Goal: Task Accomplishment & Management: Manage account settings

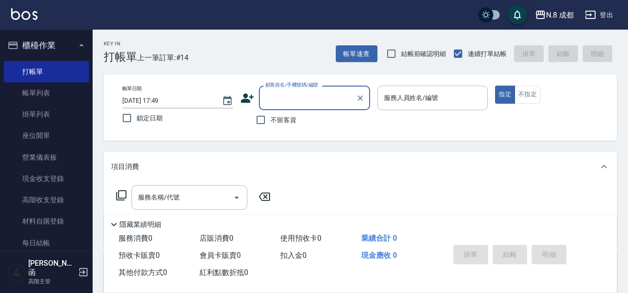
scroll to position [46, 0]
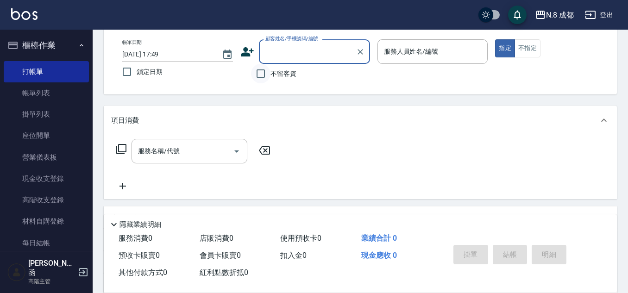
drag, startPoint x: 262, startPoint y: 81, endPoint x: 345, endPoint y: 59, distance: 86.1
click at [262, 80] on input "不留客資" at bounding box center [260, 73] width 19 height 19
checkbox input "true"
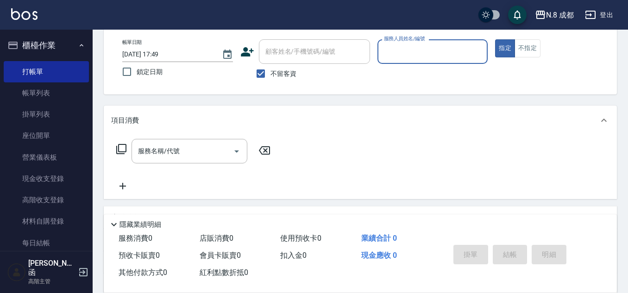
click at [388, 55] on input "服務人員姓名/編號" at bounding box center [433, 52] width 102 height 16
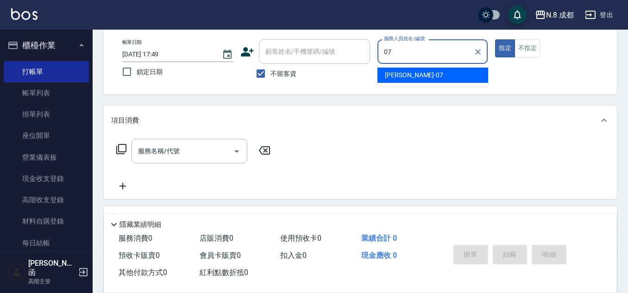
click at [394, 67] on ul "[PERSON_NAME] -07" at bounding box center [433, 75] width 111 height 23
click at [394, 72] on span "[PERSON_NAME] -07" at bounding box center [414, 75] width 58 height 10
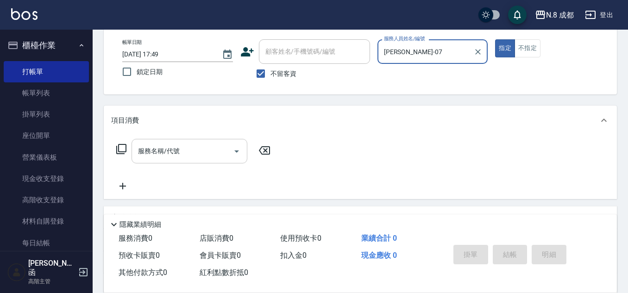
type input "[PERSON_NAME]-07"
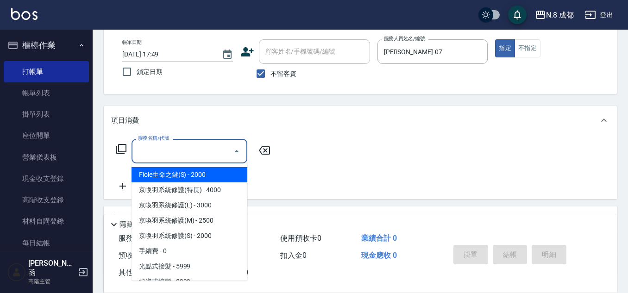
click at [192, 157] on input "服務名稱/代號" at bounding box center [183, 151] width 94 height 16
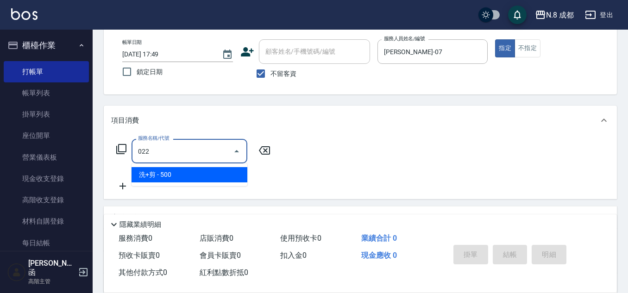
click at [170, 177] on span "洗+剪 - 500" at bounding box center [190, 174] width 116 height 15
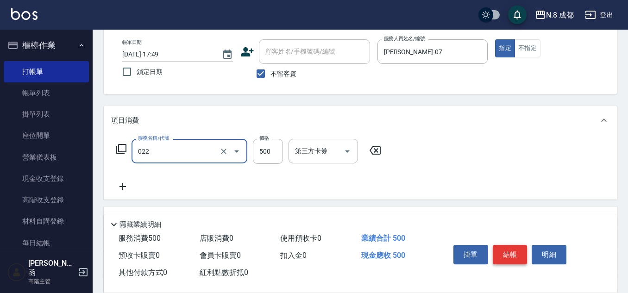
type input "洗+剪(022)"
click at [512, 245] on button "結帳" at bounding box center [510, 254] width 35 height 19
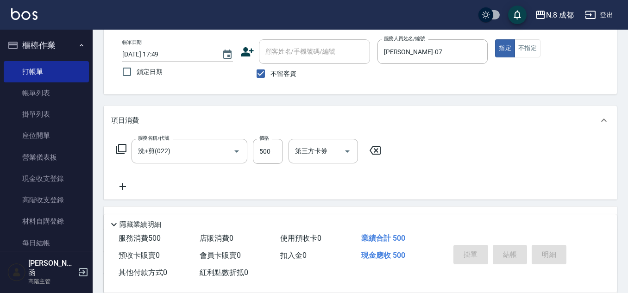
type input "[DATE] 19:56"
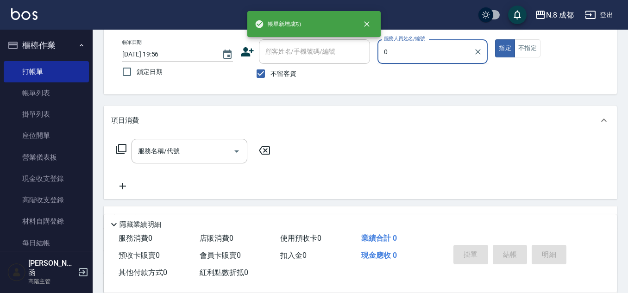
type input "0"
click at [269, 70] on input "不留客資" at bounding box center [260, 73] width 19 height 19
checkbox input "false"
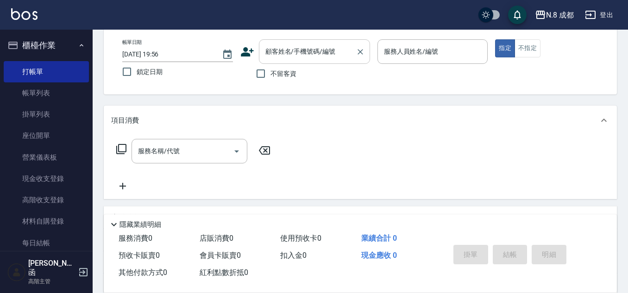
click at [296, 51] on input "顧客姓名/手機號碼/編號" at bounding box center [307, 52] width 89 height 16
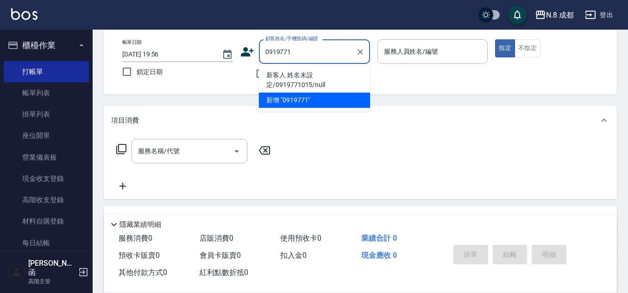
click at [353, 80] on li "新客人 姓名未設定/0919771015/null" at bounding box center [314, 80] width 111 height 25
type input "新客人 姓名未設定/0919771015/null"
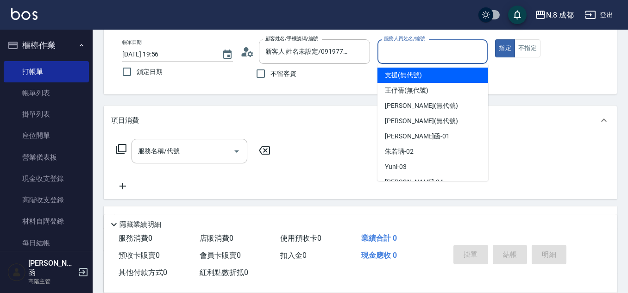
click at [411, 55] on input "服務人員姓名/編號" at bounding box center [433, 52] width 102 height 16
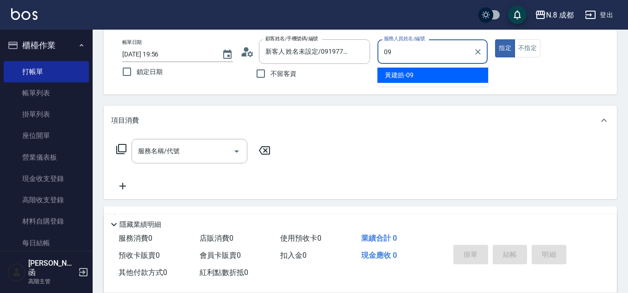
click at [403, 76] on span "[PERSON_NAME]-09" at bounding box center [399, 75] width 29 height 10
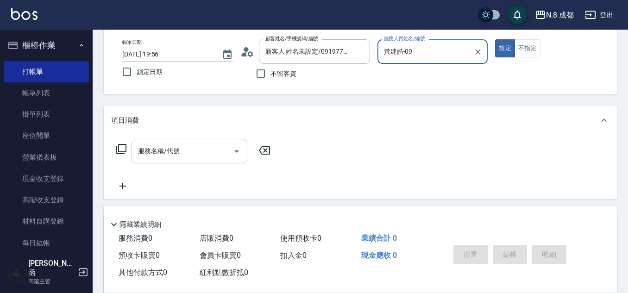
type input "黃建皓-09"
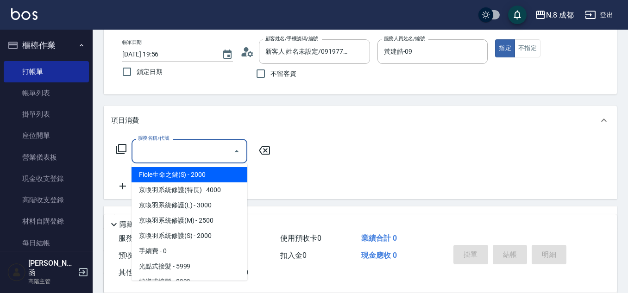
click at [172, 153] on input "服務名稱/代號" at bounding box center [183, 151] width 94 height 16
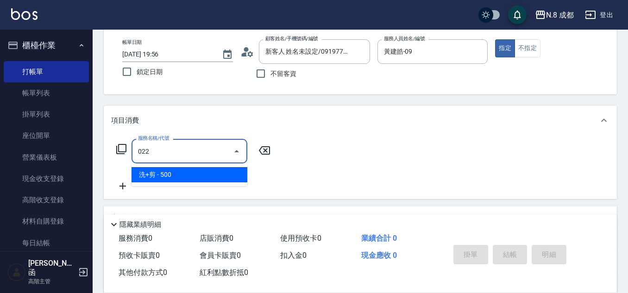
drag, startPoint x: 175, startPoint y: 170, endPoint x: 252, endPoint y: 168, distance: 77.0
click at [183, 172] on span "洗+剪 - 500" at bounding box center [190, 174] width 116 height 15
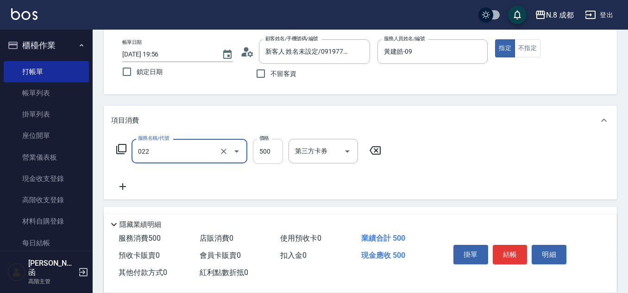
type input "洗+剪(022)"
click at [263, 156] on input "500" at bounding box center [268, 151] width 30 height 25
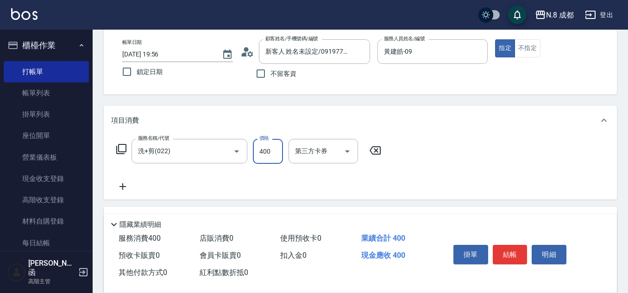
type input "400"
drag, startPoint x: 101, startPoint y: 195, endPoint x: 118, endPoint y: 188, distance: 17.6
click at [109, 192] on div "Key In 打帳單 上一筆訂單:#15 帳單速查 結帳前確認明細 連續打單結帳 掛單 結帳 明細 帳單日期 [DATE] 19:56 鎖定日期 顧客姓名/手…" at bounding box center [361, 195] width 536 height 424
click at [119, 187] on icon at bounding box center [122, 186] width 23 height 11
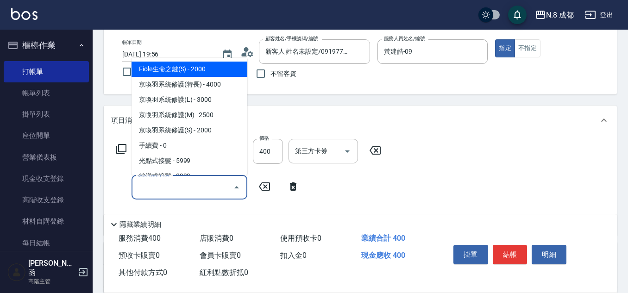
click at [171, 189] on input "服務名稱/代號" at bounding box center [183, 187] width 94 height 16
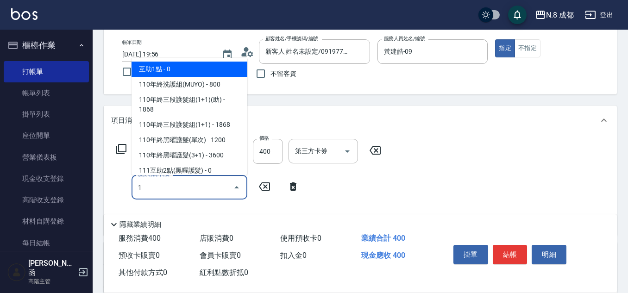
click at [186, 70] on span "互助1點 - 0" at bounding box center [190, 69] width 116 height 15
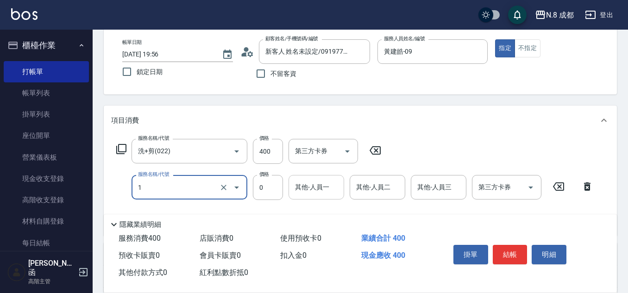
type input "互助1點(1)"
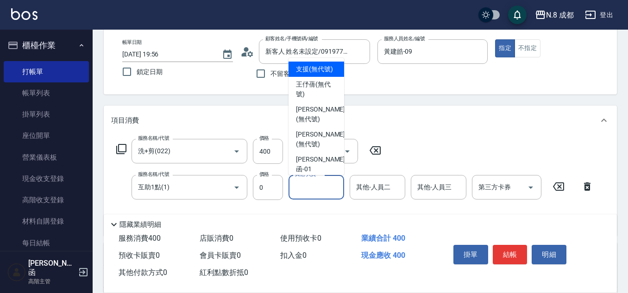
click at [307, 184] on input "其他-人員一" at bounding box center [316, 187] width 47 height 16
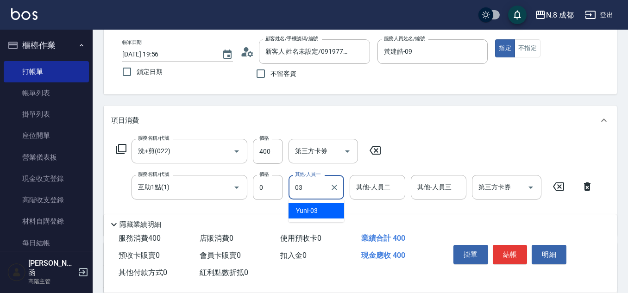
click at [326, 207] on div "Yuni -03" at bounding box center [317, 210] width 56 height 15
type input "Yuni-03"
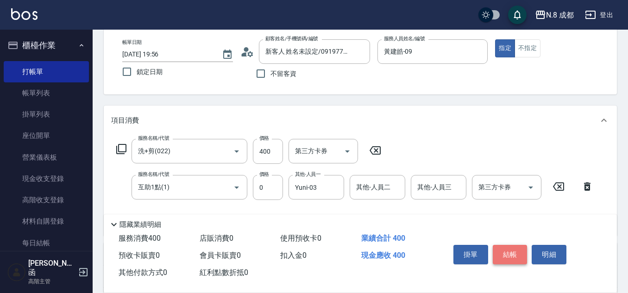
click at [513, 253] on button "結帳" at bounding box center [510, 254] width 35 height 19
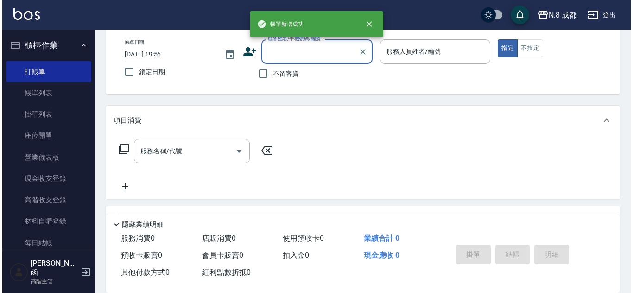
scroll to position [0, 0]
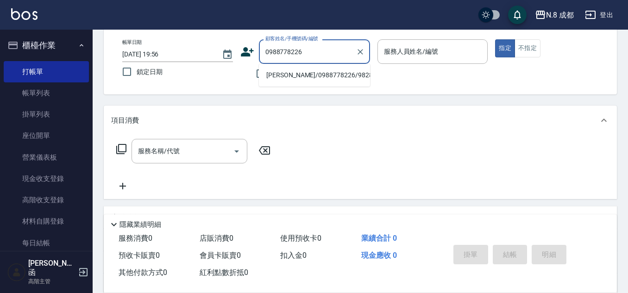
click at [295, 71] on li "[PERSON_NAME]/0988778226/982820" at bounding box center [314, 75] width 111 height 15
type input "[PERSON_NAME]/0988778226/982820"
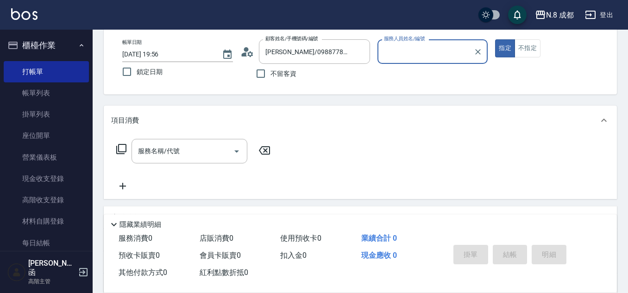
type input "高楷程-13"
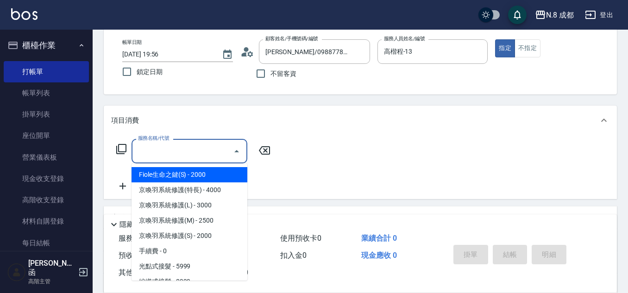
click at [177, 155] on input "服務名稱/代號" at bounding box center [183, 151] width 94 height 16
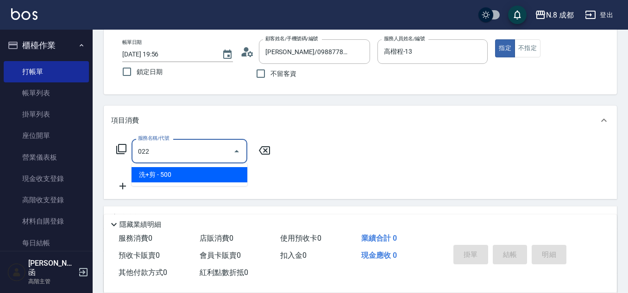
drag, startPoint x: 174, startPoint y: 175, endPoint x: 244, endPoint y: 166, distance: 70.6
click at [175, 176] on span "洗+剪 - 500" at bounding box center [190, 174] width 116 height 15
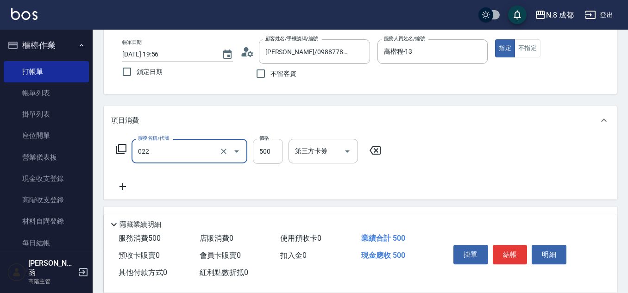
type input "洗+剪(022)"
click at [263, 157] on input "500" at bounding box center [268, 151] width 30 height 25
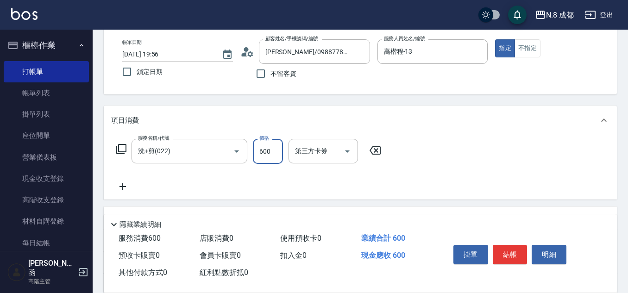
type input "600"
click at [121, 190] on icon at bounding box center [122, 186] width 23 height 11
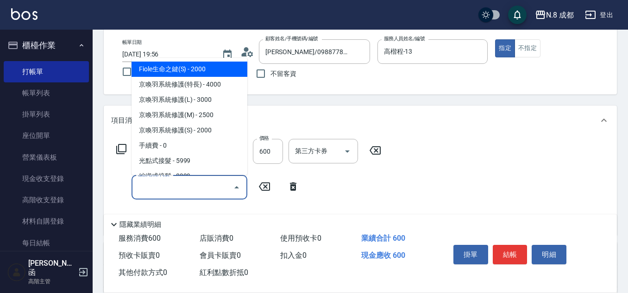
click at [159, 194] on input "服務名稱/代號" at bounding box center [183, 187] width 94 height 16
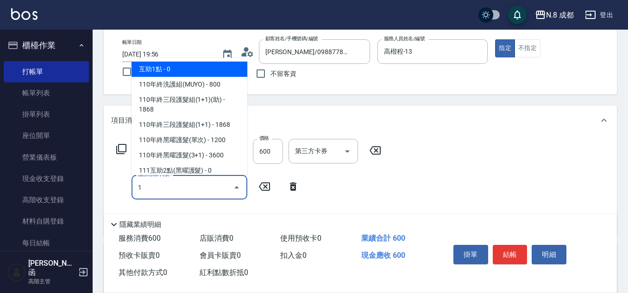
drag, startPoint x: 190, startPoint y: 70, endPoint x: 234, endPoint y: 126, distance: 70.9
click at [190, 70] on span "互助1點 - 0" at bounding box center [190, 69] width 116 height 15
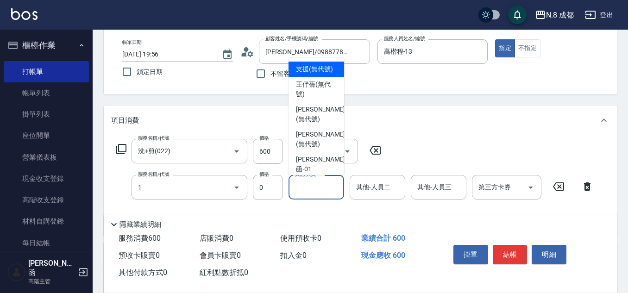
type input "互助1點(1)"
click at [311, 194] on input "其他-人員一" at bounding box center [316, 187] width 47 height 16
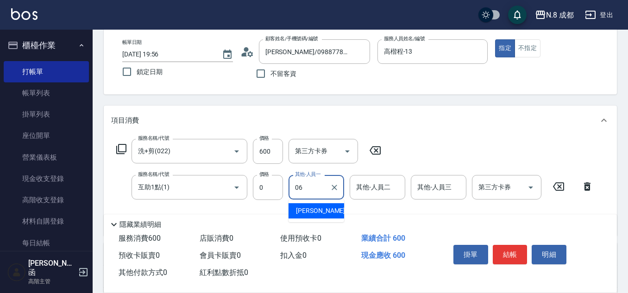
click at [305, 212] on span "[PERSON_NAME] -06" at bounding box center [325, 211] width 58 height 10
type input "[PERSON_NAME]-06"
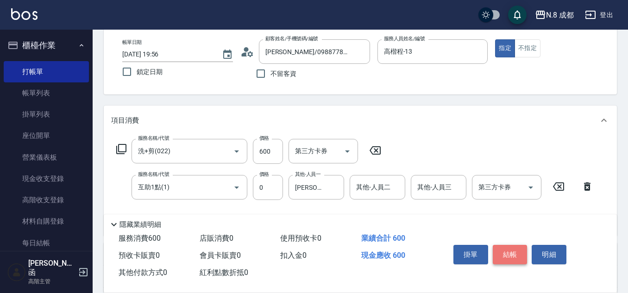
click at [516, 249] on button "結帳" at bounding box center [510, 254] width 35 height 19
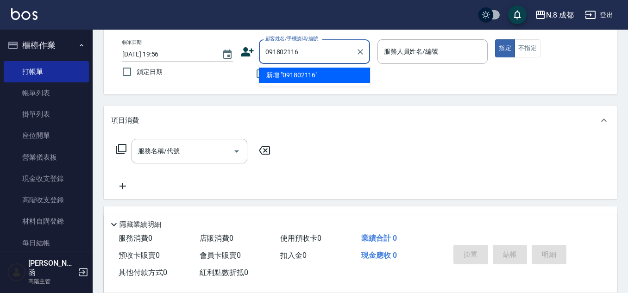
type input "0918021160"
drag, startPoint x: 334, startPoint y: 53, endPoint x: 230, endPoint y: 53, distance: 103.3
click at [230, 53] on div "帳單日期 [DATE] 19:56 鎖定日期 顧客姓名/手機號碼/編號 0918021160 顧客姓名/手機號碼/編號 不留客資 服務人員姓名/編號 服務人員…" at bounding box center [360, 61] width 491 height 44
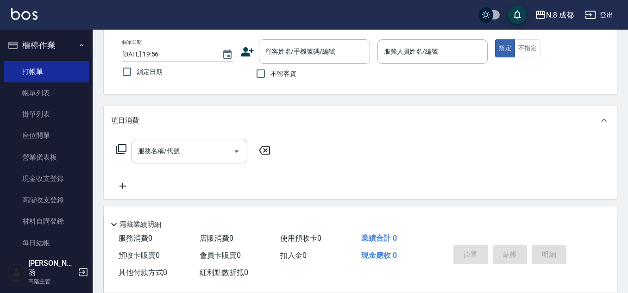
click at [242, 51] on icon at bounding box center [248, 52] width 14 height 14
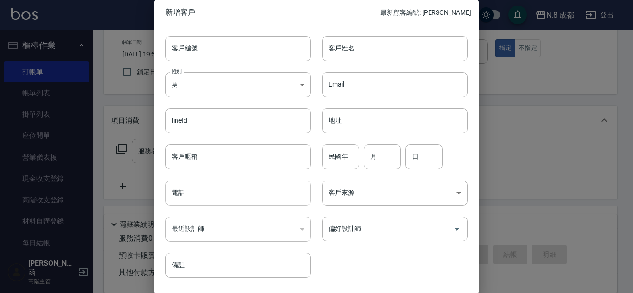
click at [219, 192] on input "電話" at bounding box center [238, 193] width 146 height 25
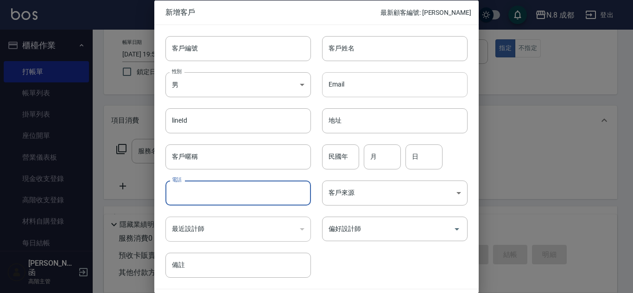
paste input "0918021160"
type input "0918021160"
click at [368, 49] on input "客戶姓名" at bounding box center [395, 48] width 146 height 25
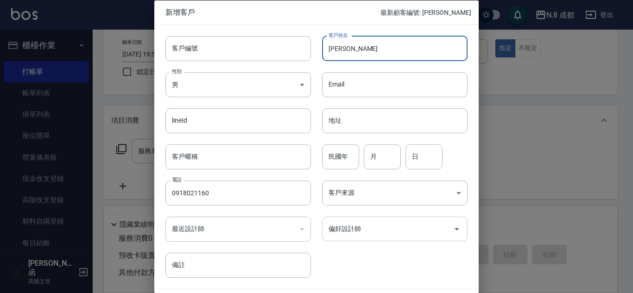
type input "[PERSON_NAME]"
click at [361, 229] on input "偏好設計師" at bounding box center [387, 229] width 123 height 16
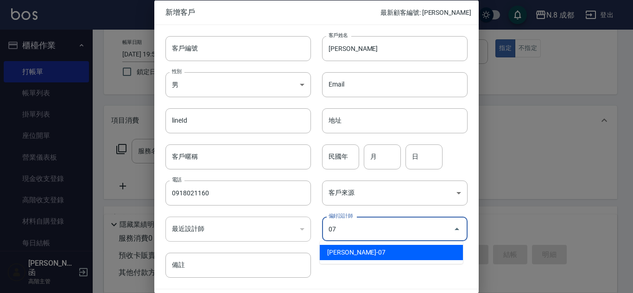
click at [355, 254] on li "[PERSON_NAME]-07" at bounding box center [391, 252] width 143 height 15
type input "[PERSON_NAME]"
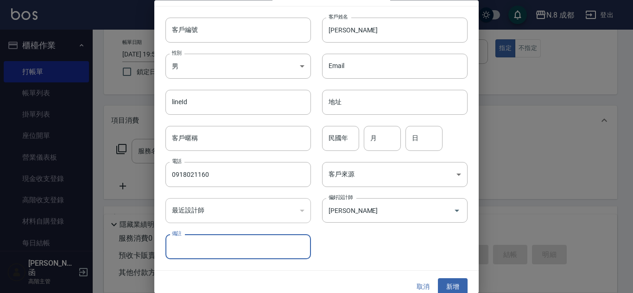
scroll to position [28, 0]
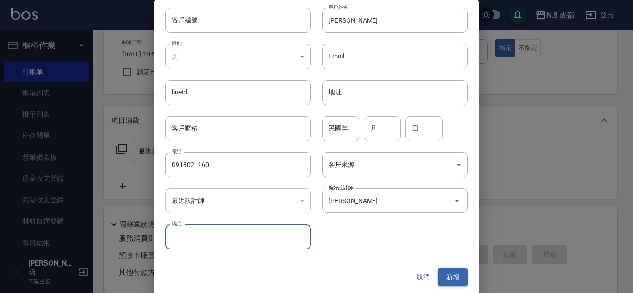
click at [449, 279] on button "新增" at bounding box center [453, 277] width 30 height 17
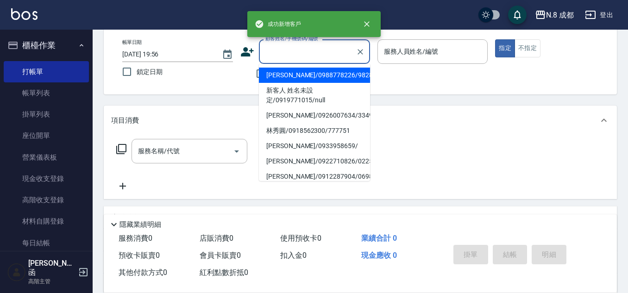
click at [325, 56] on input "顧客姓名/手機號碼/編號" at bounding box center [307, 52] width 89 height 16
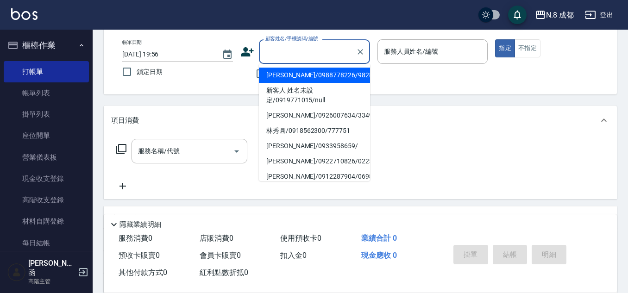
paste input "0918021160"
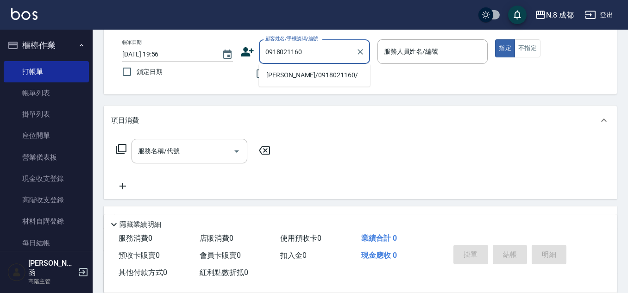
click at [323, 76] on li "[PERSON_NAME]/0918021160/" at bounding box center [314, 75] width 111 height 15
type input "[PERSON_NAME]/0918021160/"
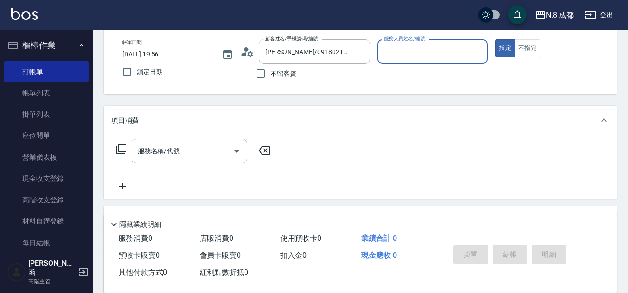
type input "[PERSON_NAME]-07"
click at [187, 152] on input "服務名稱/代號" at bounding box center [183, 151] width 94 height 16
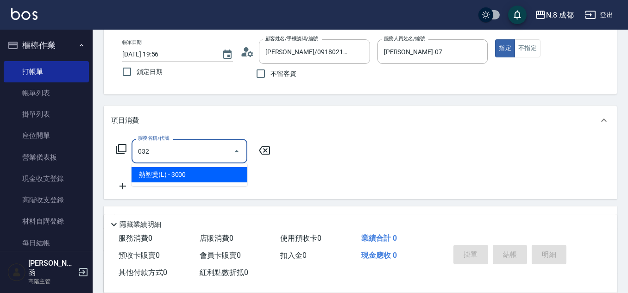
drag, startPoint x: 182, startPoint y: 171, endPoint x: 285, endPoint y: 151, distance: 105.7
click at [186, 171] on span "熱塑燙(L) - 3000" at bounding box center [190, 174] width 116 height 15
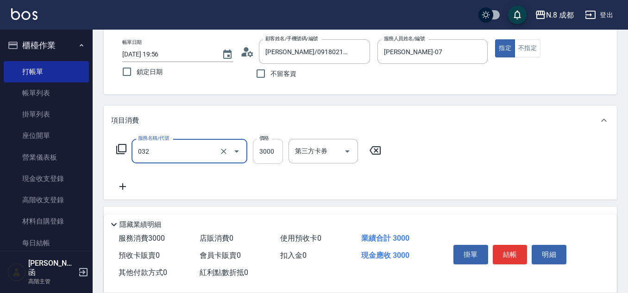
type input "熱塑燙(L)(032)"
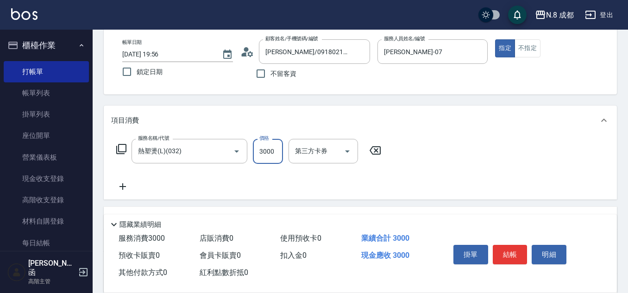
click at [267, 152] on input "3000" at bounding box center [268, 151] width 30 height 25
type input "1399"
click at [125, 183] on icon at bounding box center [122, 186] width 23 height 11
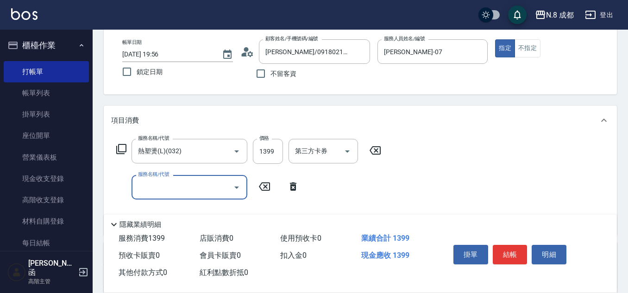
click at [146, 183] on div "服務名稱/代號 服務名稱/代號" at bounding box center [190, 187] width 116 height 25
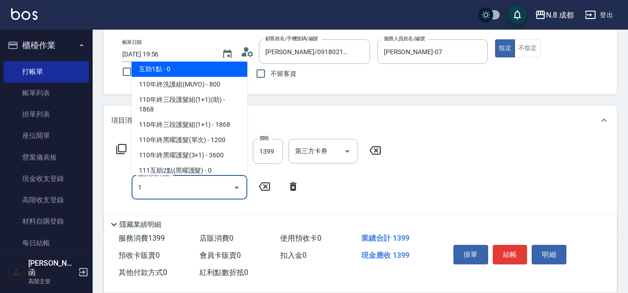
click at [182, 69] on span "互助1點 - 0" at bounding box center [190, 69] width 116 height 15
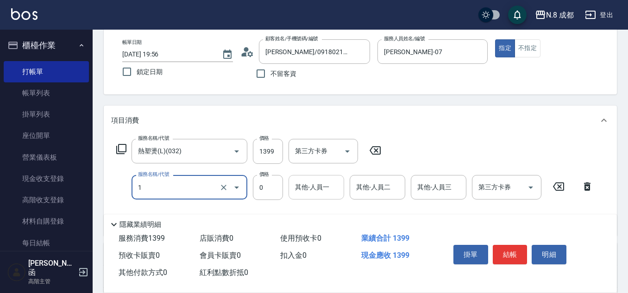
type input "互助1點(1)"
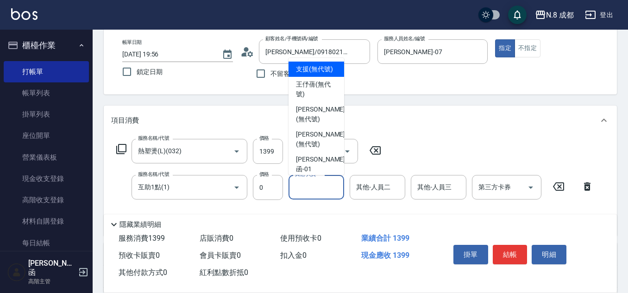
click at [307, 185] on div "其他-人員一 其他-人員一" at bounding box center [317, 187] width 56 height 25
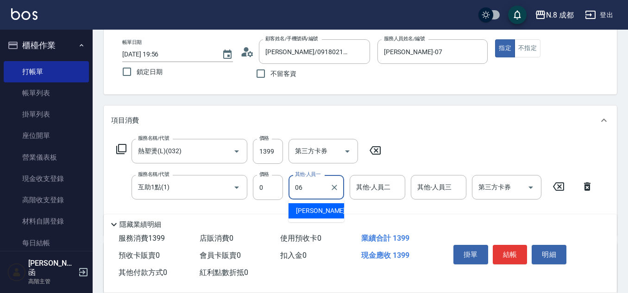
click at [306, 209] on span "[PERSON_NAME] -06" at bounding box center [325, 211] width 58 height 10
type input "[PERSON_NAME]-06"
click at [507, 249] on button "結帳" at bounding box center [510, 254] width 35 height 19
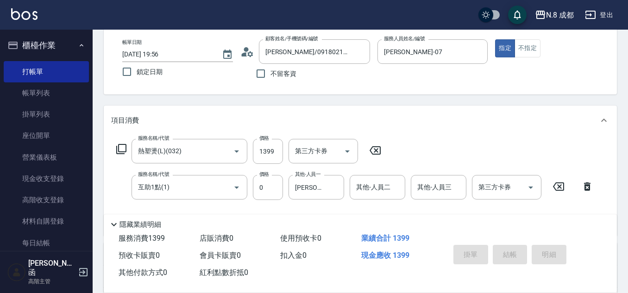
type input "[DATE] 19:57"
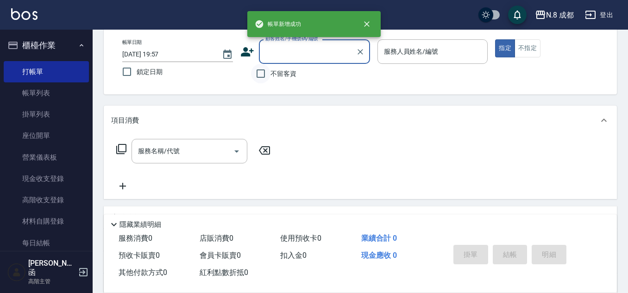
click at [259, 76] on input "不留客資" at bounding box center [260, 73] width 19 height 19
checkbox input "true"
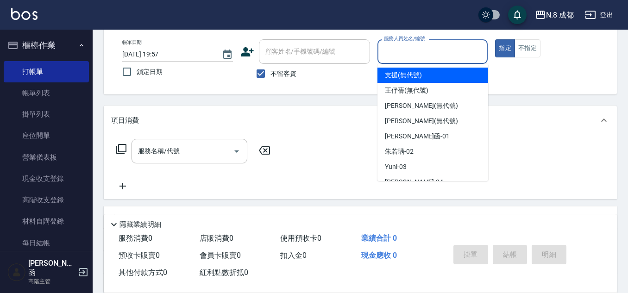
click at [406, 57] on input "服務人員姓名/編號" at bounding box center [433, 52] width 102 height 16
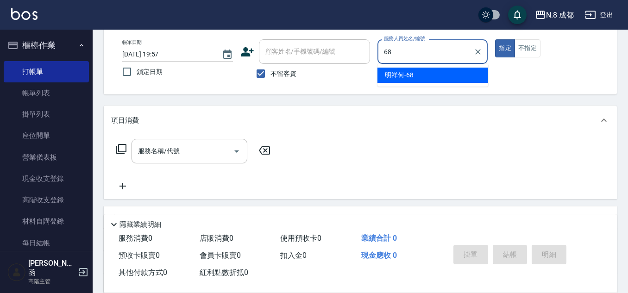
click at [402, 70] on span "明祥何 -68" at bounding box center [399, 75] width 29 height 10
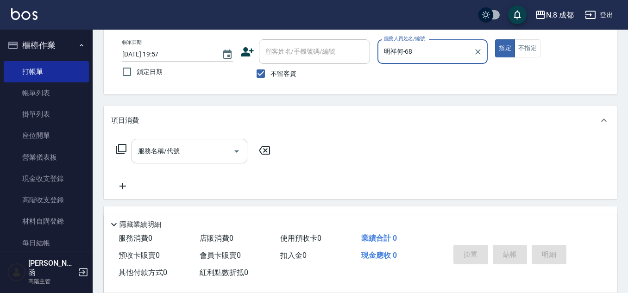
type input "明祥何-68"
click at [165, 151] on input "服務名稱/代號" at bounding box center [183, 151] width 94 height 16
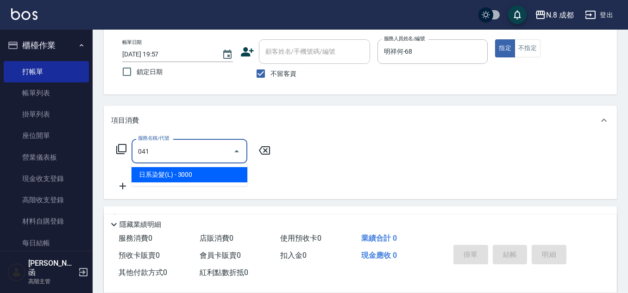
click at [166, 172] on span "日系染髮(L) - 3000" at bounding box center [190, 174] width 116 height 15
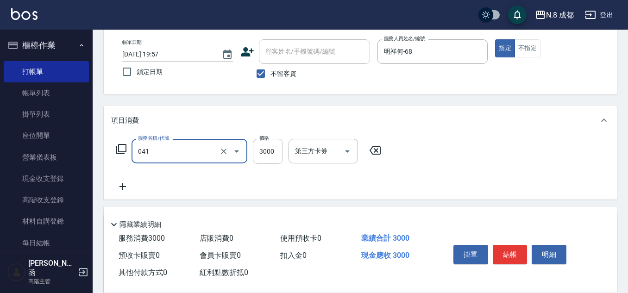
type input "日系染髮(L)(041)"
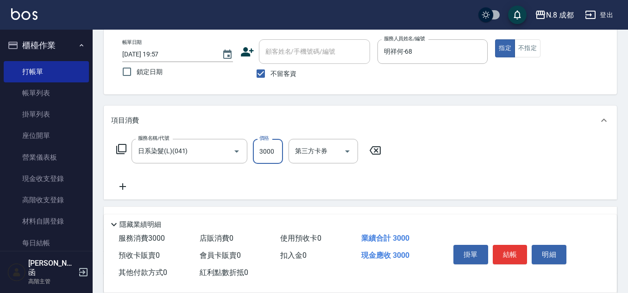
click at [274, 152] on input "3000" at bounding box center [268, 151] width 30 height 25
type input "1980"
click at [121, 184] on icon at bounding box center [122, 186] width 23 height 11
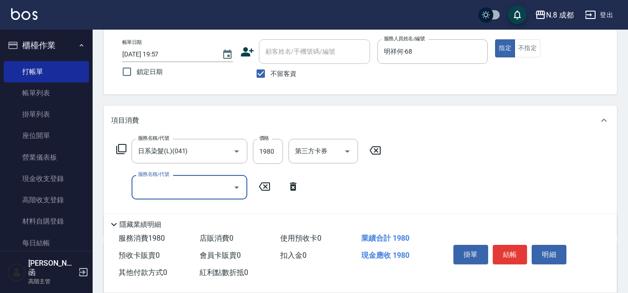
click at [170, 184] on input "服務名稱/代號" at bounding box center [183, 187] width 94 height 16
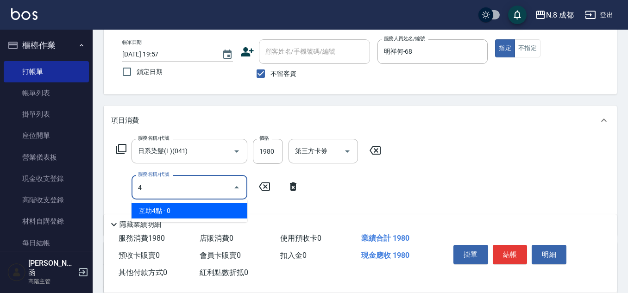
drag, startPoint x: 179, startPoint y: 212, endPoint x: 216, endPoint y: 204, distance: 37.8
click at [180, 211] on span "互助4點 - 0" at bounding box center [190, 210] width 116 height 15
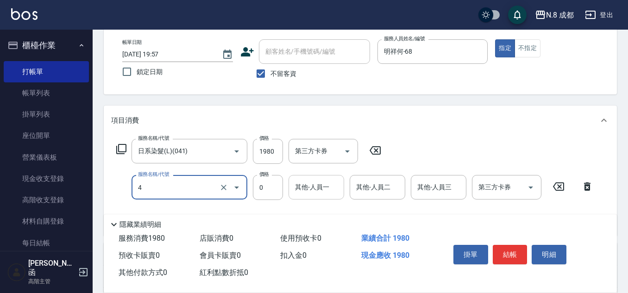
type input "互助4點(4)"
drag, startPoint x: 335, startPoint y: 188, endPoint x: 330, endPoint y: 190, distance: 5.6
click at [330, 190] on input "其他-人員一" at bounding box center [316, 187] width 47 height 16
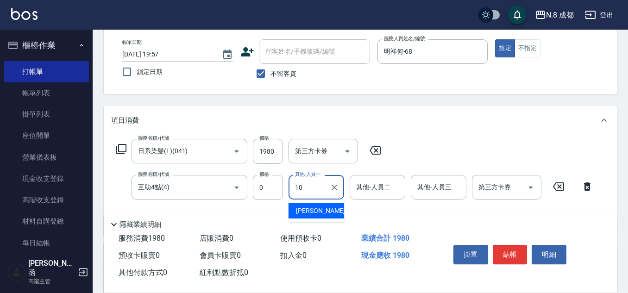
click at [323, 208] on span "[PERSON_NAME]-10" at bounding box center [325, 211] width 58 height 10
type input "[PERSON_NAME]-10"
click at [498, 254] on button "結帳" at bounding box center [510, 254] width 35 height 19
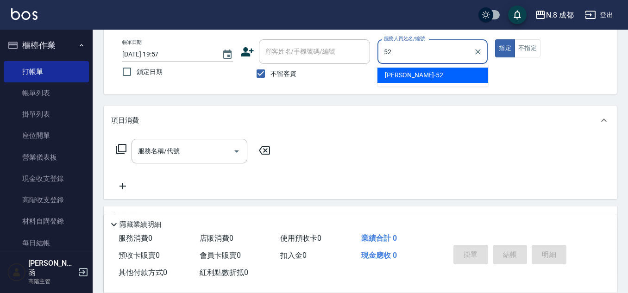
click at [414, 82] on div "[PERSON_NAME]-52" at bounding box center [433, 75] width 111 height 15
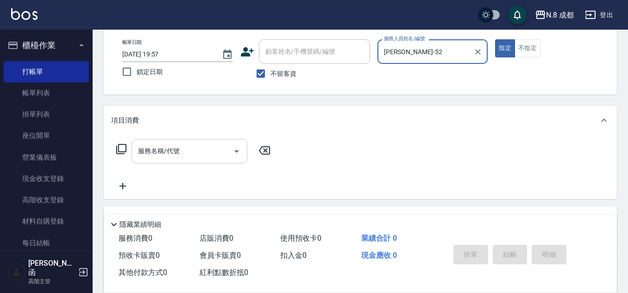
type input "[PERSON_NAME]-52"
click at [173, 149] on input "服務名稱/代號" at bounding box center [183, 151] width 94 height 16
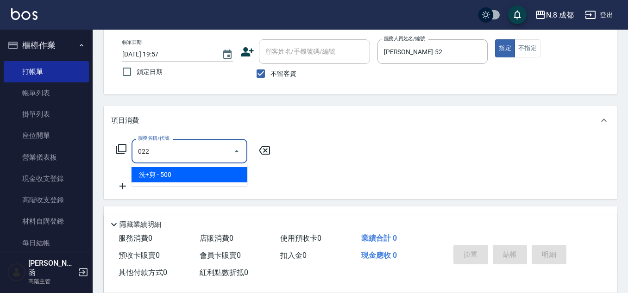
click at [171, 174] on span "洗+剪 - 500" at bounding box center [190, 174] width 116 height 15
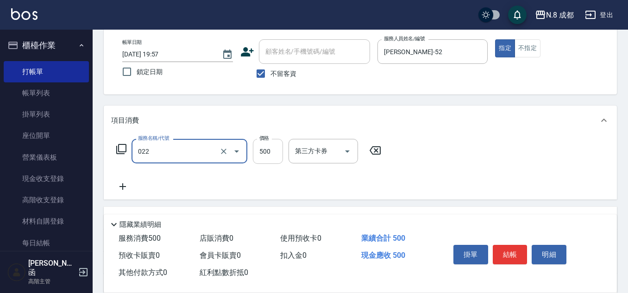
type input "洗+剪(022)"
click at [279, 155] on input "500" at bounding box center [268, 151] width 30 height 25
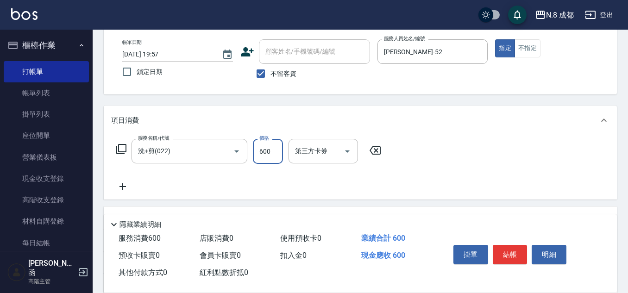
type input "600"
click at [119, 191] on icon at bounding box center [122, 186] width 23 height 11
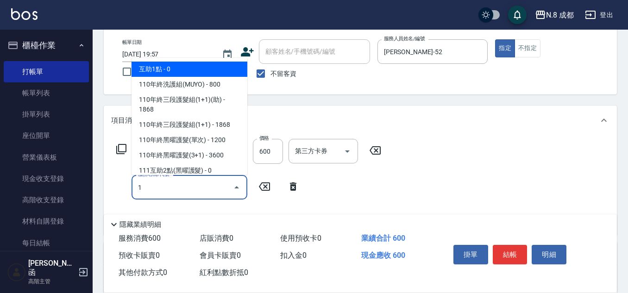
drag, startPoint x: 189, startPoint y: 63, endPoint x: 194, endPoint y: 67, distance: 6.6
click at [190, 63] on span "互助1點 - 0" at bounding box center [190, 69] width 116 height 15
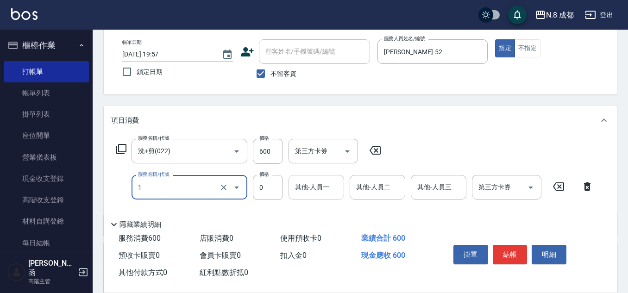
type input "互助1點(1)"
click at [318, 187] on input "其他-人員一" at bounding box center [316, 187] width 47 height 16
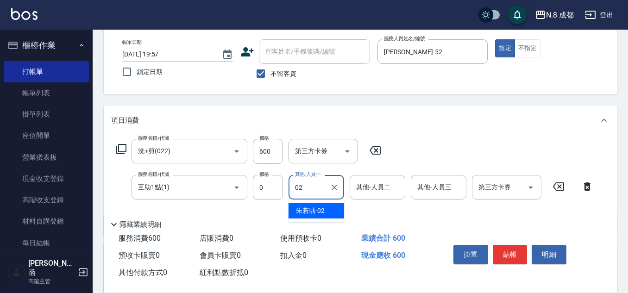
click at [312, 209] on span "[PERSON_NAME]-02" at bounding box center [310, 211] width 29 height 10
type input "朱若瑀-02"
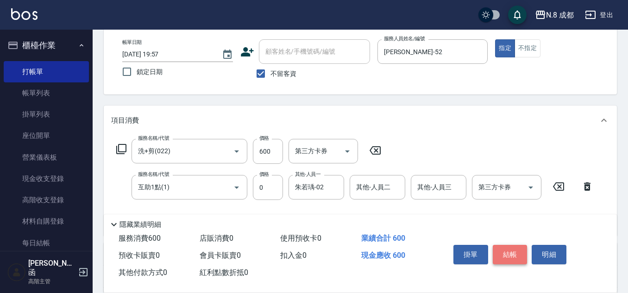
click at [516, 252] on button "結帳" at bounding box center [510, 254] width 35 height 19
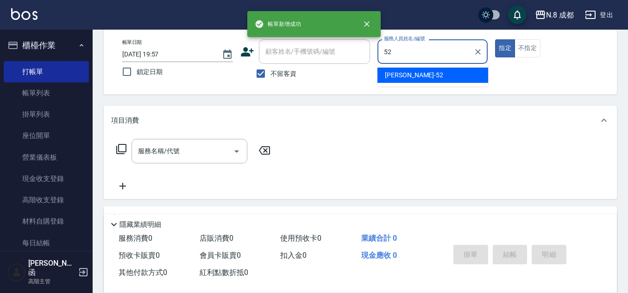
click at [403, 70] on span "[PERSON_NAME]-52" at bounding box center [414, 75] width 58 height 10
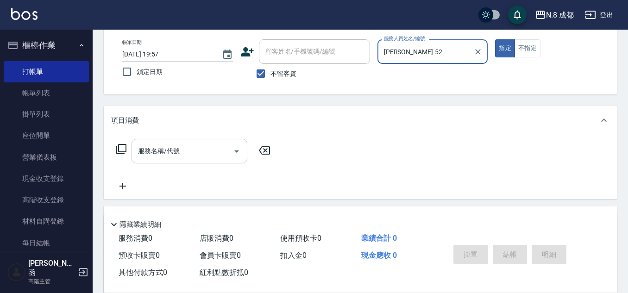
type input "[PERSON_NAME]-52"
click at [164, 149] on div "服務名稱/代號 服務名稱/代號" at bounding box center [190, 151] width 116 height 25
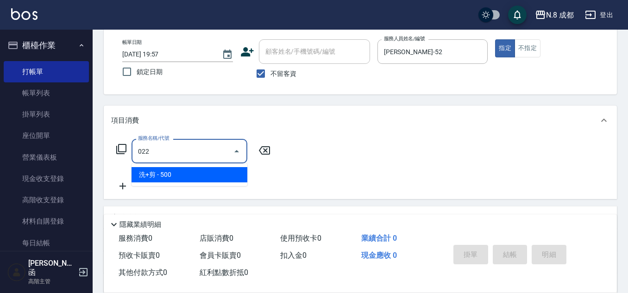
click at [162, 170] on span "洗+剪 - 500" at bounding box center [190, 174] width 116 height 15
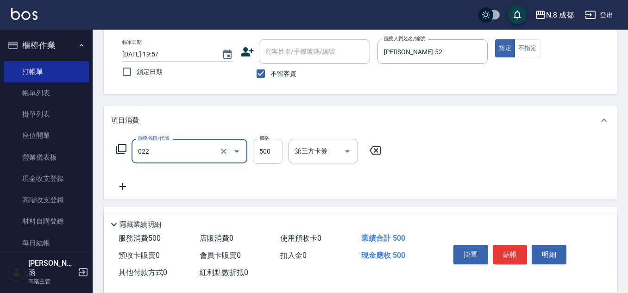
type input "洗+剪(022)"
click at [269, 147] on input "500" at bounding box center [268, 151] width 30 height 25
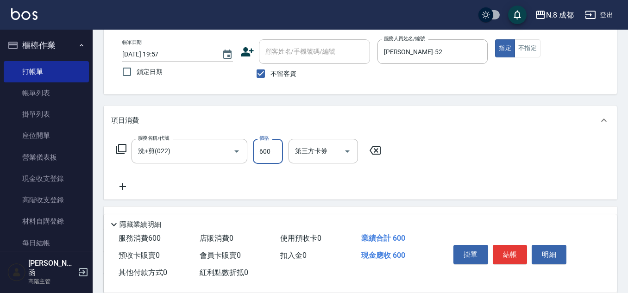
type input "600"
click at [123, 192] on icon at bounding box center [122, 186] width 23 height 11
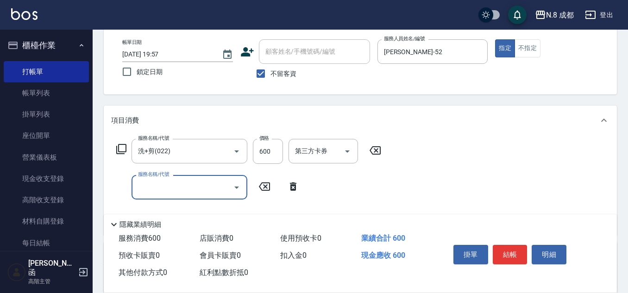
drag, startPoint x: 145, startPoint y: 188, endPoint x: 146, endPoint y: 178, distance: 9.5
click at [145, 188] on input "服務名稱/代號" at bounding box center [183, 187] width 94 height 16
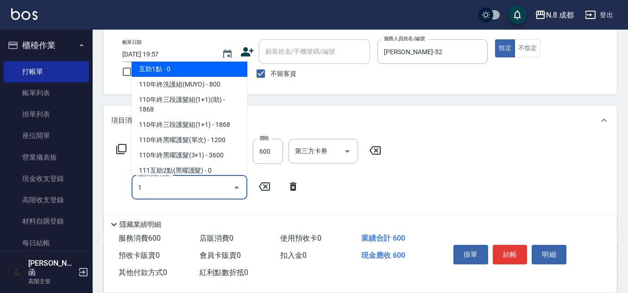
click at [180, 72] on span "互助1點 - 0" at bounding box center [190, 69] width 116 height 15
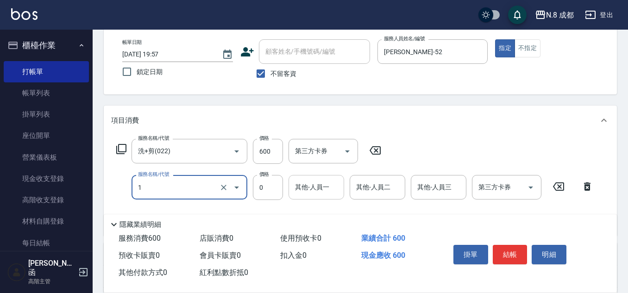
type input "互助1點(1)"
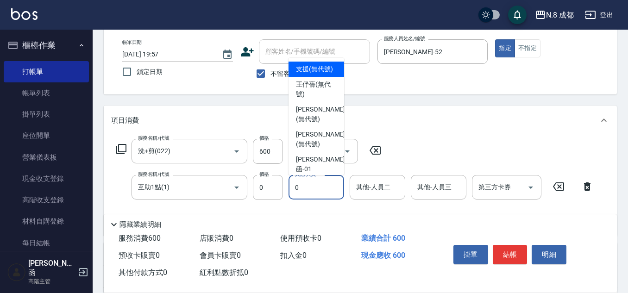
click at [320, 189] on input "0" at bounding box center [316, 187] width 47 height 16
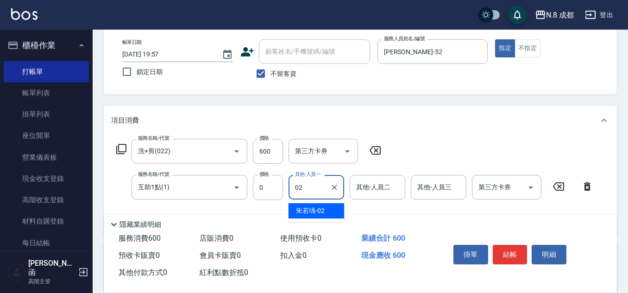
click at [321, 211] on span "[PERSON_NAME]-02" at bounding box center [310, 211] width 29 height 10
type input "朱若瑀-02"
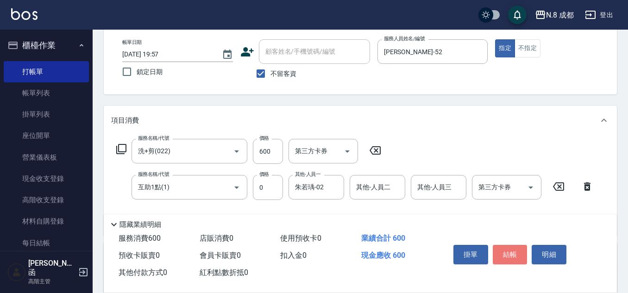
click at [500, 250] on button "結帳" at bounding box center [510, 254] width 35 height 19
type input "[DATE] 19:58"
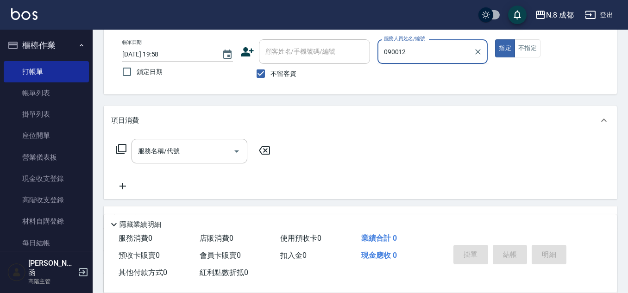
type input "0900123"
click at [315, 46] on div "帳單日期 [DATE] 19:58 鎖定日期 顧客姓名/手機號碼/編號 顧客姓名/手機號碼/編號 不留客資 服務人員姓名/編號 0900123 服務人員姓名/…" at bounding box center [360, 61] width 491 height 44
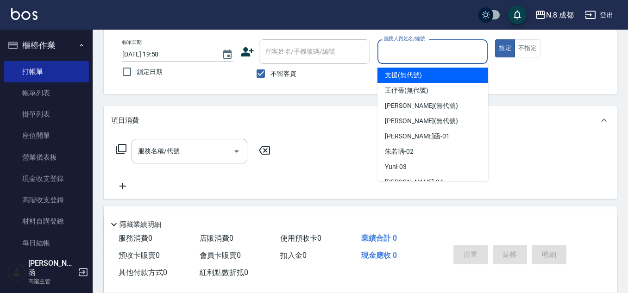
click at [245, 49] on icon at bounding box center [247, 51] width 13 height 9
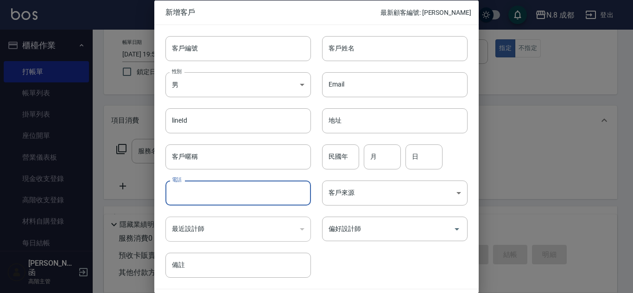
click at [253, 190] on input "電話" at bounding box center [238, 193] width 146 height 25
paste input "0900123"
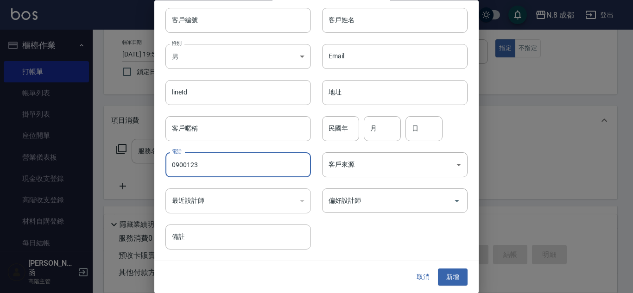
type input "0900123"
click at [422, 267] on div "取消 新增" at bounding box center [316, 278] width 324 height 32
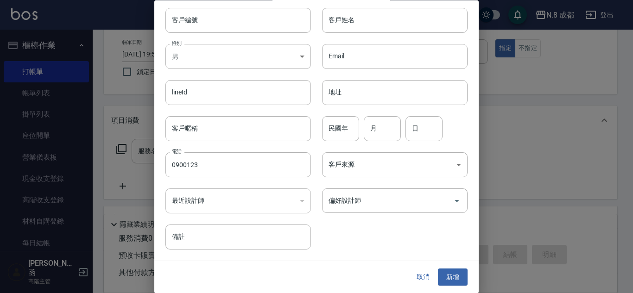
click at [422, 268] on div "取消 新增" at bounding box center [316, 278] width 324 height 32
click at [419, 277] on button "取消" at bounding box center [423, 277] width 30 height 17
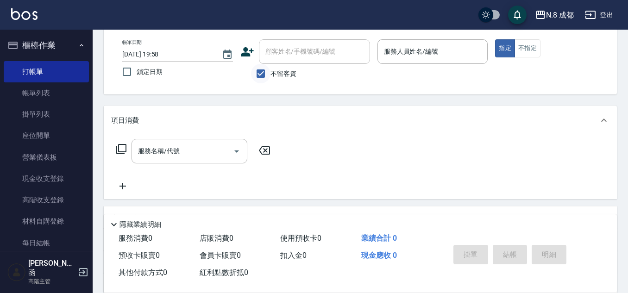
click at [259, 71] on input "不留客資" at bounding box center [260, 73] width 19 height 19
checkbox input "false"
click at [279, 47] on input "顧客姓名/手機號碼/編號" at bounding box center [307, 52] width 89 height 16
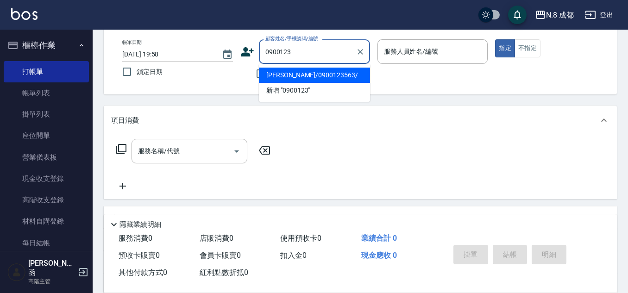
click at [316, 71] on li "[PERSON_NAME]/0900123563/" at bounding box center [314, 75] width 111 height 15
type input "[PERSON_NAME]/0900123563/"
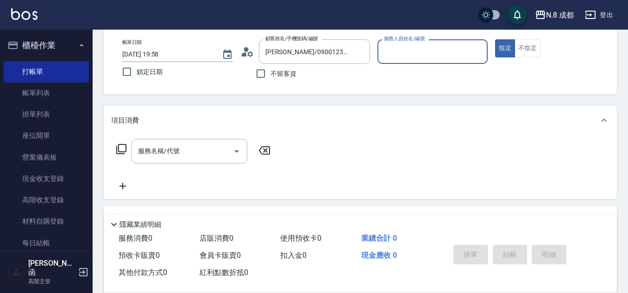
type input "黃建皓-09"
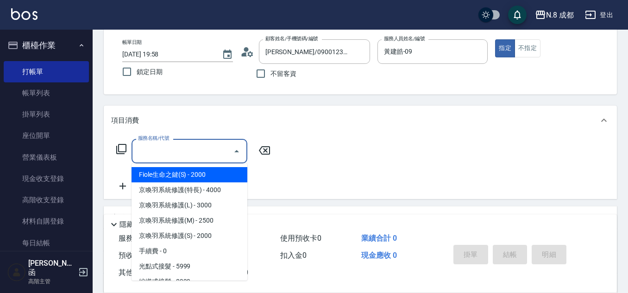
click at [181, 154] on input "服務名稱/代號" at bounding box center [183, 151] width 94 height 16
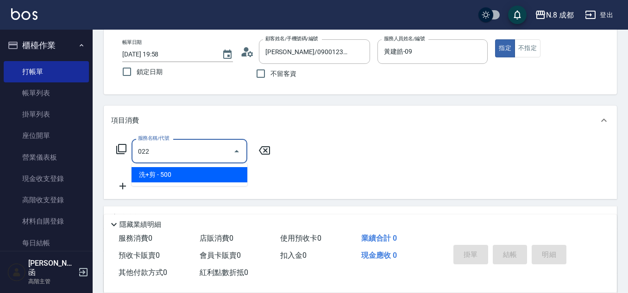
drag, startPoint x: 205, startPoint y: 164, endPoint x: 146, endPoint y: 180, distance: 61.9
click at [194, 179] on span "洗+剪 - 500" at bounding box center [190, 174] width 116 height 15
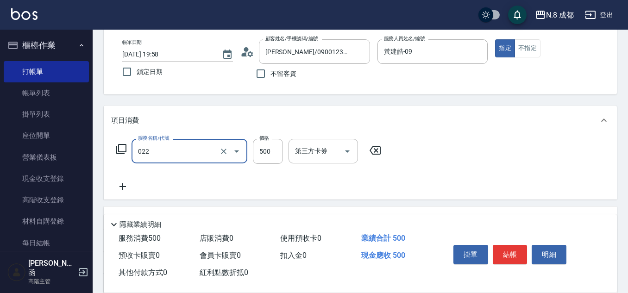
type input "洗+剪(022)"
click at [128, 186] on icon at bounding box center [122, 186] width 23 height 11
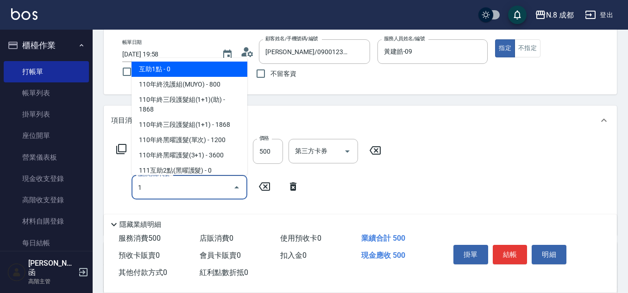
click at [142, 67] on span "互助1點 - 0" at bounding box center [190, 69] width 116 height 15
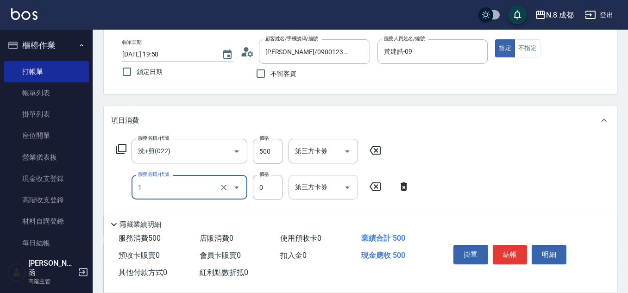
click at [298, 182] on input "第三方卡券" at bounding box center [316, 187] width 47 height 16
type input "互助1點(1)"
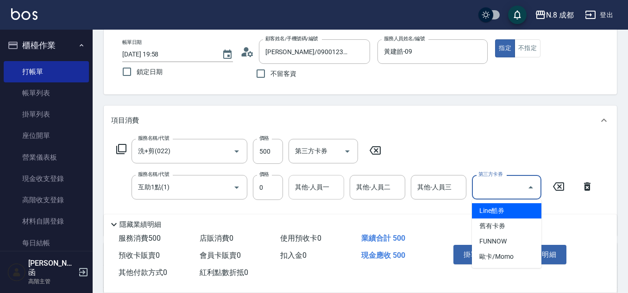
click at [308, 188] on input "其他-人員一" at bounding box center [316, 187] width 47 height 16
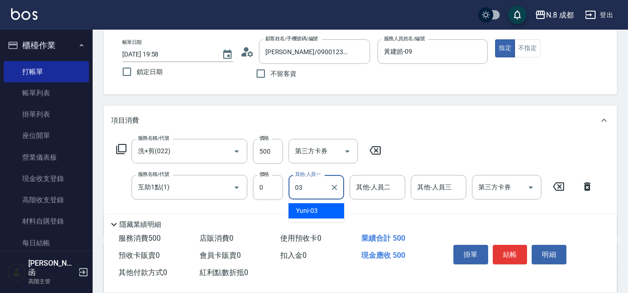
click at [318, 207] on div "Yuni -03" at bounding box center [317, 210] width 56 height 15
type input "Yuni-03"
click at [510, 249] on button "結帳" at bounding box center [510, 254] width 35 height 19
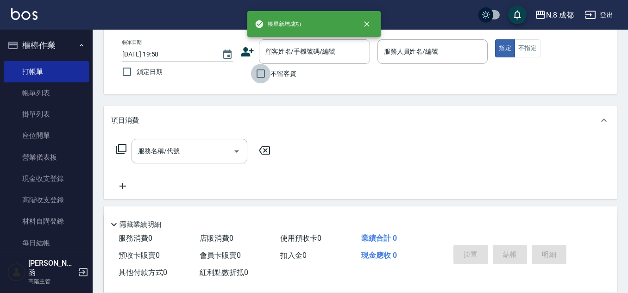
click at [257, 71] on input "不留客資" at bounding box center [260, 73] width 19 height 19
checkbox input "true"
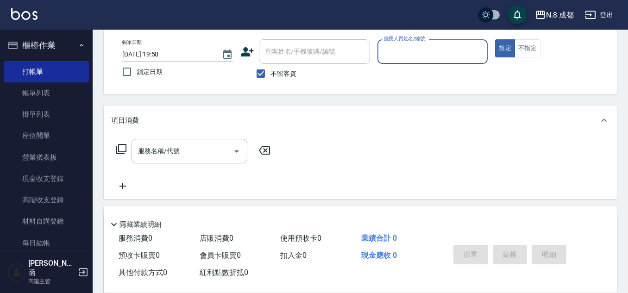
click at [425, 50] on input "服務人員姓名/編號" at bounding box center [433, 52] width 102 height 16
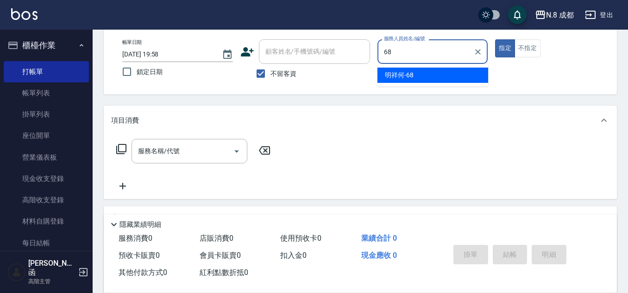
click at [412, 70] on div "明祥何 -68" at bounding box center [433, 75] width 111 height 15
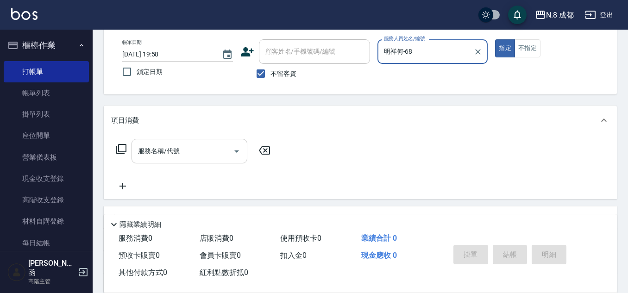
type input "明祥何-68"
click at [170, 151] on input "服務名稱/代號" at bounding box center [183, 151] width 94 height 16
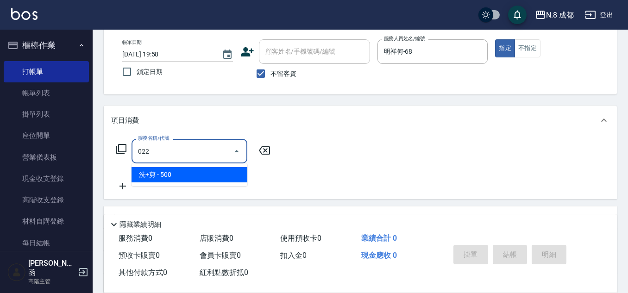
click at [164, 180] on span "洗+剪 - 500" at bounding box center [190, 174] width 116 height 15
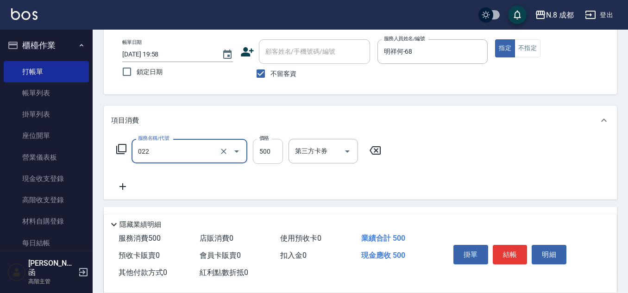
type input "洗+剪(022)"
click at [270, 152] on input "500" at bounding box center [268, 151] width 30 height 25
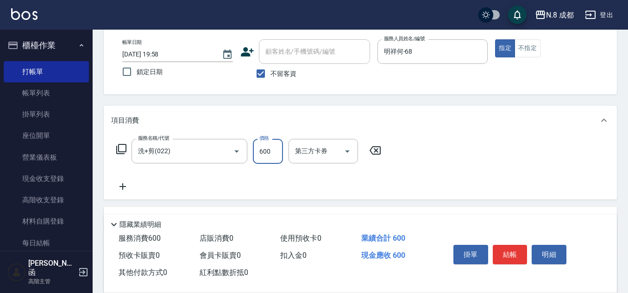
type input "600"
click at [127, 184] on icon at bounding box center [122, 186] width 23 height 11
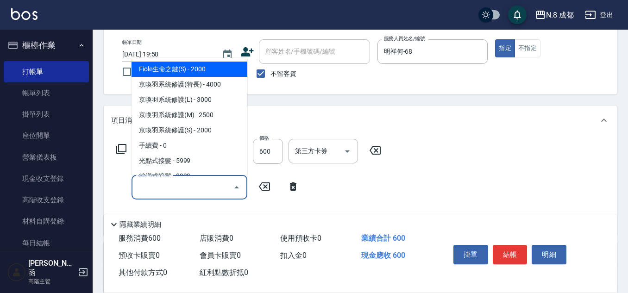
click at [144, 186] on input "服務名稱/代號" at bounding box center [183, 187] width 94 height 16
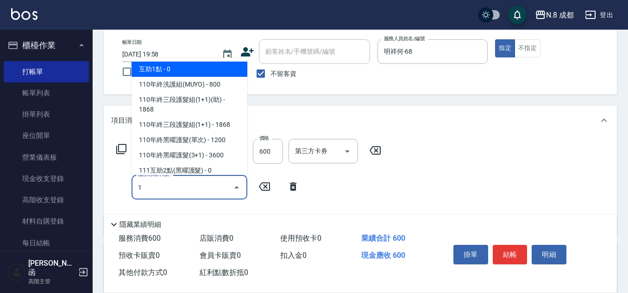
click at [180, 64] on span "互助1點 - 0" at bounding box center [190, 69] width 116 height 15
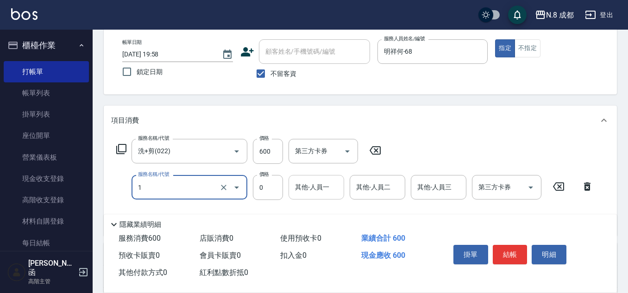
type input "互助1點(1)"
click at [321, 192] on input "其他-人員一" at bounding box center [316, 187] width 47 height 16
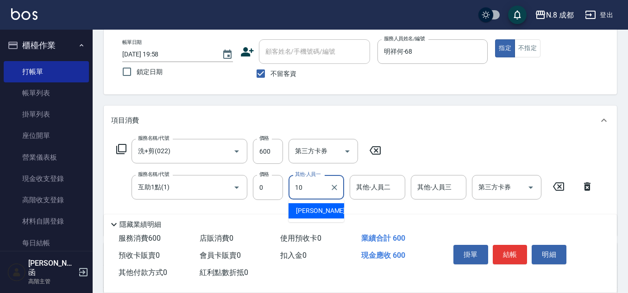
click at [318, 212] on span "[PERSON_NAME]-10" at bounding box center [325, 211] width 58 height 10
type input "[PERSON_NAME]-10"
click at [520, 247] on button "結帳" at bounding box center [510, 254] width 35 height 19
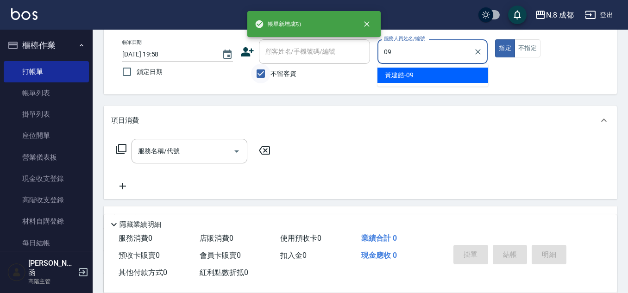
type input "09"
click at [266, 72] on input "不留客資" at bounding box center [260, 73] width 19 height 19
checkbox input "false"
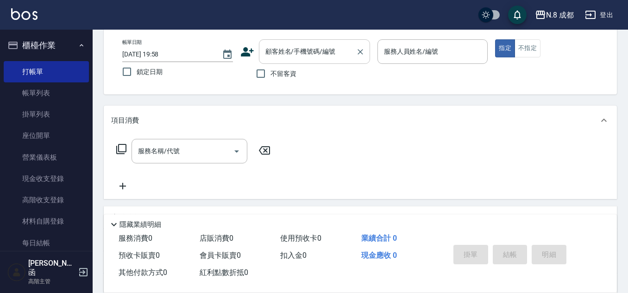
click at [287, 48] on input "顧客姓名/手機號碼/編號" at bounding box center [307, 52] width 89 height 16
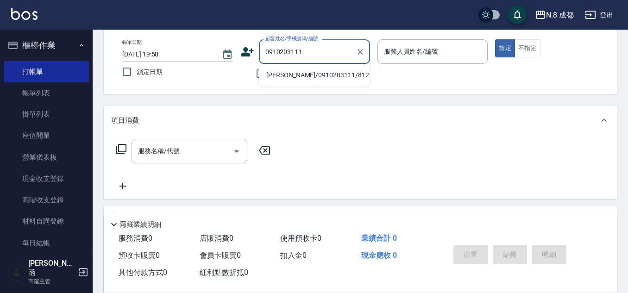
click at [308, 76] on li "[PERSON_NAME]/0910203111/812555" at bounding box center [314, 75] width 111 height 15
type input "[PERSON_NAME]/0910203111/812555"
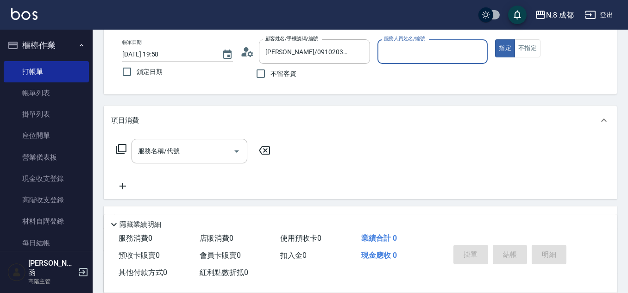
type input "高楷程-13"
click at [174, 150] on input "服務名稱/代號" at bounding box center [183, 151] width 94 height 16
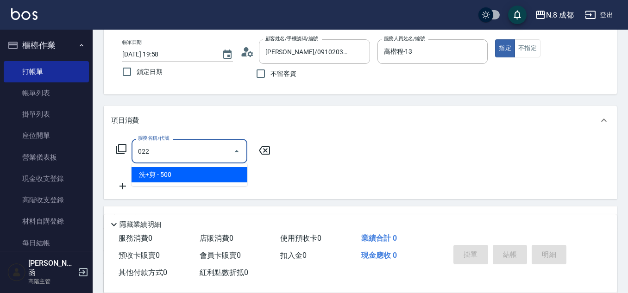
click at [160, 179] on span "洗+剪 - 500" at bounding box center [190, 174] width 116 height 15
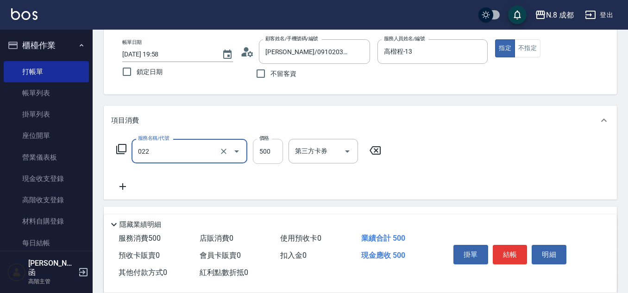
type input "洗+剪(022)"
click at [282, 146] on input "500" at bounding box center [268, 151] width 30 height 25
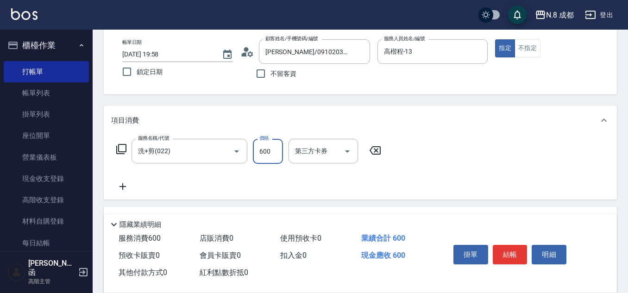
type input "600"
click at [120, 183] on icon at bounding box center [122, 186] width 23 height 11
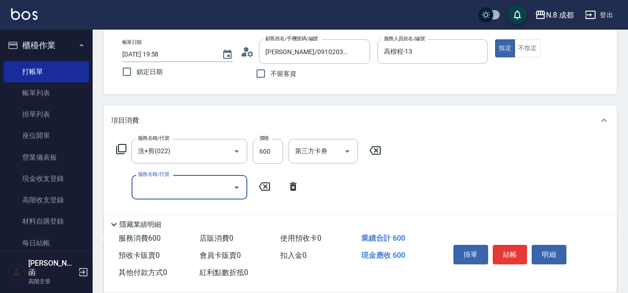
click at [148, 187] on input "服務名稱/代號" at bounding box center [183, 187] width 94 height 16
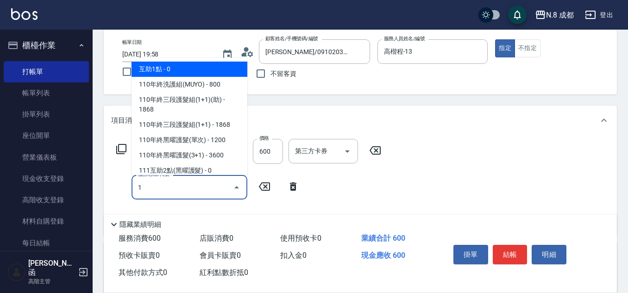
drag, startPoint x: 177, startPoint y: 72, endPoint x: 190, endPoint y: 86, distance: 19.1
click at [177, 71] on span "互助1點 - 0" at bounding box center [190, 69] width 116 height 15
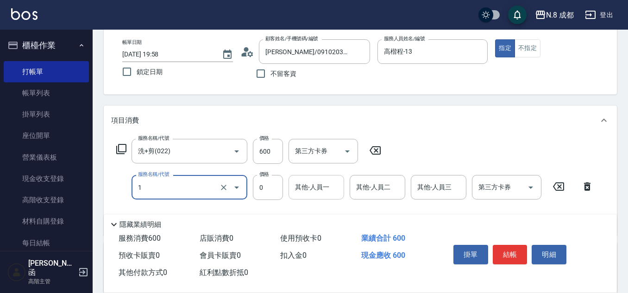
type input "互助1點(1)"
click at [311, 191] on input "其他-人員一" at bounding box center [316, 187] width 47 height 16
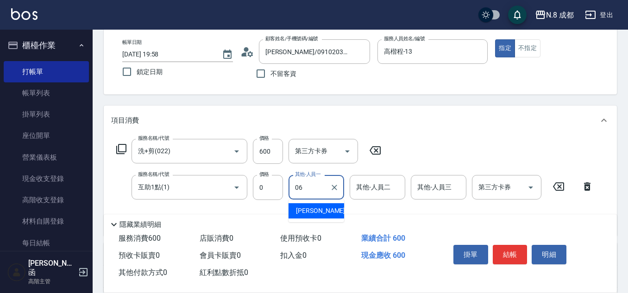
click at [314, 206] on span "[PERSON_NAME] -06" at bounding box center [325, 211] width 58 height 10
type input "[PERSON_NAME]-06"
click at [520, 247] on button "結帳" at bounding box center [510, 254] width 35 height 19
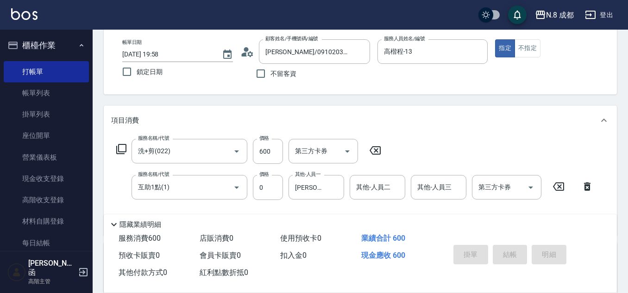
type input "[DATE] 19:59"
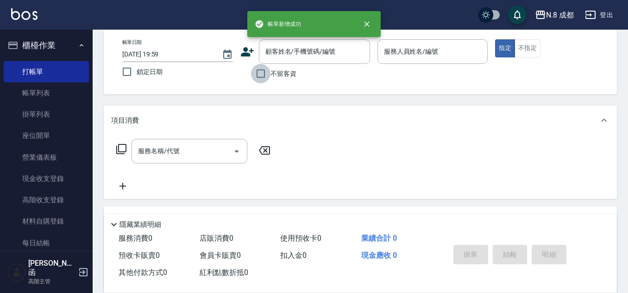
click at [259, 76] on input "不留客資" at bounding box center [260, 73] width 19 height 19
checkbox input "true"
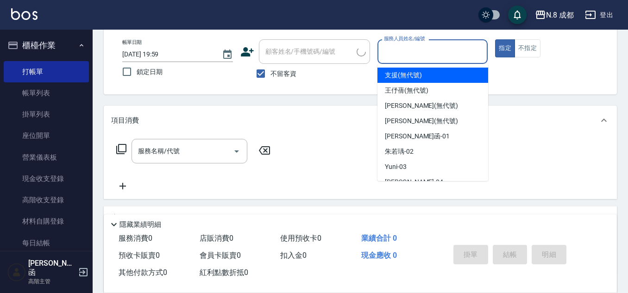
click at [438, 51] on input "服務人員姓名/編號" at bounding box center [433, 52] width 102 height 16
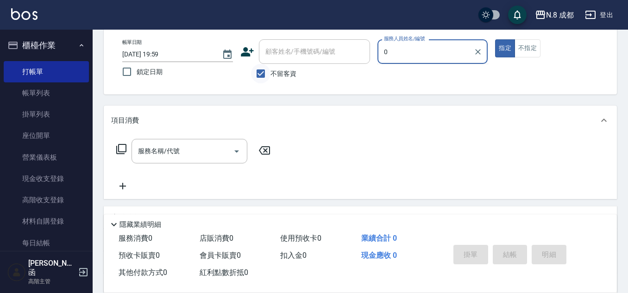
type input "0"
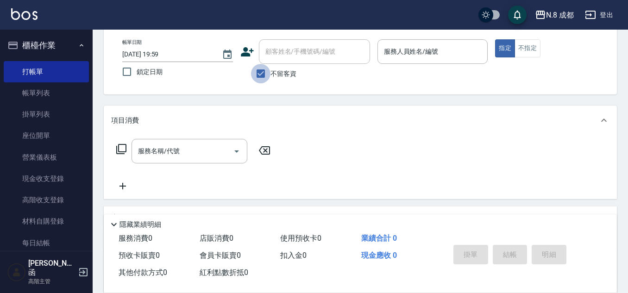
click at [254, 75] on input "不留客資" at bounding box center [260, 73] width 19 height 19
checkbox input "false"
click at [244, 56] on icon at bounding box center [247, 51] width 13 height 9
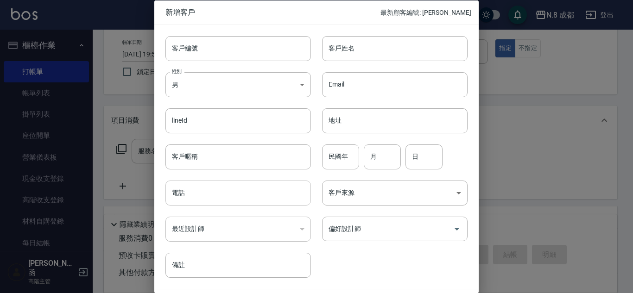
click at [205, 202] on input "電話" at bounding box center [238, 193] width 146 height 25
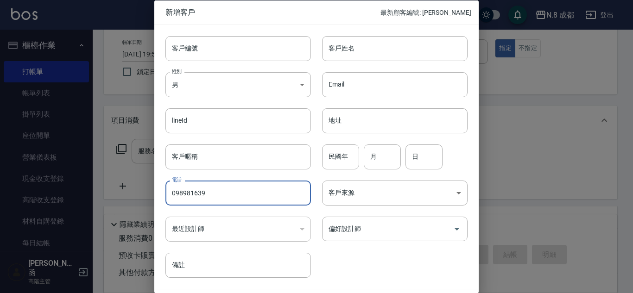
type input "0989816391"
drag, startPoint x: 219, startPoint y: 196, endPoint x: 101, endPoint y: 197, distance: 118.2
click at [101, 197] on div "新增客戶 最新顧客編號: [PERSON_NAME] 客戶編號 客戶編號 客戶姓名 客戶姓名 性別 男 [DEMOGRAPHIC_DATA] 性別 Email…" at bounding box center [316, 146] width 633 height 293
paste input "0989816391"
type input "0989816391"
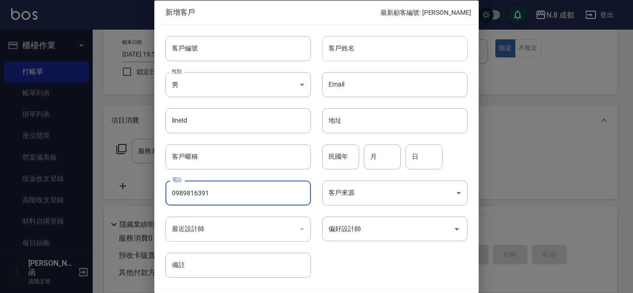
click at [374, 47] on input "客戶姓名" at bounding box center [395, 48] width 146 height 25
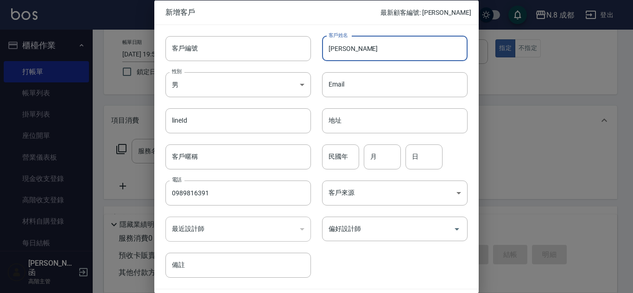
type input "[PERSON_NAME]"
click at [337, 151] on input "民國年" at bounding box center [340, 156] width 37 height 25
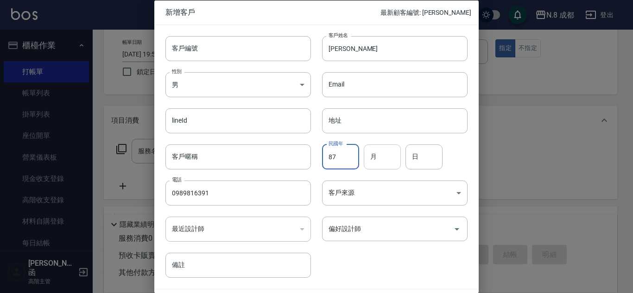
type input "87"
click at [379, 158] on input "月" at bounding box center [382, 156] width 37 height 25
type input "11"
click at [421, 165] on input "日" at bounding box center [424, 156] width 37 height 25
type input "06"
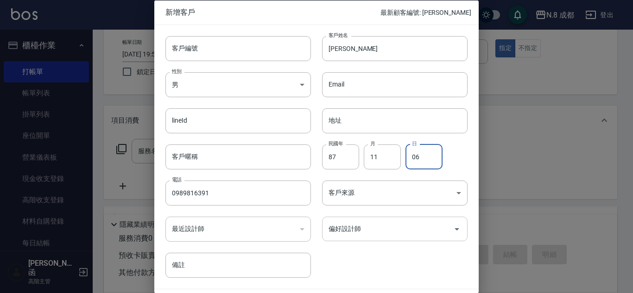
click at [377, 225] on input "偏好設計師" at bounding box center [387, 229] width 123 height 16
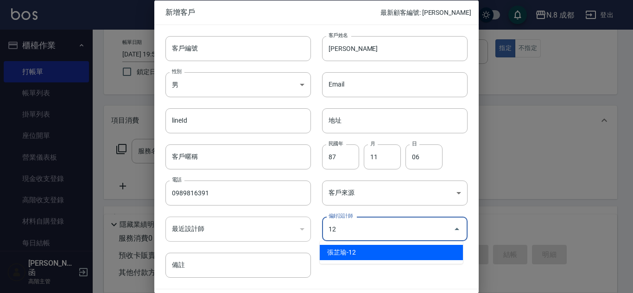
click at [367, 252] on li "張芷瑜-12" at bounding box center [391, 252] width 143 height 15
type input "張芷瑜"
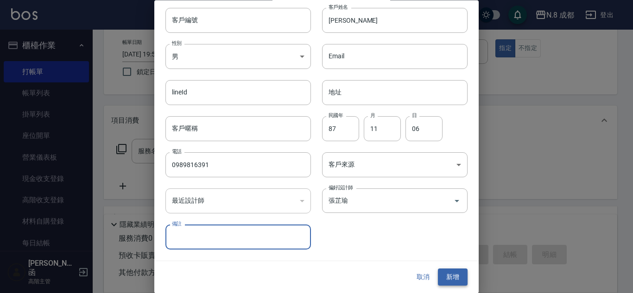
click at [443, 276] on button "新增" at bounding box center [453, 277] width 30 height 17
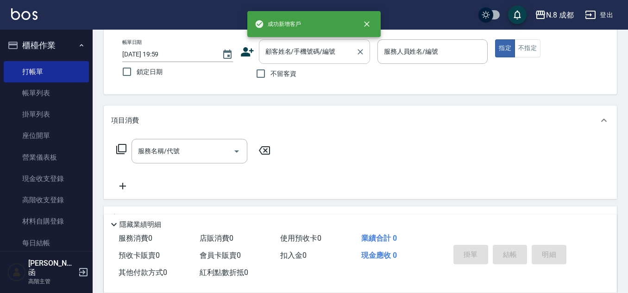
click at [273, 51] on input "顧客姓名/手機號碼/編號" at bounding box center [307, 52] width 89 height 16
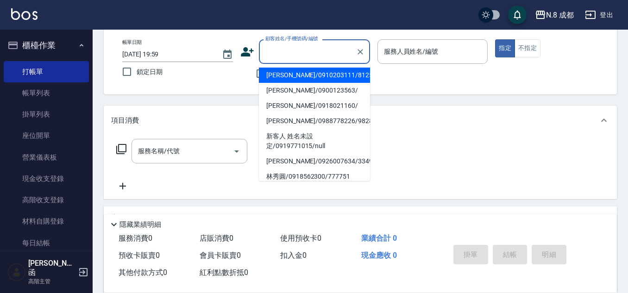
paste input "0989816391"
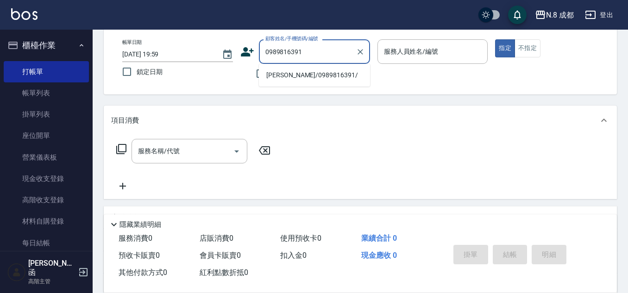
click at [274, 72] on li "[PERSON_NAME]/0989816391/" at bounding box center [314, 75] width 111 height 15
type input "[PERSON_NAME]/0989816391/"
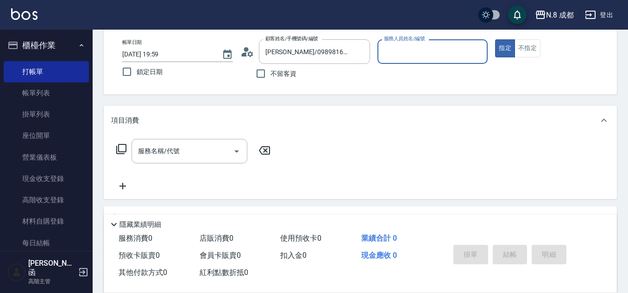
type input "張芷瑜-12"
click at [171, 142] on div "服務名稱/代號" at bounding box center [190, 151] width 116 height 25
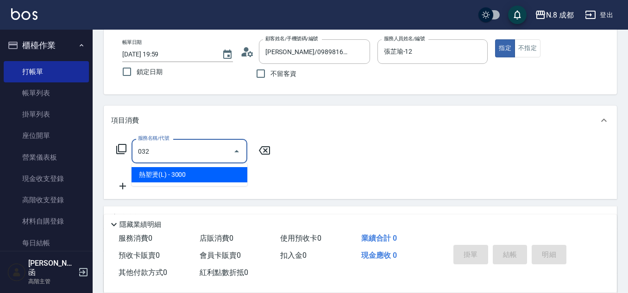
click at [185, 177] on span "熱塑燙(L) - 3000" at bounding box center [190, 174] width 116 height 15
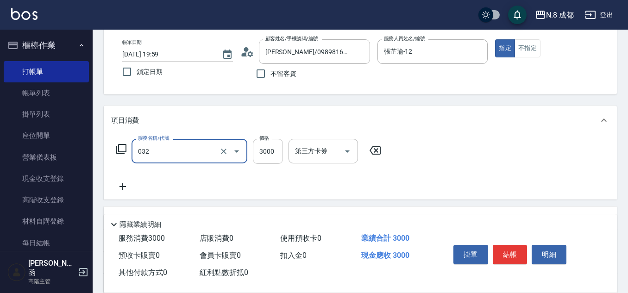
type input "熱塑燙(L)(032)"
click at [270, 154] on input "3000" at bounding box center [268, 151] width 30 height 25
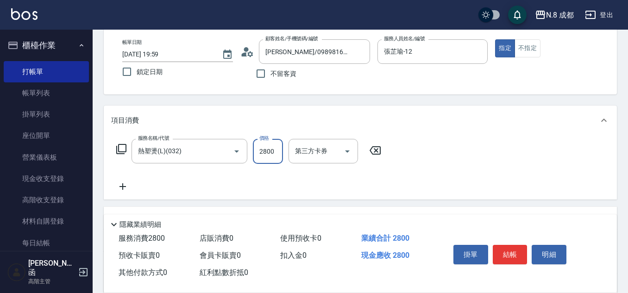
type input "2800"
click at [118, 186] on icon at bounding box center [122, 186] width 23 height 11
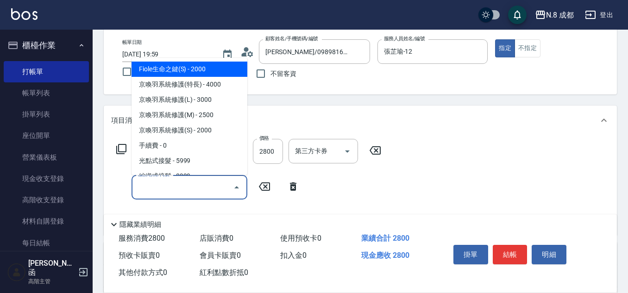
click at [159, 188] on input "服務名稱/代號" at bounding box center [183, 187] width 94 height 16
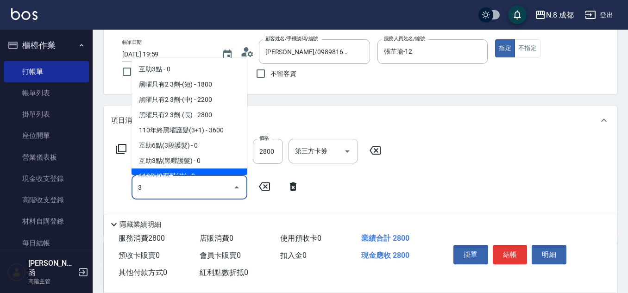
drag, startPoint x: 167, startPoint y: 188, endPoint x: 163, endPoint y: 185, distance: 4.8
click at [163, 185] on input "3" at bounding box center [183, 187] width 94 height 16
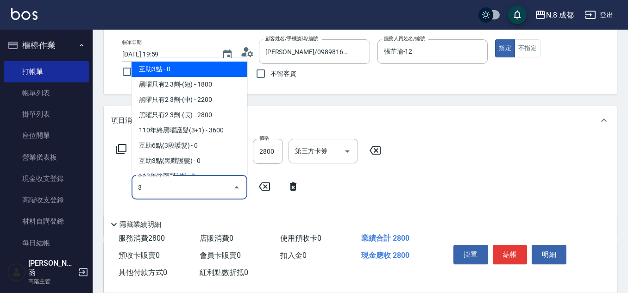
click at [181, 73] on span "互助3點 - 0" at bounding box center [190, 69] width 116 height 15
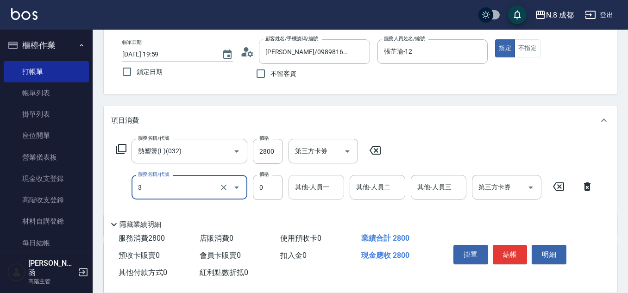
type input "互助3點(3)"
click at [316, 183] on div "其他-人員一 其他-人員一" at bounding box center [317, 187] width 56 height 25
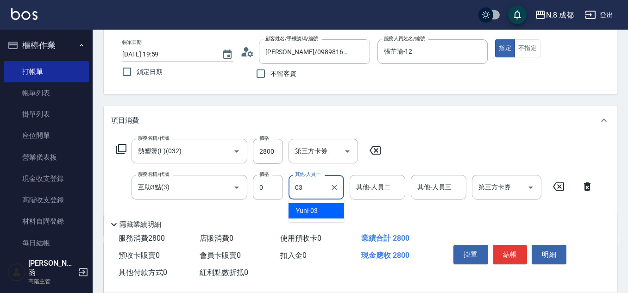
click at [321, 211] on div "Yuni -03" at bounding box center [317, 210] width 56 height 15
type input "Yuni-03"
click at [517, 250] on button "結帳" at bounding box center [510, 254] width 35 height 19
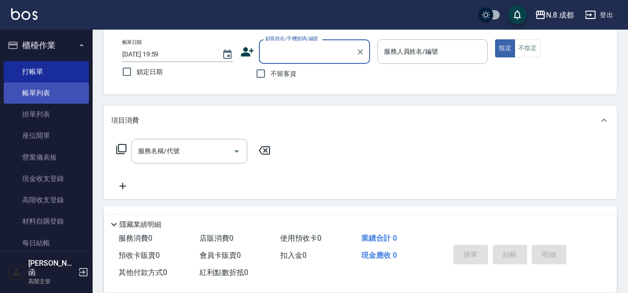
click at [53, 101] on link "帳單列表" at bounding box center [46, 92] width 85 height 21
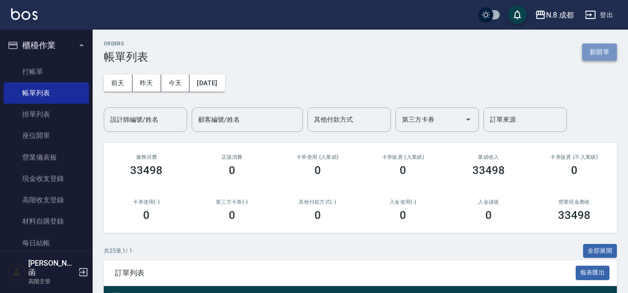
click at [608, 51] on button "新開單" at bounding box center [600, 52] width 35 height 17
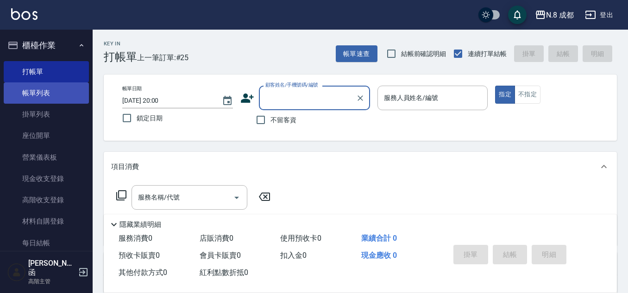
click at [51, 101] on link "帳單列表" at bounding box center [46, 92] width 85 height 21
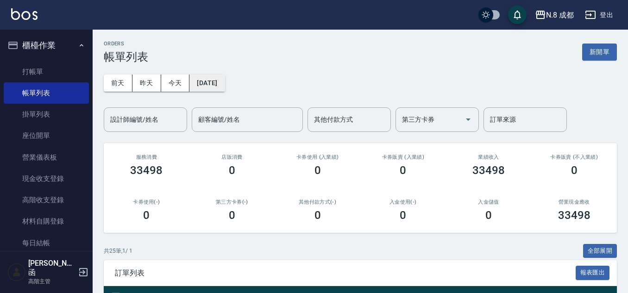
click at [225, 86] on button "[DATE]" at bounding box center [207, 83] width 35 height 17
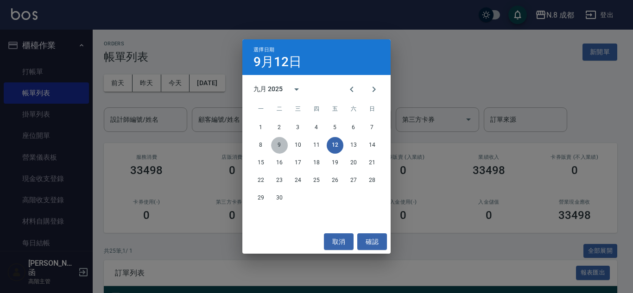
click at [278, 146] on button "9" at bounding box center [279, 145] width 17 height 17
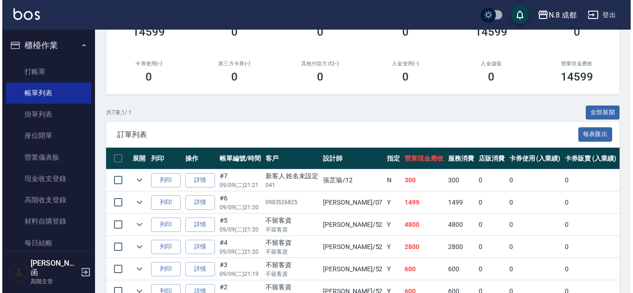
scroll to position [28, 0]
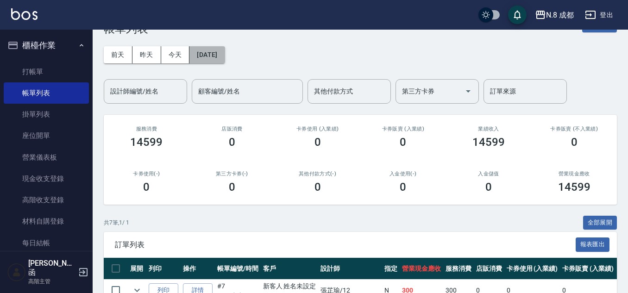
click at [215, 51] on button "[DATE]" at bounding box center [207, 54] width 35 height 17
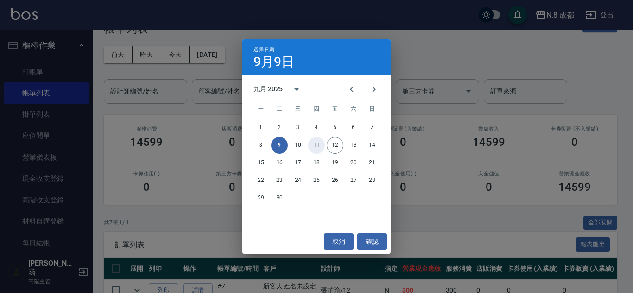
click at [314, 143] on button "11" at bounding box center [316, 145] width 17 height 17
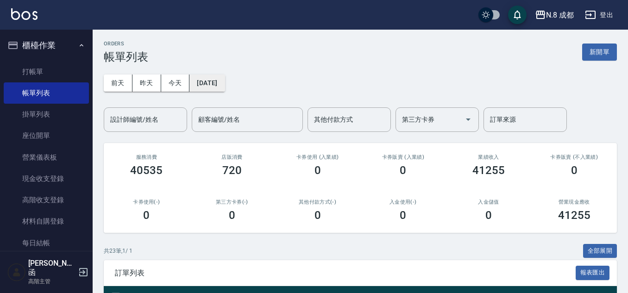
click at [225, 87] on button "[DATE]" at bounding box center [207, 83] width 35 height 17
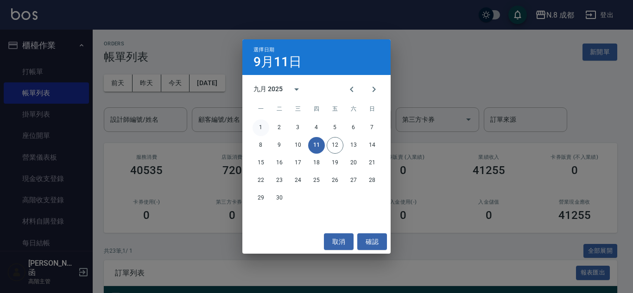
click at [257, 127] on button "1" at bounding box center [261, 128] width 17 height 17
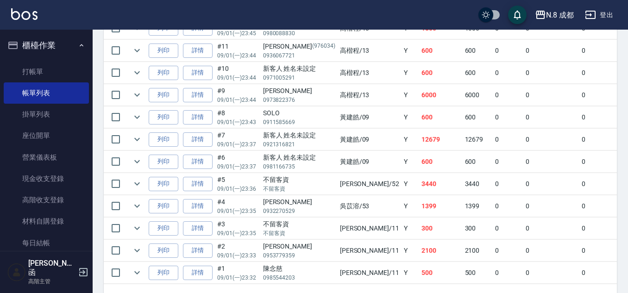
scroll to position [392, 0]
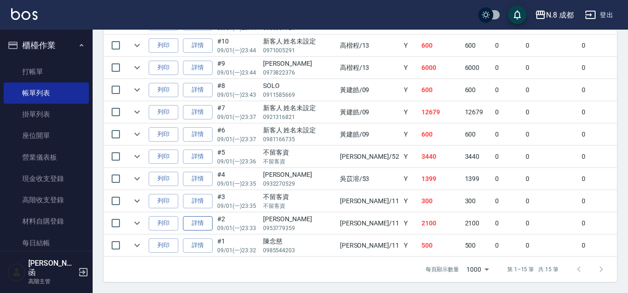
click at [197, 222] on link "詳情" at bounding box center [198, 223] width 30 height 14
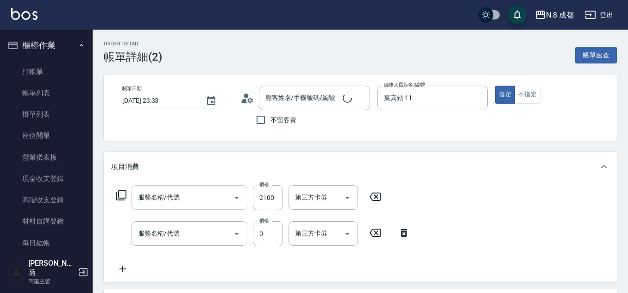
type input "[DATE] 23:33"
type input "葉真甄-11"
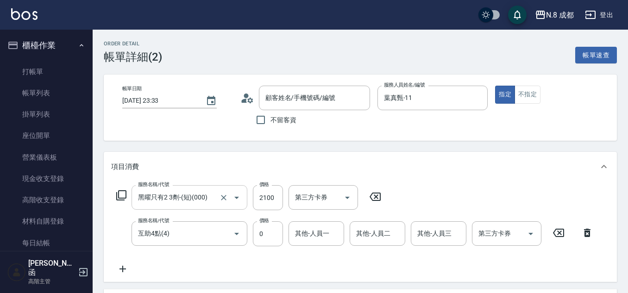
type input "黑曜只有2 3劑-(短)(000)"
type input "互助4點(4)"
type input "[PERSON_NAME]/0953779359/"
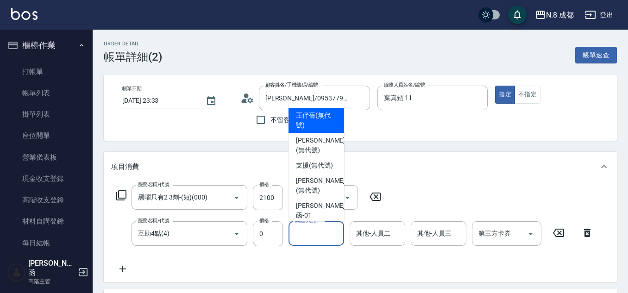
click at [301, 233] on div "其他-人員一 其他-人員一" at bounding box center [317, 234] width 56 height 25
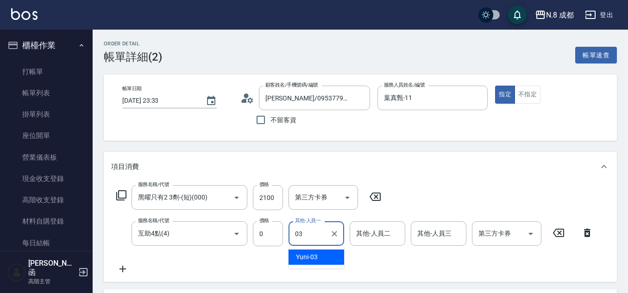
click at [316, 254] on span "Yuni -03" at bounding box center [307, 258] width 22 height 10
type input "Yuni-03"
click at [181, 234] on input "互助4點(4)" at bounding box center [177, 234] width 82 height 16
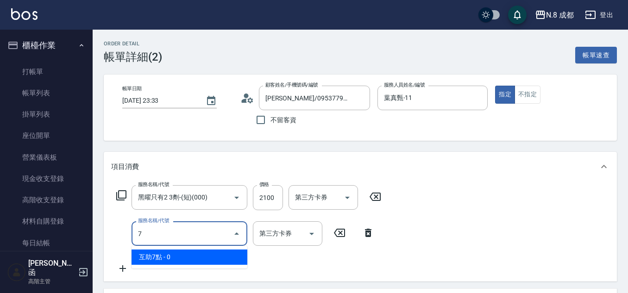
click at [179, 255] on span "互助7點 - 0" at bounding box center [190, 257] width 116 height 15
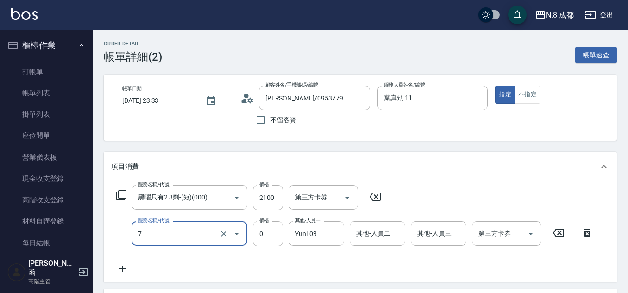
type input "互助7點(7)"
click at [304, 259] on div "服務名稱/代號 黑曜只有2 3劑-(短)(000) 服務名稱/代號 價格 2100 價格 第三方卡券 第三方卡券 服務名稱/代號 互助7點(7) 服務名稱/代…" at bounding box center [355, 229] width 488 height 89
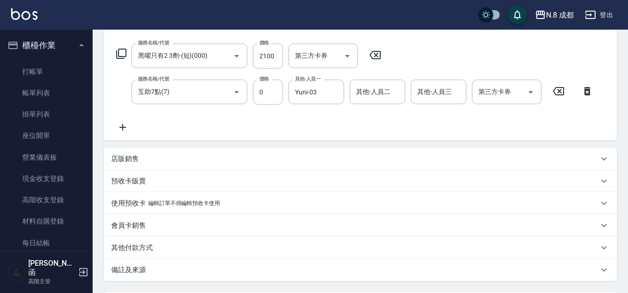
scroll to position [230, 0]
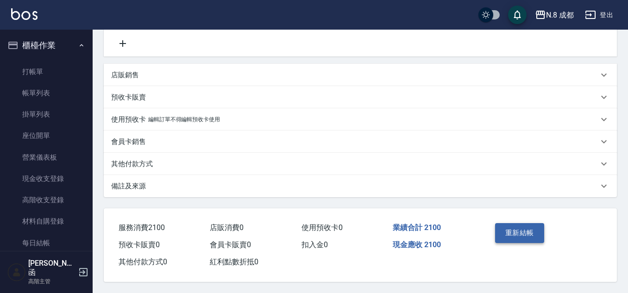
click at [518, 228] on button "重新結帳" at bounding box center [519, 232] width 49 height 19
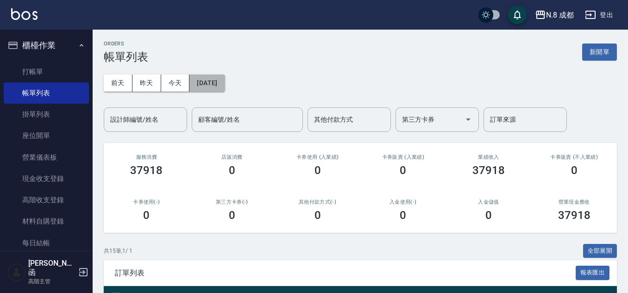
click at [214, 79] on button "[DATE]" at bounding box center [207, 83] width 35 height 17
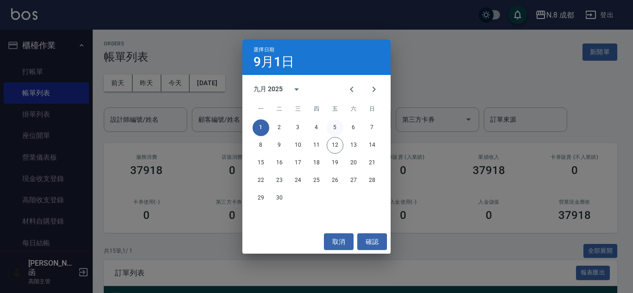
click at [333, 125] on button "5" at bounding box center [335, 128] width 17 height 17
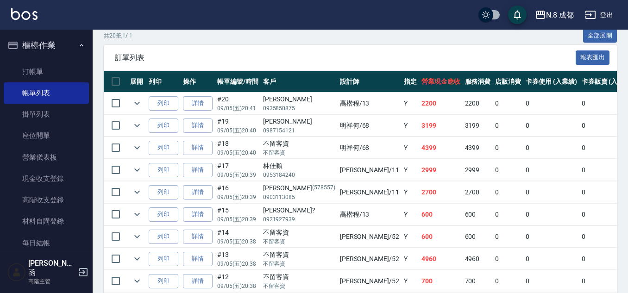
scroll to position [225, 0]
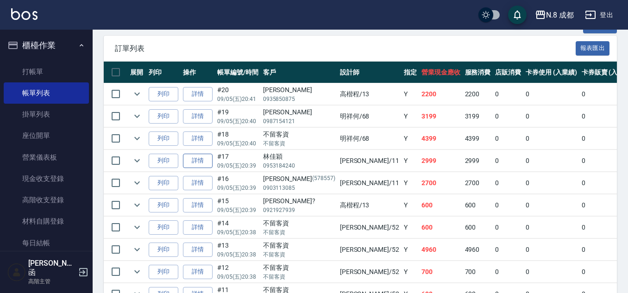
click at [193, 164] on link "詳情" at bounding box center [198, 161] width 30 height 14
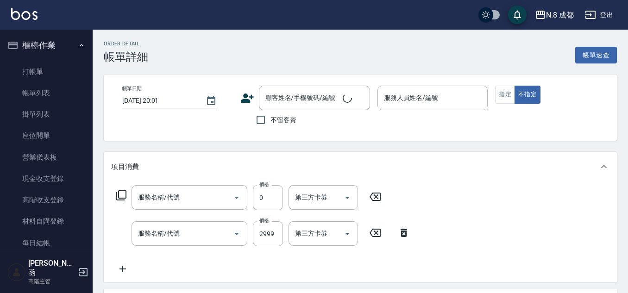
type input "[DATE] 20:39"
type input "葉真甄-11"
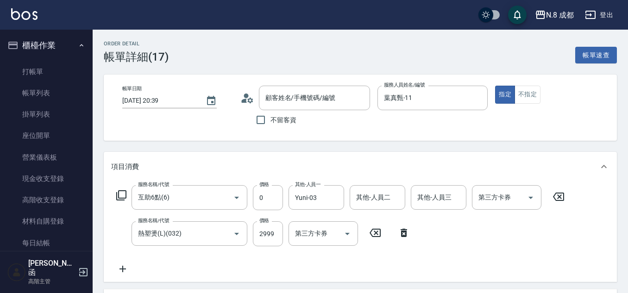
type input "互助6點(6)"
type input "熱塑燙(L)(032)"
type input "[PERSON_NAME]/0953184240/"
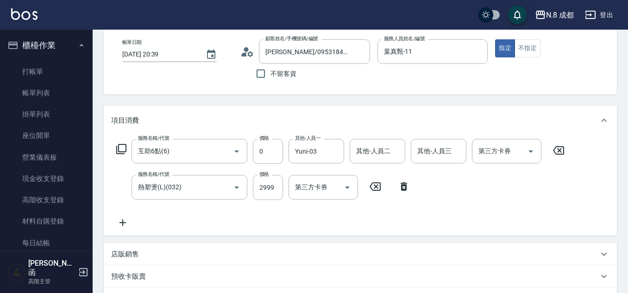
click at [121, 220] on icon at bounding box center [122, 222] width 23 height 11
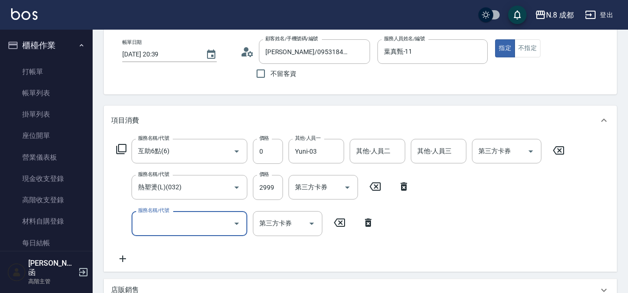
click at [151, 227] on input "服務名稱/代號" at bounding box center [183, 223] width 94 height 16
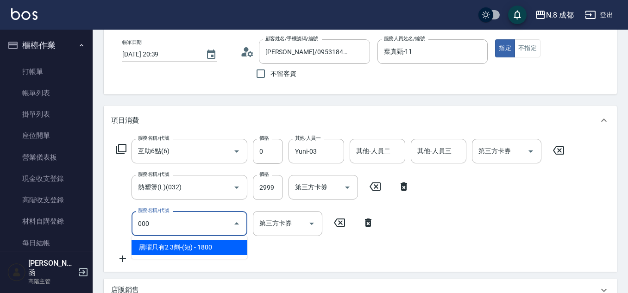
click at [155, 243] on span "黑曜只有2 3劑-(短) - 1800" at bounding box center [190, 247] width 116 height 15
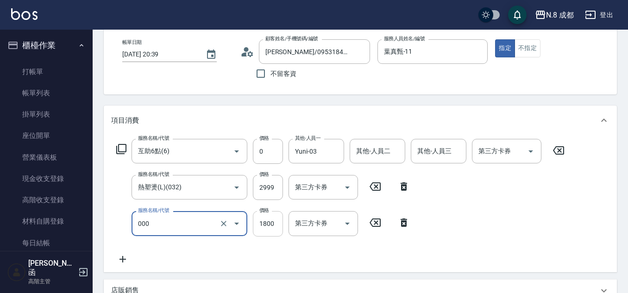
type input "黑曜只有2 3劑-(短)(000)"
click at [267, 222] on input "1800" at bounding box center [268, 223] width 30 height 25
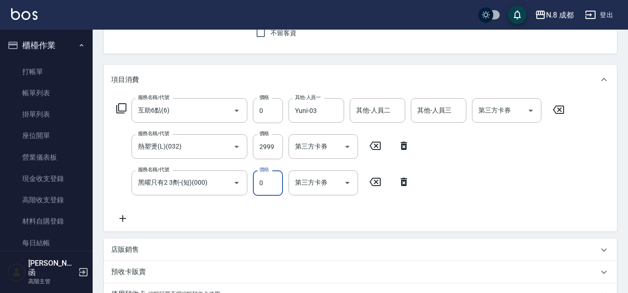
scroll to position [266, 0]
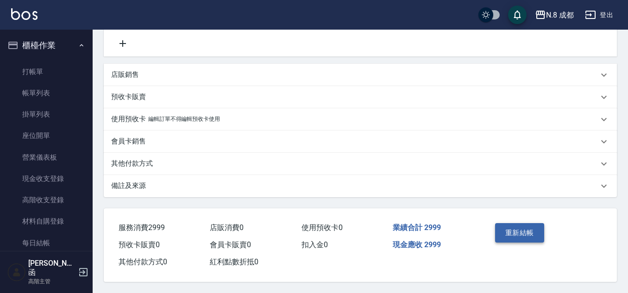
type input "0"
click at [534, 232] on button "重新結帳" at bounding box center [519, 232] width 49 height 19
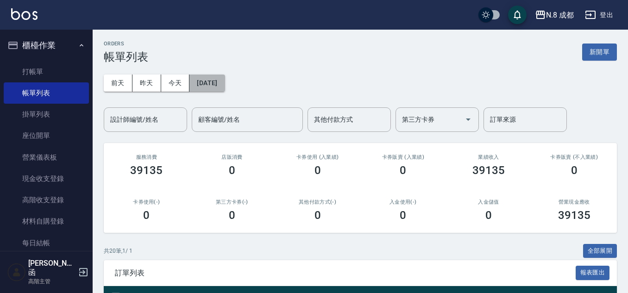
click at [219, 82] on button "[DATE]" at bounding box center [207, 83] width 35 height 17
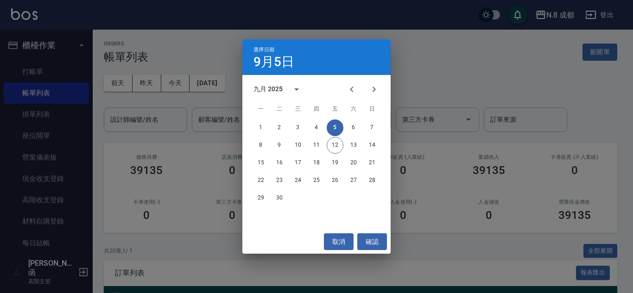
click at [364, 133] on div "1 2 3 4 5 6 7" at bounding box center [316, 128] width 148 height 17
click at [368, 128] on button "7" at bounding box center [372, 128] width 17 height 17
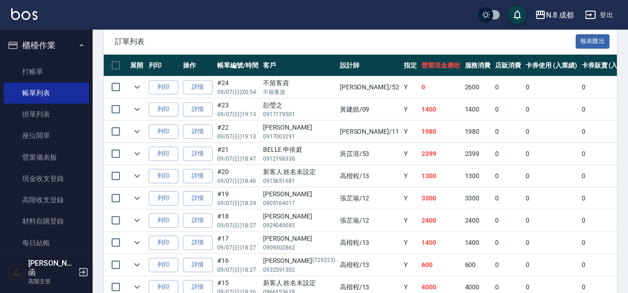
scroll to position [371, 0]
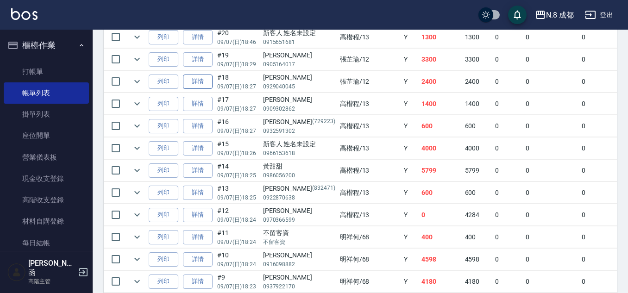
click at [192, 83] on link "詳情" at bounding box center [198, 82] width 30 height 14
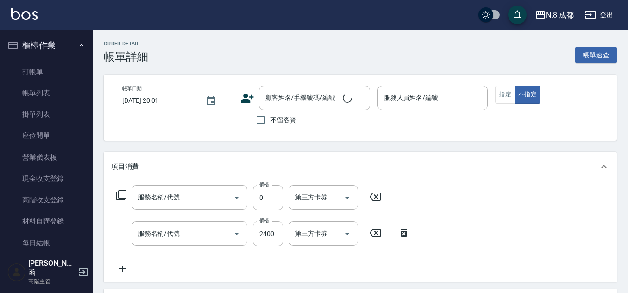
type input "互助6點(6)"
type input "黑曜只有2 3劑-(中)(001)"
type input "[DATE] 18:27"
type input "張芷瑜-12"
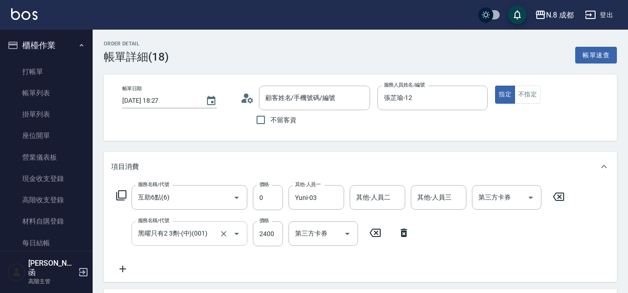
type input "[PERSON_NAME]/0929040045/"
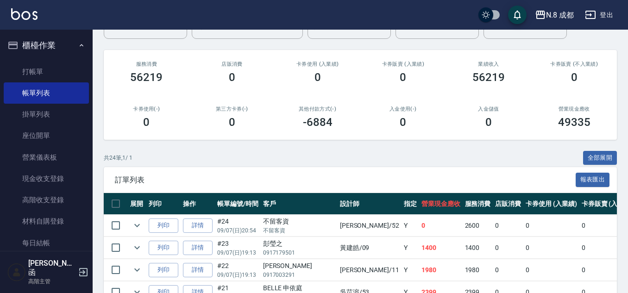
scroll to position [185, 0]
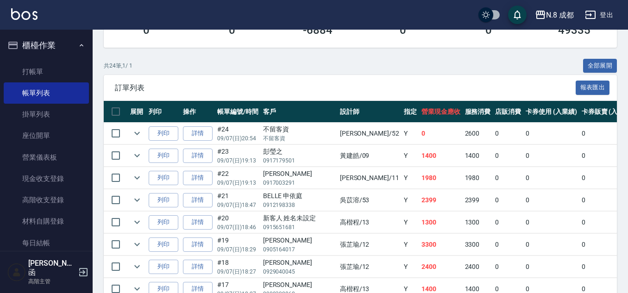
click at [182, 241] on td "詳情" at bounding box center [198, 245] width 34 height 22
click at [188, 245] on link "詳情" at bounding box center [198, 245] width 30 height 14
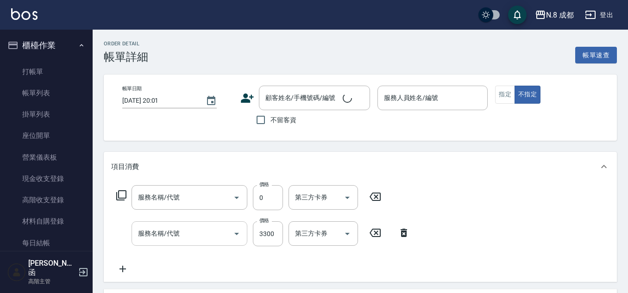
type input "[DATE] 18:29"
type input "張芷瑜-12"
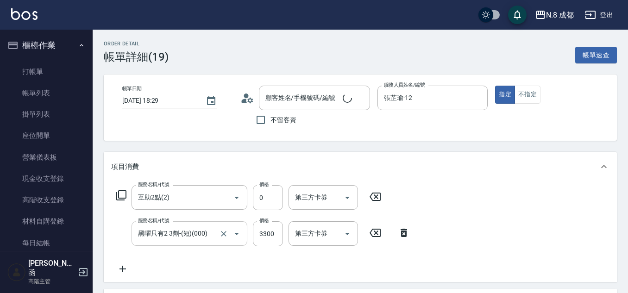
type input "互助2點(2)"
type input "黑曜只有2 3劑-(短)(000)"
type input "鄭淇勻/0905164017/"
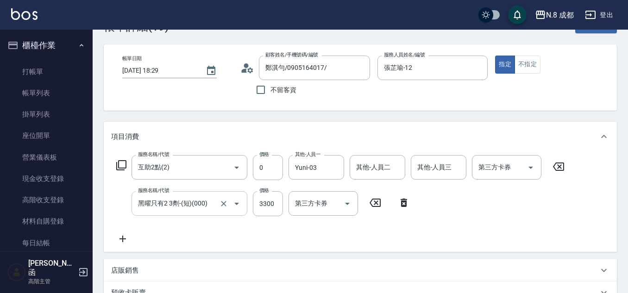
scroll to position [46, 0]
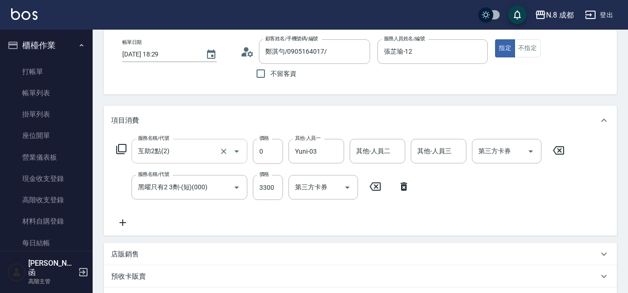
click at [189, 149] on input "互助2點(2)" at bounding box center [177, 151] width 82 height 16
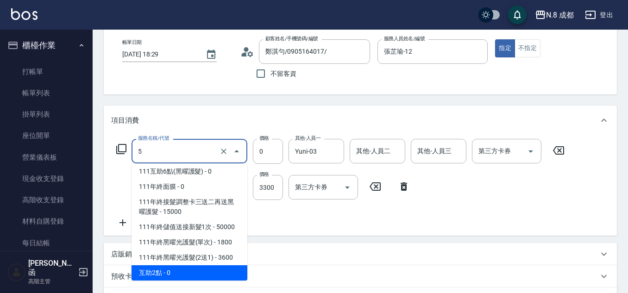
scroll to position [0, 0]
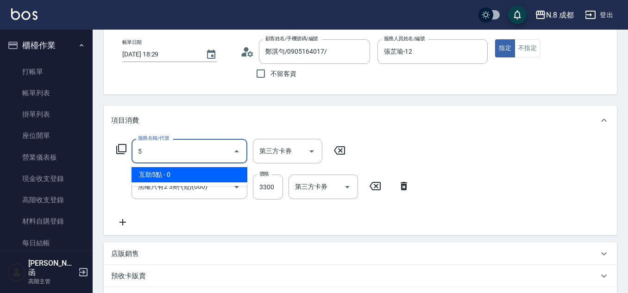
click at [189, 178] on span "互助5點 - 0" at bounding box center [190, 174] width 116 height 15
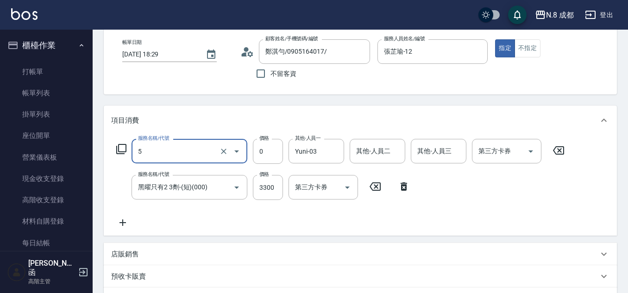
type input "互助5點(5)"
click at [243, 230] on div "服務名稱/代號 互助5點(5) 服務名稱/代號 價格 0 價格 其他-人員一 Yuni-03 其他-人員一 其他-人員二 其他-人員二 其他-人員三 其他-人…" at bounding box center [360, 185] width 513 height 101
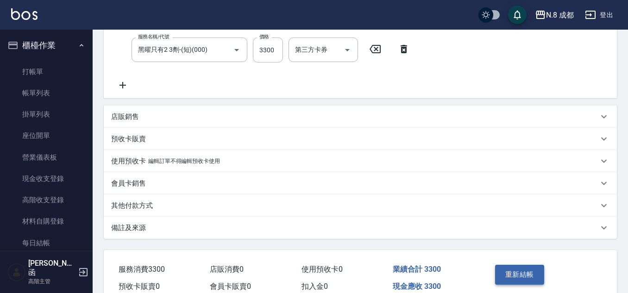
scroll to position [230, 0]
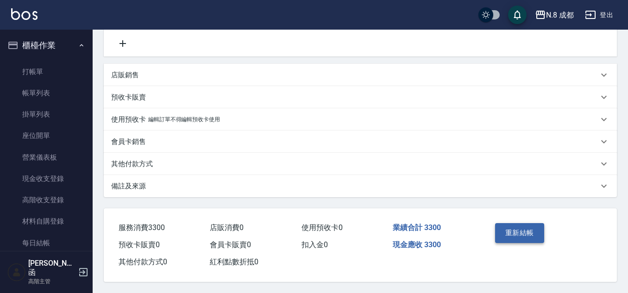
click at [526, 232] on button "重新結帳" at bounding box center [519, 232] width 49 height 19
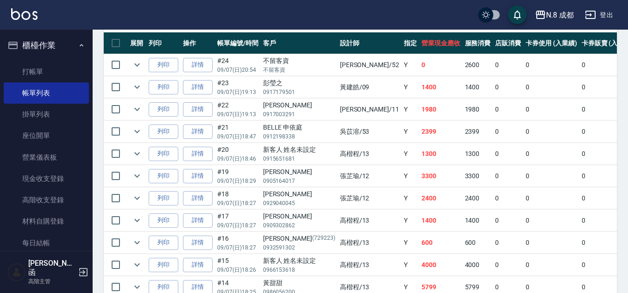
scroll to position [324, 0]
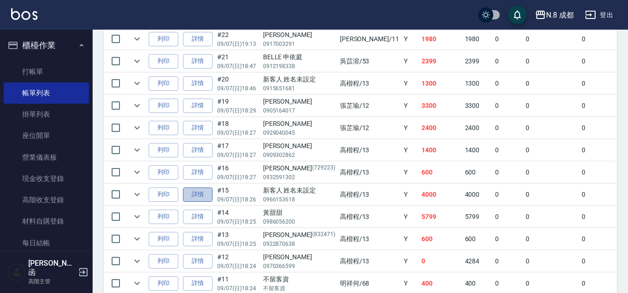
click at [204, 190] on link "詳情" at bounding box center [198, 195] width 30 height 14
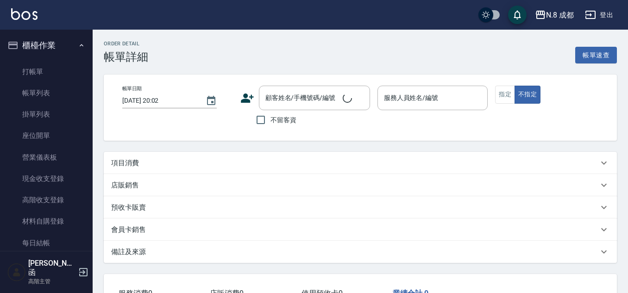
type input "[DATE] 18:26"
type input "高楷程-13"
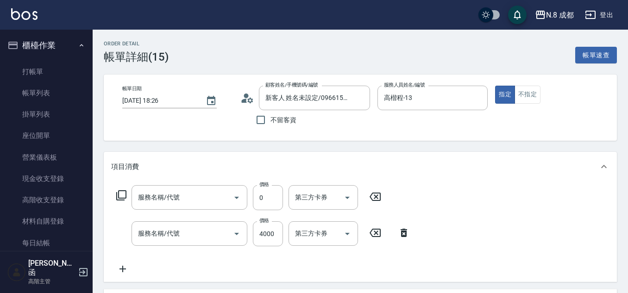
type input "新客人 姓名未設定/0966153618/null"
type input "互助5點(5)"
type input "熱塑燙(L)(032)"
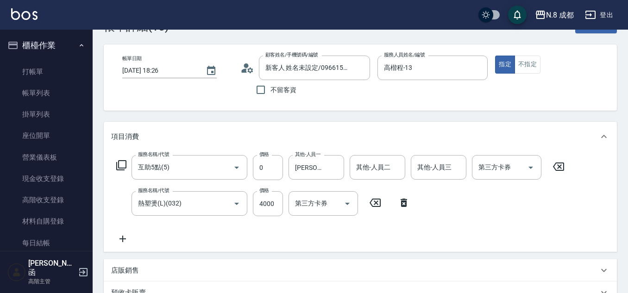
scroll to position [46, 0]
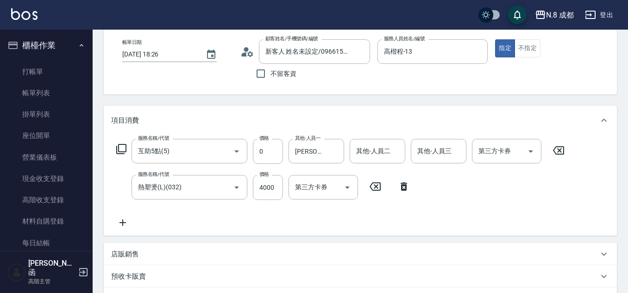
click at [123, 222] on icon at bounding box center [123, 223] width 6 height 6
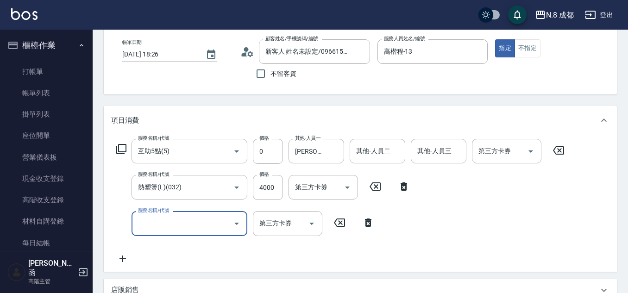
drag, startPoint x: 123, startPoint y: 222, endPoint x: 162, endPoint y: 221, distance: 39.0
click at [162, 221] on input "服務名稱/代號" at bounding box center [183, 223] width 94 height 16
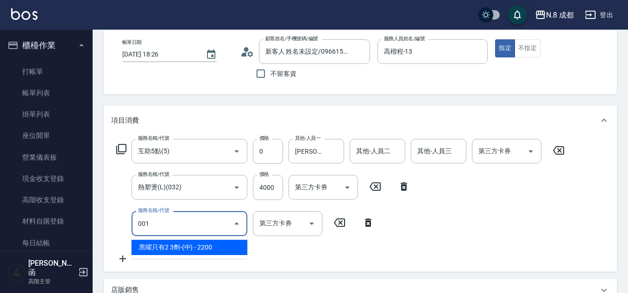
click at [182, 249] on span "黑曜只有2 3劑-(中) - 2200" at bounding box center [190, 247] width 116 height 15
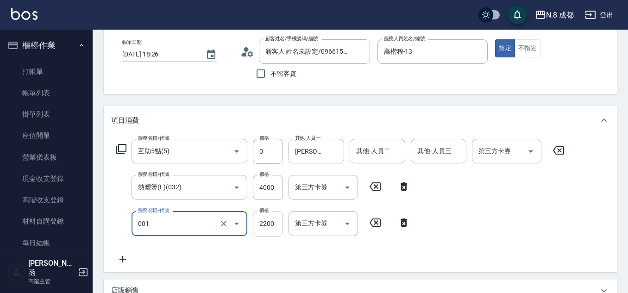
type input "黑曜只有2 3劑-(中)(001)"
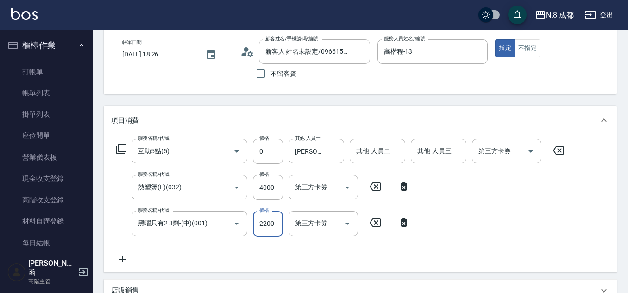
click at [271, 227] on input "2200" at bounding box center [268, 223] width 30 height 25
type input "0"
click at [291, 250] on div "服務名稱/代號 互助5點(5) 服務名稱/代號 價格 0 價格 其他-人員一 [PERSON_NAME]-06 其他-人員一 其他-人員二 其他-人員二 其他…" at bounding box center [340, 202] width 459 height 126
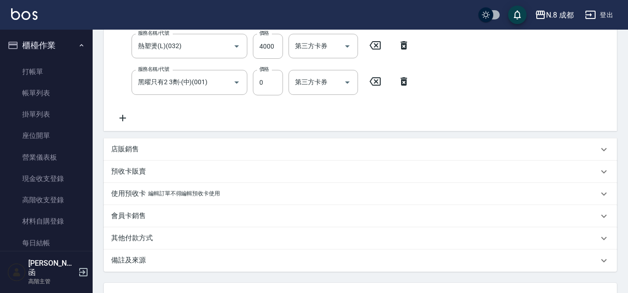
scroll to position [232, 0]
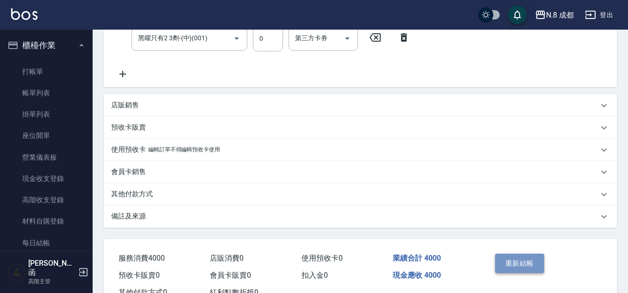
click at [528, 262] on button "重新結帳" at bounding box center [519, 263] width 49 height 19
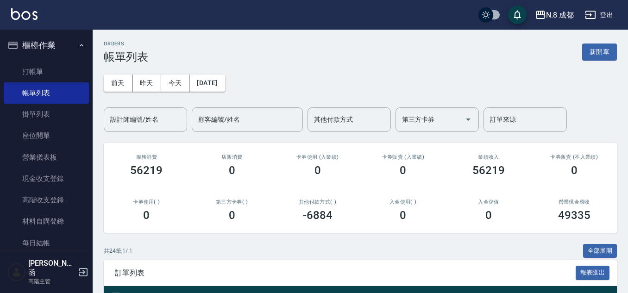
click at [583, 42] on div "ORDERS 帳單列表 新開單" at bounding box center [360, 52] width 513 height 23
click at [593, 48] on button "新開單" at bounding box center [600, 52] width 35 height 17
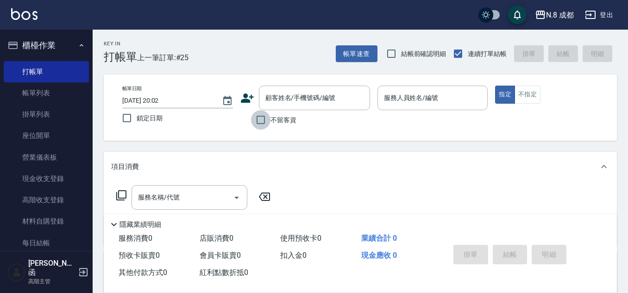
click at [266, 125] on input "不留客資" at bounding box center [260, 119] width 19 height 19
checkbox input "true"
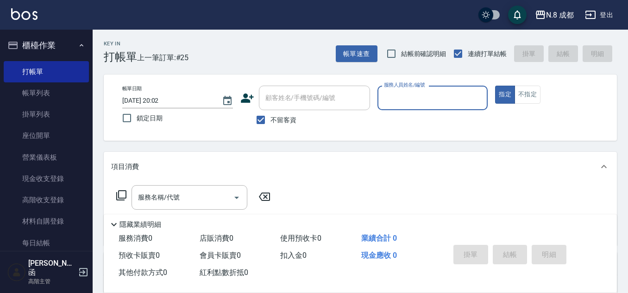
click at [417, 104] on input "服務人員姓名/編號" at bounding box center [433, 98] width 102 height 16
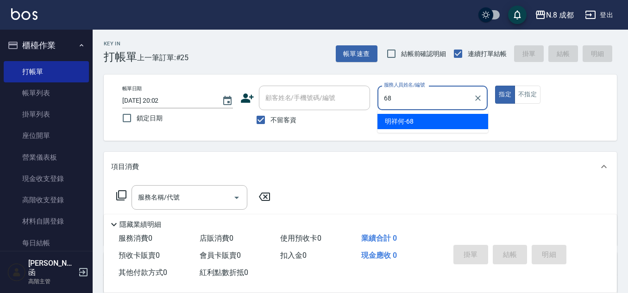
click at [410, 122] on span "明祥何 -68" at bounding box center [399, 122] width 29 height 10
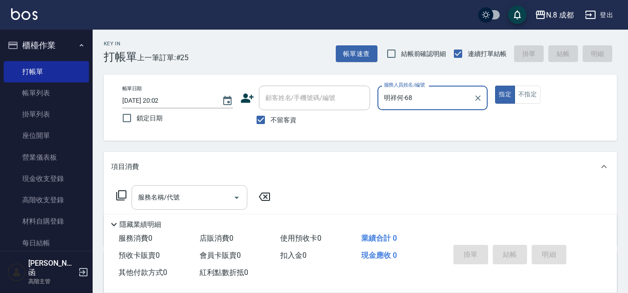
type input "明祥何-68"
click at [189, 191] on input "服務名稱/代號" at bounding box center [183, 198] width 94 height 16
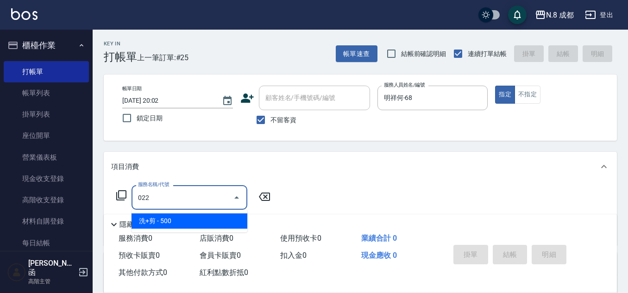
click at [172, 217] on span "洗+剪 - 500" at bounding box center [190, 221] width 116 height 15
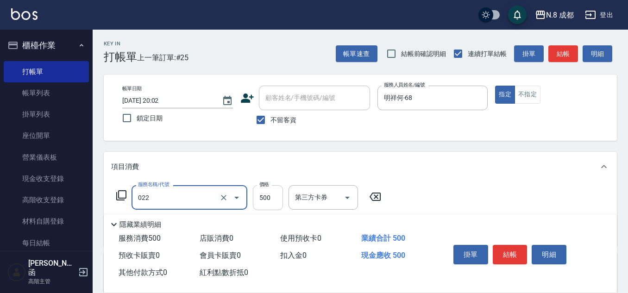
type input "洗+剪(022)"
click at [268, 196] on input "500" at bounding box center [268, 197] width 30 height 25
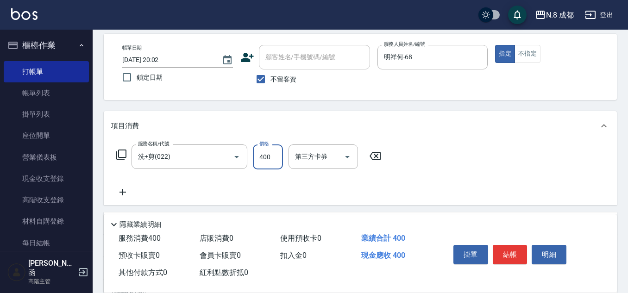
scroll to position [93, 0]
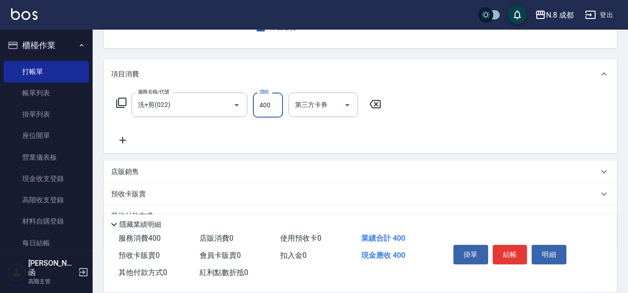
type input "400"
click at [128, 140] on icon at bounding box center [122, 140] width 23 height 11
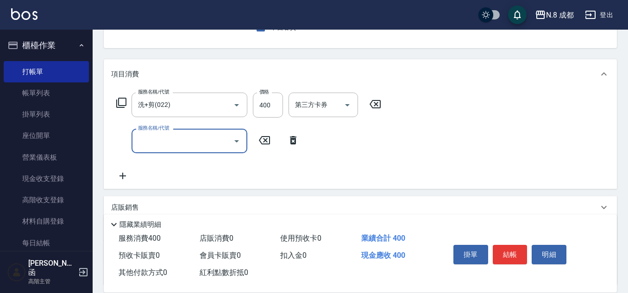
click at [137, 145] on input "服務名稱/代號" at bounding box center [183, 141] width 94 height 16
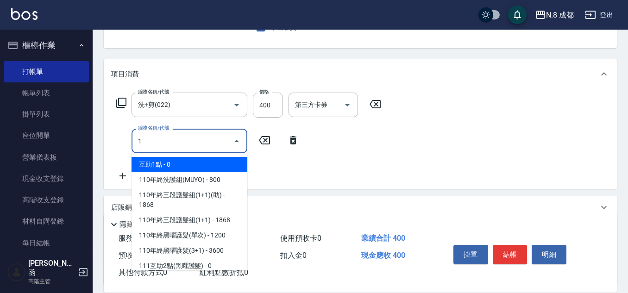
click at [164, 160] on span "互助1點 - 0" at bounding box center [190, 164] width 116 height 15
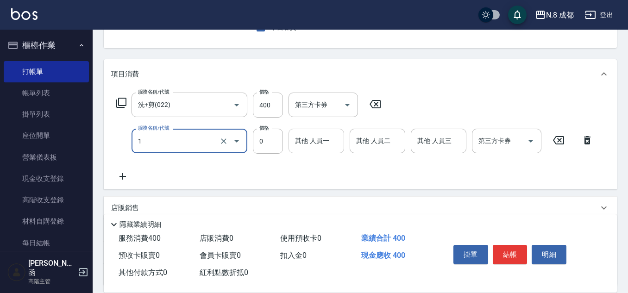
type input "互助1點(1)"
click at [310, 146] on input "其他-人員一" at bounding box center [316, 141] width 47 height 16
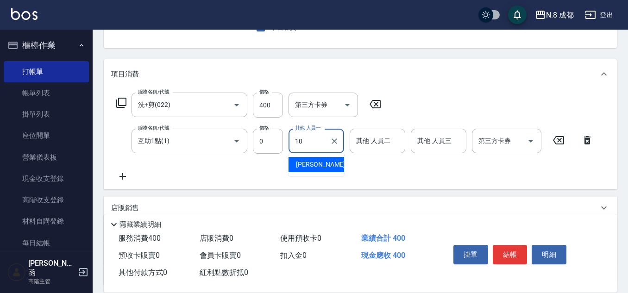
click at [317, 166] on span "[PERSON_NAME]-10" at bounding box center [325, 165] width 58 height 10
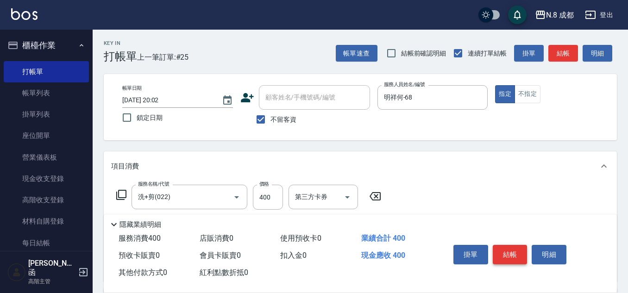
scroll to position [0, 0]
type input "[PERSON_NAME]-10"
click at [508, 253] on button "結帳" at bounding box center [510, 254] width 35 height 19
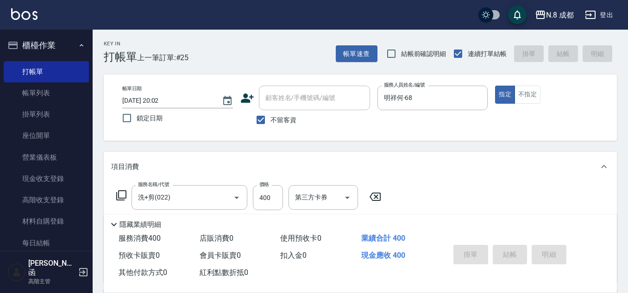
type input "[DATE] 20:03"
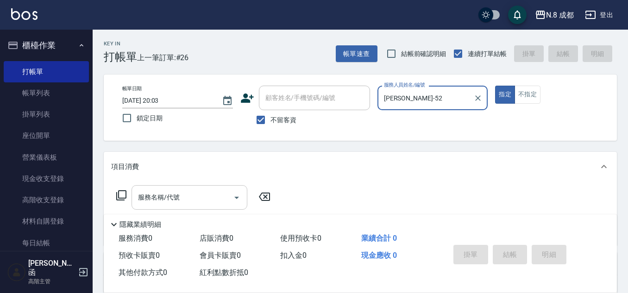
type input "[PERSON_NAME]-52"
click at [178, 200] on input "服務名稱/代號" at bounding box center [183, 198] width 94 height 16
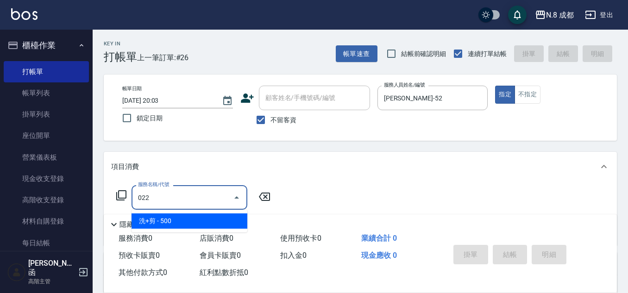
drag, startPoint x: 171, startPoint y: 220, endPoint x: 211, endPoint y: 209, distance: 41.4
click at [171, 220] on span "洗+剪 - 500" at bounding box center [190, 221] width 116 height 15
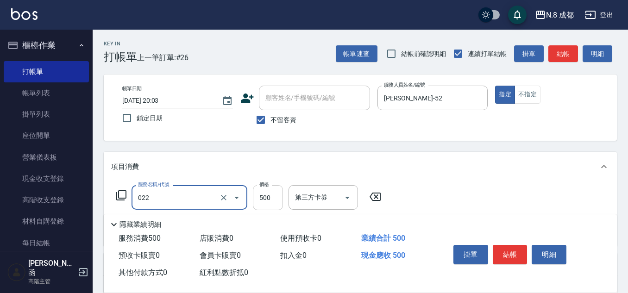
type input "洗+剪(022)"
click at [268, 198] on input "500" at bounding box center [268, 197] width 30 height 25
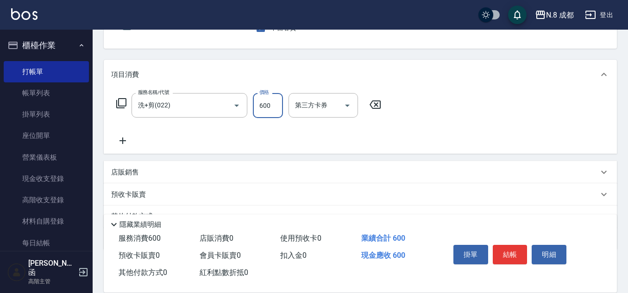
scroll to position [93, 0]
type input "600"
click at [128, 142] on icon at bounding box center [122, 140] width 23 height 11
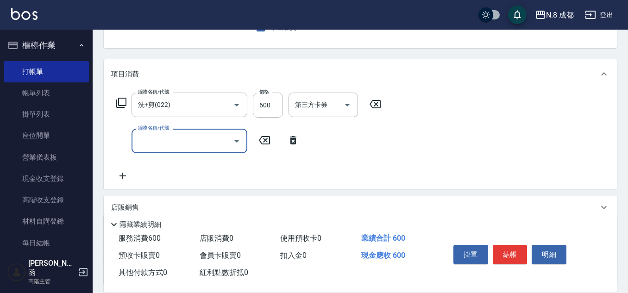
click at [157, 141] on input "服務名稱/代號" at bounding box center [183, 141] width 94 height 16
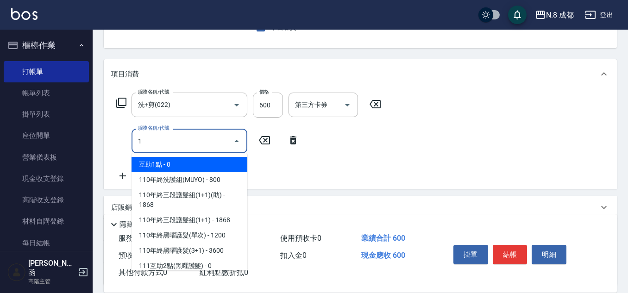
click at [175, 159] on span "互助1點 - 0" at bounding box center [190, 164] width 116 height 15
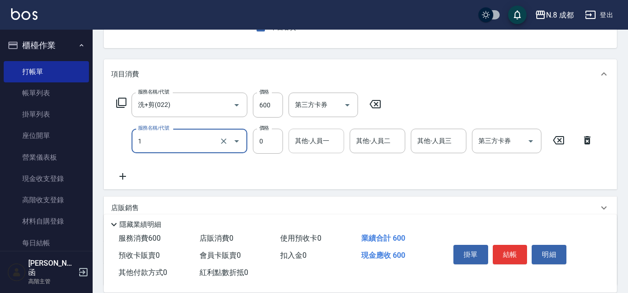
type input "互助1點(1)"
click at [325, 140] on input "其他-人員一" at bounding box center [316, 141] width 47 height 16
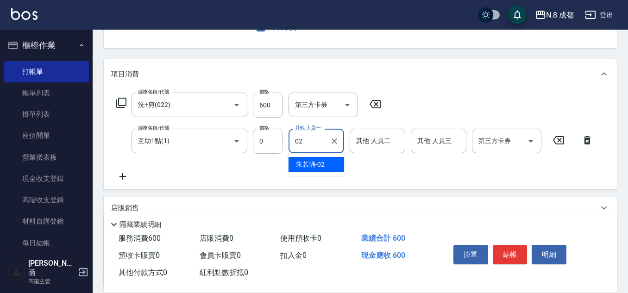
click at [318, 165] on span "[PERSON_NAME]-02" at bounding box center [310, 165] width 29 height 10
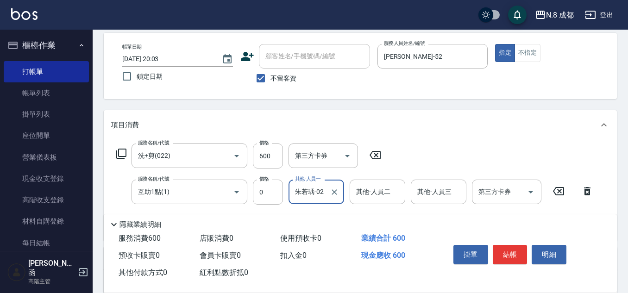
scroll to position [0, 0]
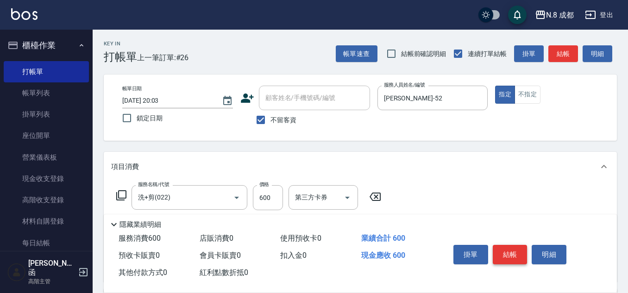
type input "朱若瑀-02"
click at [512, 247] on button "結帳" at bounding box center [510, 254] width 35 height 19
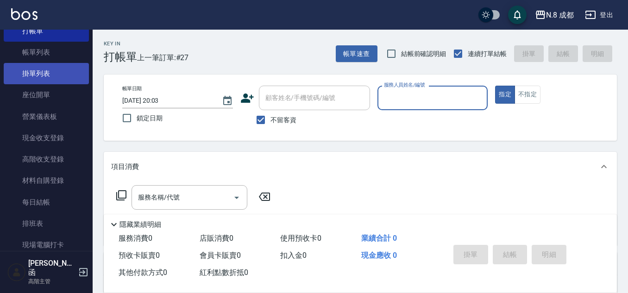
scroll to position [139, 0]
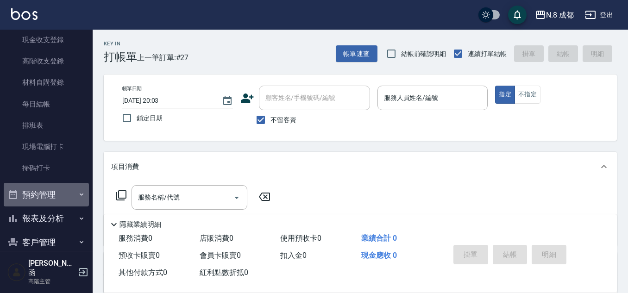
click at [46, 190] on button "預約管理" at bounding box center [46, 195] width 85 height 24
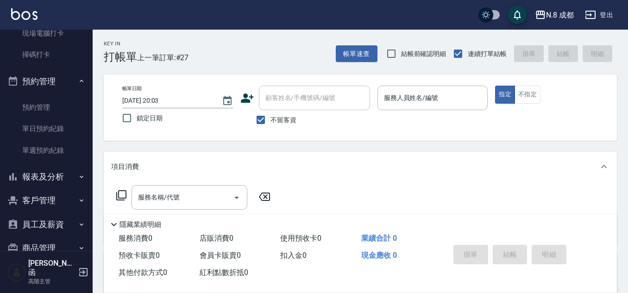
scroll to position [312, 0]
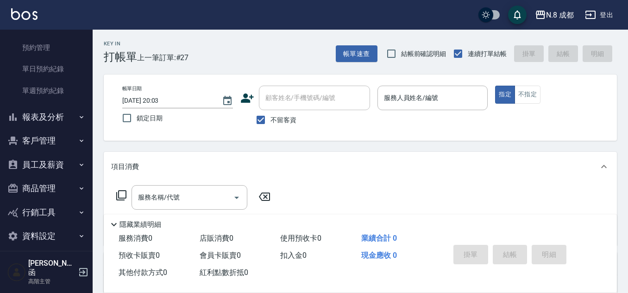
click at [50, 118] on button "報表及分析" at bounding box center [46, 117] width 85 height 24
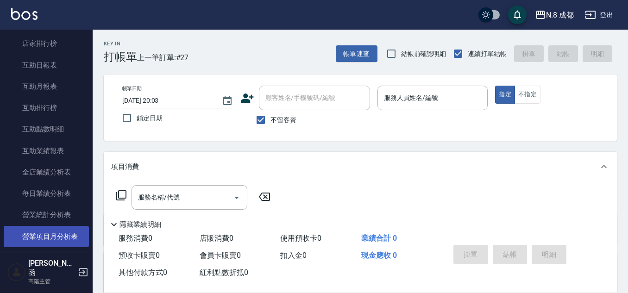
scroll to position [544, 0]
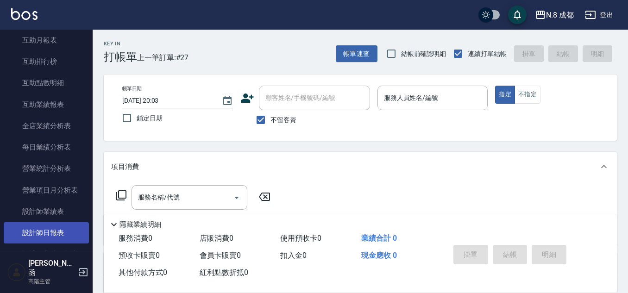
click at [62, 235] on link "設計師日報表" at bounding box center [46, 232] width 85 height 21
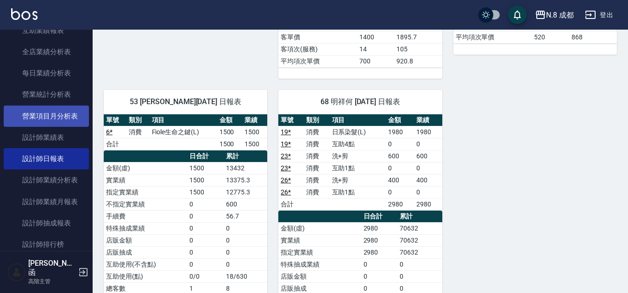
scroll to position [637, 0]
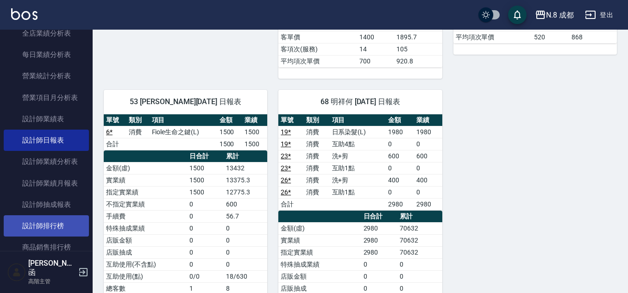
click at [51, 229] on link "設計師排行榜" at bounding box center [46, 225] width 85 height 21
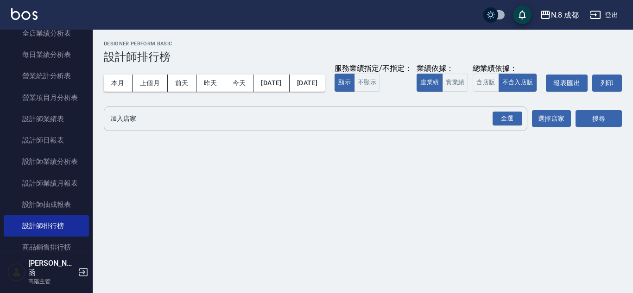
click at [152, 127] on input "加入店家" at bounding box center [308, 119] width 401 height 16
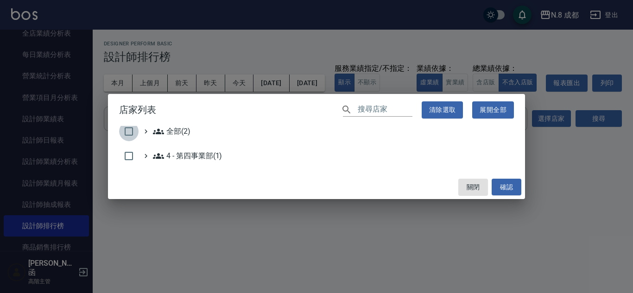
click at [128, 131] on input "checkbox" at bounding box center [128, 131] width 19 height 19
checkbox input "true"
click at [508, 184] on button "確認" at bounding box center [507, 187] width 30 height 17
checkbox input "false"
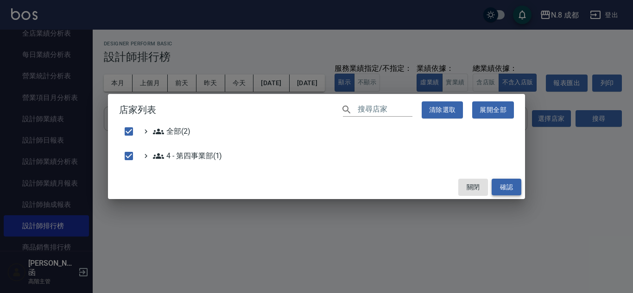
checkbox input "false"
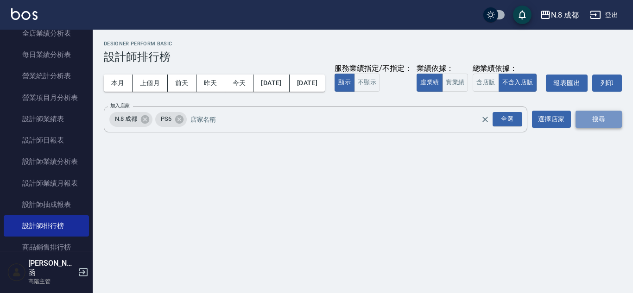
click at [611, 128] on button "搜尋" at bounding box center [599, 119] width 46 height 17
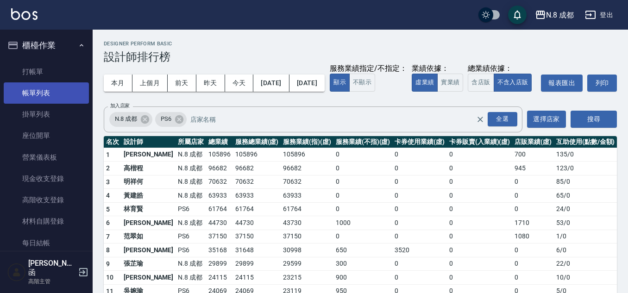
click at [42, 88] on link "帳單列表" at bounding box center [46, 92] width 85 height 21
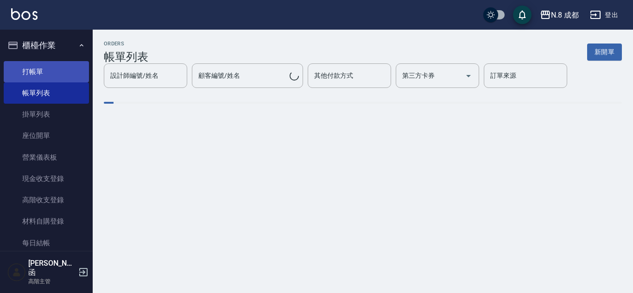
click at [57, 77] on link "打帳單" at bounding box center [46, 71] width 85 height 21
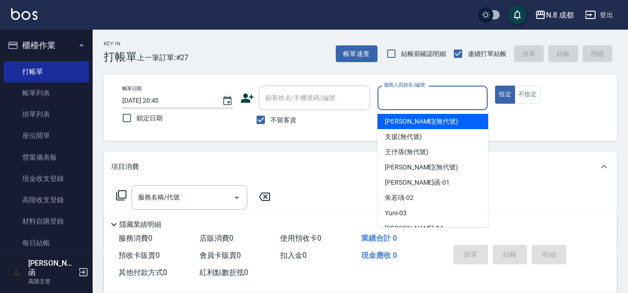
click at [404, 104] on input "服務人員姓名/編號" at bounding box center [433, 98] width 102 height 16
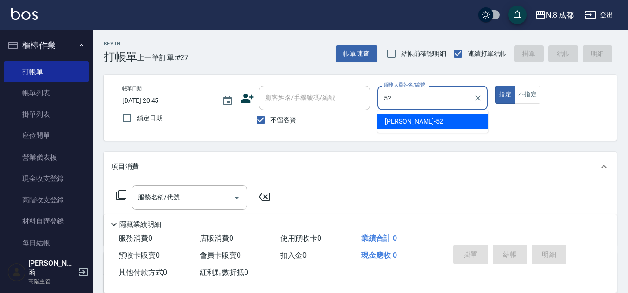
click at [402, 121] on span "[PERSON_NAME]-52" at bounding box center [414, 122] width 58 height 10
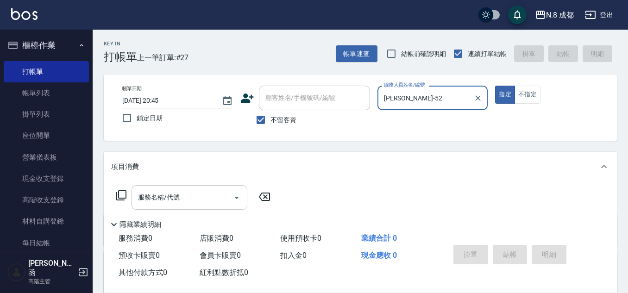
type input "[PERSON_NAME]-52"
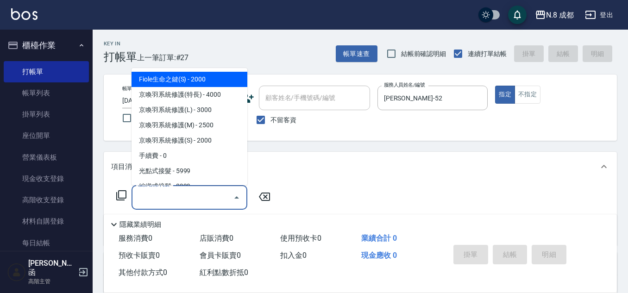
click at [178, 195] on input "服務名稱/代號" at bounding box center [183, 198] width 94 height 16
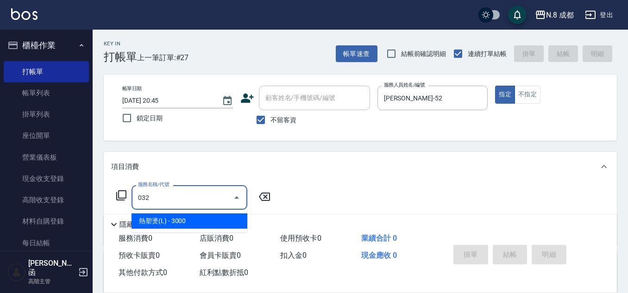
click at [184, 218] on span "熱塑燙(L) - 3000" at bounding box center [190, 221] width 116 height 15
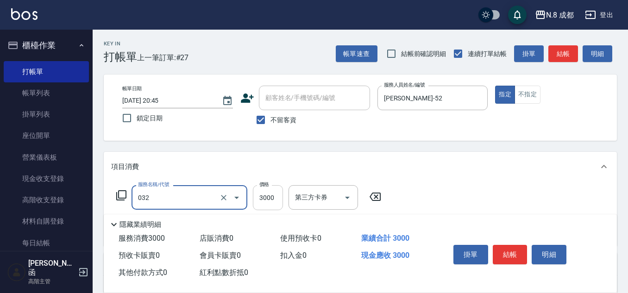
type input "熱塑燙(L)(032)"
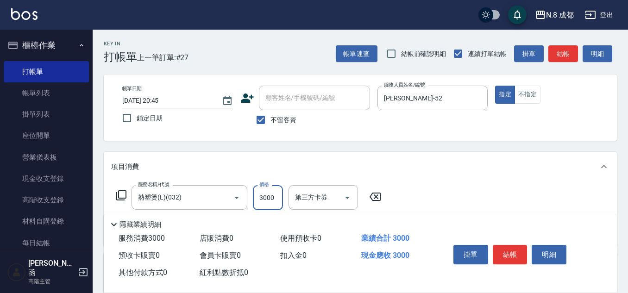
click at [271, 199] on input "3000" at bounding box center [268, 197] width 30 height 25
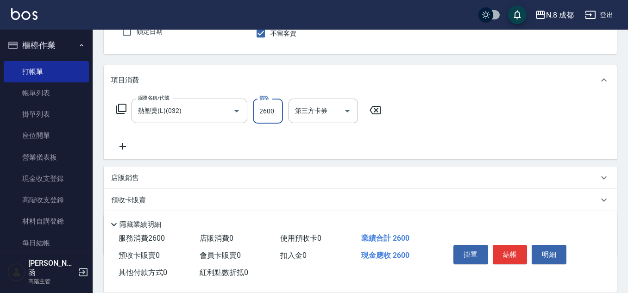
scroll to position [93, 0]
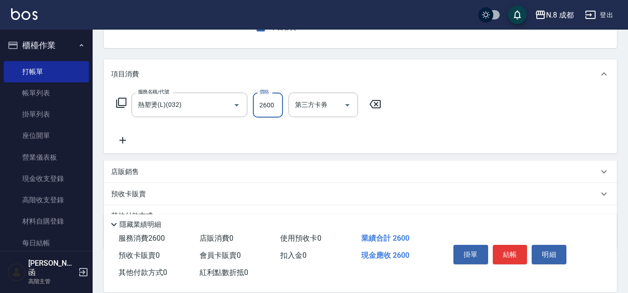
type input "2600"
click at [120, 138] on icon at bounding box center [122, 140] width 23 height 11
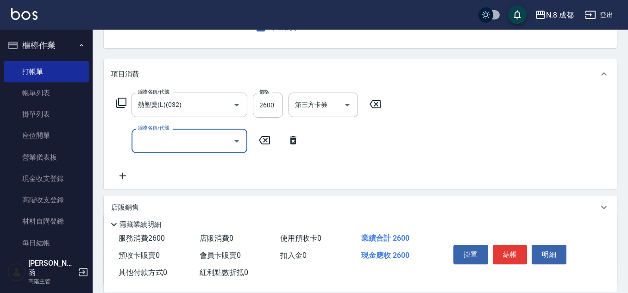
click at [158, 144] on input "服務名稱/代號" at bounding box center [183, 141] width 94 height 16
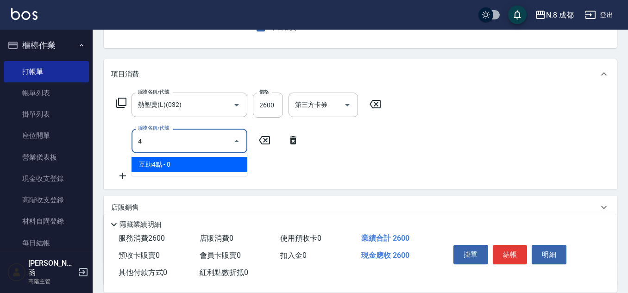
click at [171, 160] on span "互助4點 - 0" at bounding box center [190, 164] width 116 height 15
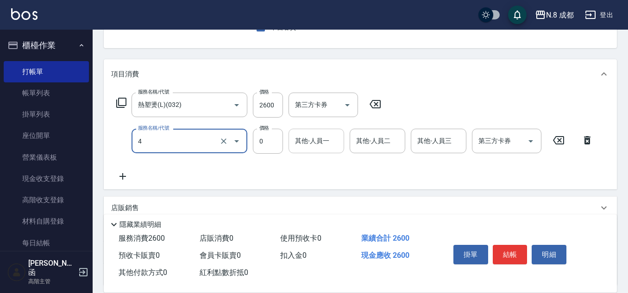
type input "互助4點(4)"
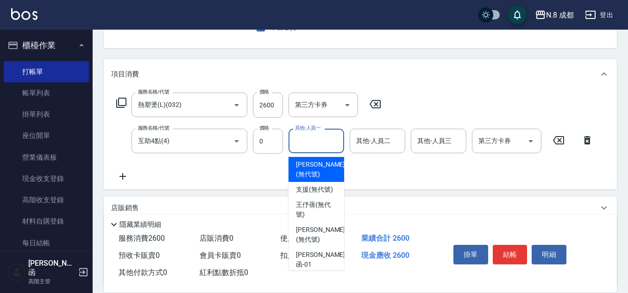
click at [316, 143] on input "其他-人員一" at bounding box center [316, 141] width 47 height 16
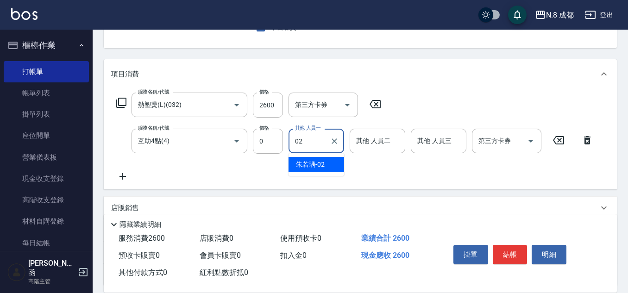
click at [317, 160] on span "[PERSON_NAME]-02" at bounding box center [310, 165] width 29 height 10
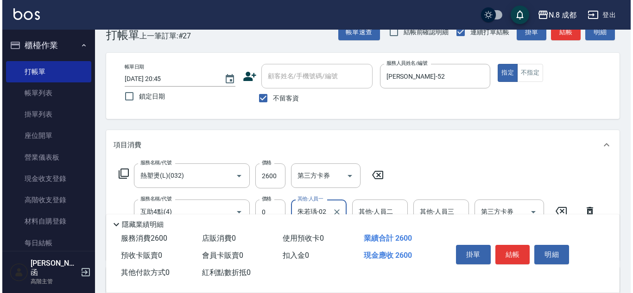
scroll to position [0, 0]
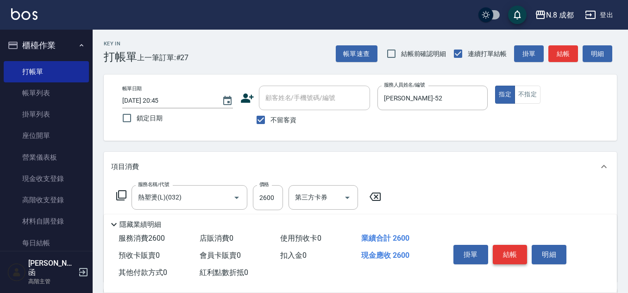
type input "朱若瑀-02"
click at [518, 252] on button "結帳" at bounding box center [510, 254] width 35 height 19
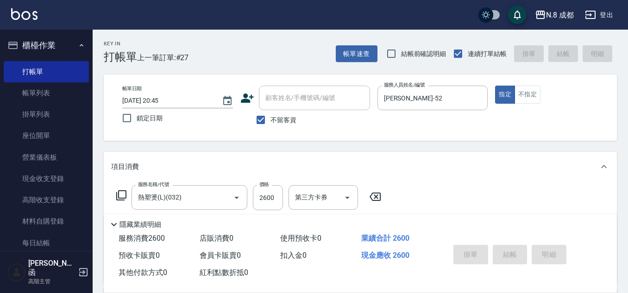
type input "[DATE] 20:46"
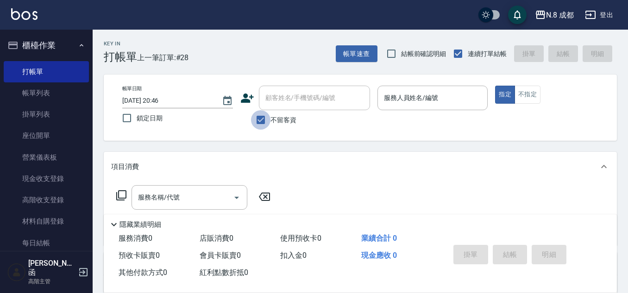
click at [264, 117] on input "不留客資" at bounding box center [260, 119] width 19 height 19
checkbox input "false"
click at [288, 100] on input "顧客姓名/手機號碼/編號" at bounding box center [307, 98] width 89 height 16
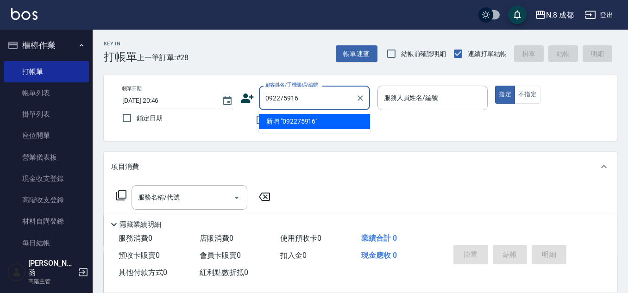
type input "0922759169"
drag, startPoint x: 324, startPoint y: 99, endPoint x: 181, endPoint y: 98, distance: 143.2
click at [181, 98] on div "帳單日期 [DATE] 20:46 鎖定日期 顧客姓名/手機號碼/編號 0922759169 顧客姓名/手機號碼/編號 不留客資 服務人員姓名/編號 服務人員…" at bounding box center [360, 108] width 491 height 44
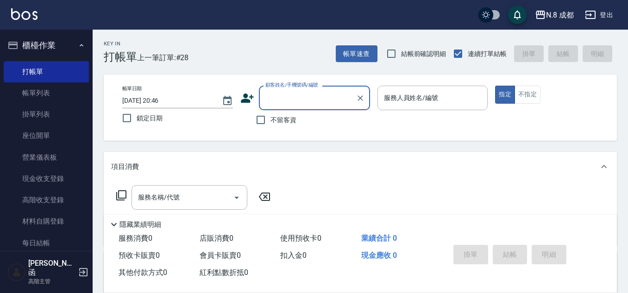
click at [241, 101] on icon at bounding box center [248, 98] width 14 height 14
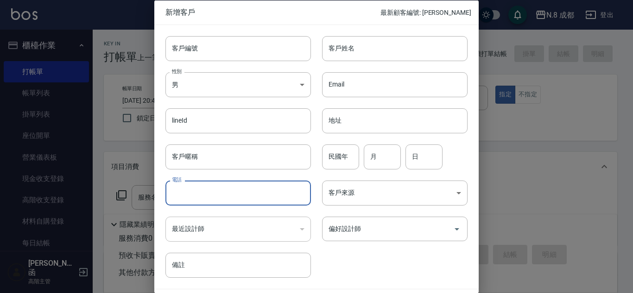
click at [199, 197] on input "電話" at bounding box center [238, 193] width 146 height 25
paste input "0922759169"
type input "0922759169"
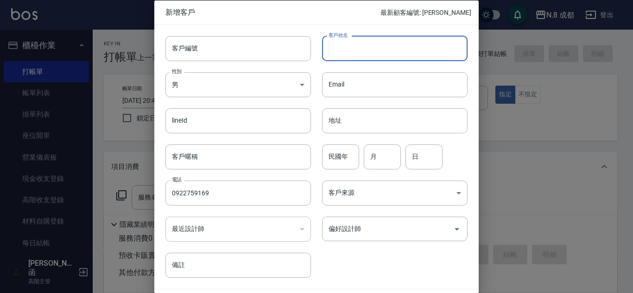
click at [392, 43] on input "客戶姓名" at bounding box center [395, 48] width 146 height 25
type input "[PERSON_NAME]"
click at [347, 156] on input "民國年" at bounding box center [340, 156] width 37 height 25
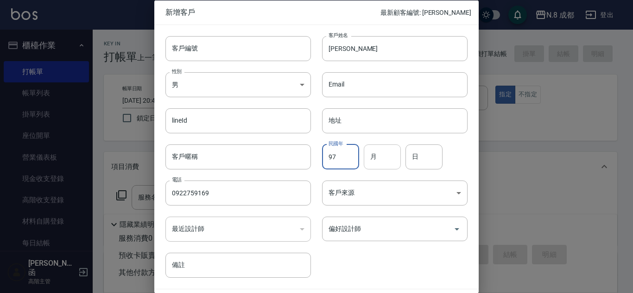
type input "97"
click at [381, 156] on input "月" at bounding box center [382, 156] width 37 height 25
type input "08"
click at [421, 155] on input "日" at bounding box center [424, 156] width 37 height 25
type input "06"
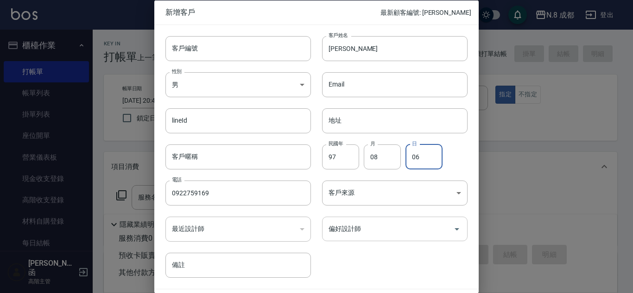
click at [380, 229] on input "偏好設計師" at bounding box center [387, 229] width 123 height 16
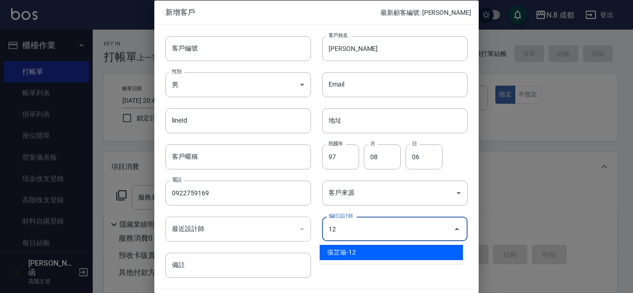
click at [376, 245] on li "張芷瑜-12" at bounding box center [391, 252] width 143 height 15
type input "張芷瑜"
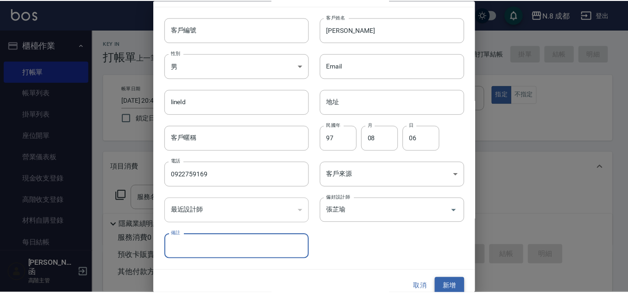
scroll to position [28, 0]
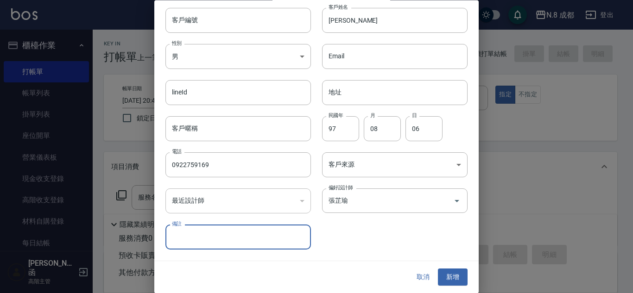
drag, startPoint x: 448, startPoint y: 274, endPoint x: 443, endPoint y: 259, distance: 15.5
click at [449, 274] on button "新增" at bounding box center [453, 277] width 30 height 17
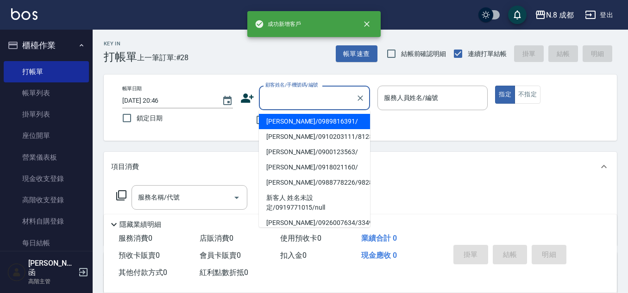
click at [302, 91] on div "顧客姓名/手機號碼/編號 顧客姓名/手機號碼/編號" at bounding box center [314, 98] width 111 height 25
paste input "0922759169"
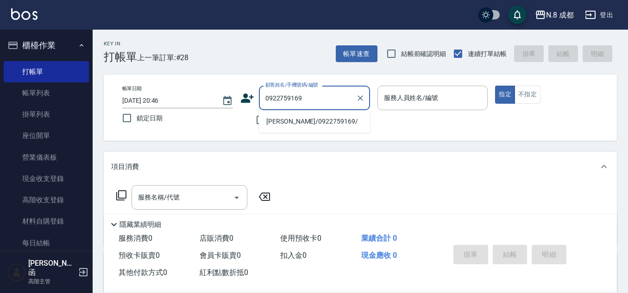
click at [299, 123] on li "[PERSON_NAME]/0922759169/" at bounding box center [314, 121] width 111 height 15
type input "[PERSON_NAME]/0922759169/"
type input "張芷瑜-12"
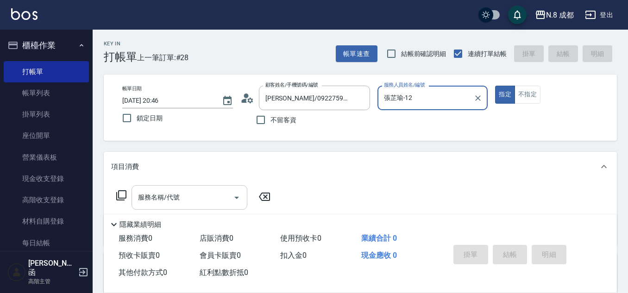
click at [178, 196] on input "服務名稱/代號" at bounding box center [183, 198] width 94 height 16
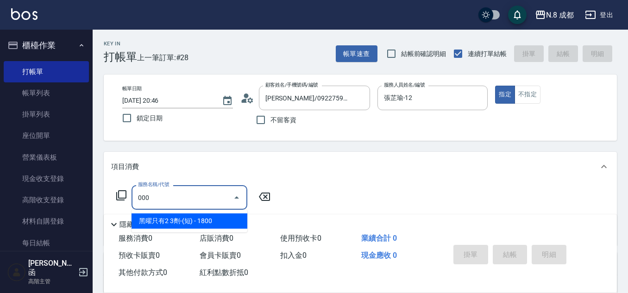
click at [185, 220] on span "黑曜只有2 3劑-(短) - 1800" at bounding box center [190, 221] width 116 height 15
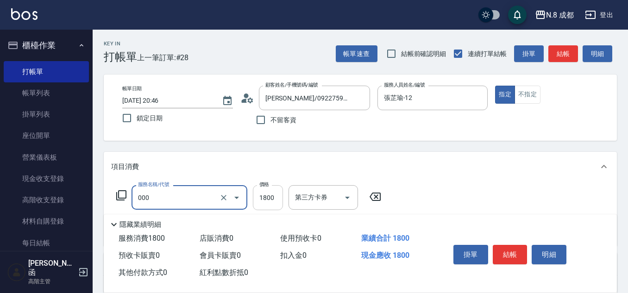
type input "黑曜只有2 3劑-(短)(000)"
click at [277, 199] on input "1800" at bounding box center [268, 197] width 30 height 25
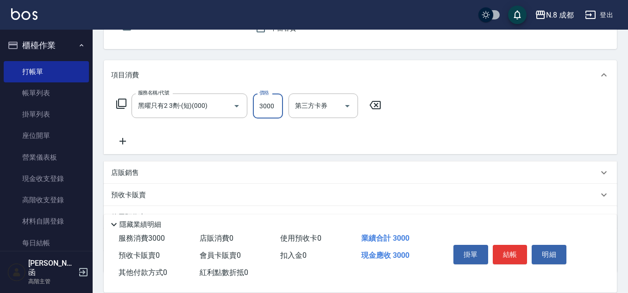
scroll to position [93, 0]
type input "3000"
click at [130, 139] on icon at bounding box center [122, 140] width 23 height 11
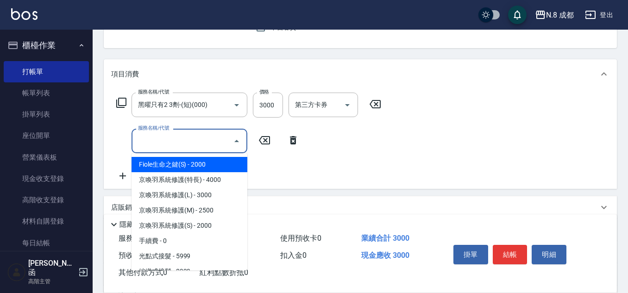
click at [146, 143] on input "服務名稱/代號" at bounding box center [183, 141] width 94 height 16
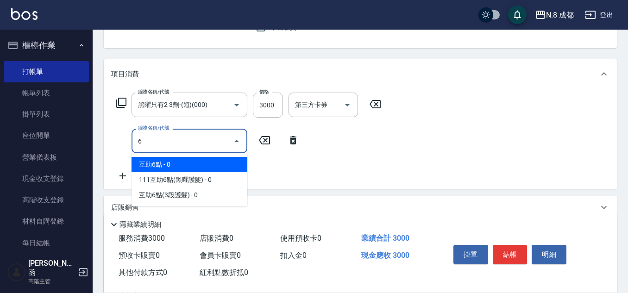
drag, startPoint x: 167, startPoint y: 165, endPoint x: 236, endPoint y: 159, distance: 68.8
click at [168, 164] on span "互助6點 - 0" at bounding box center [190, 164] width 116 height 15
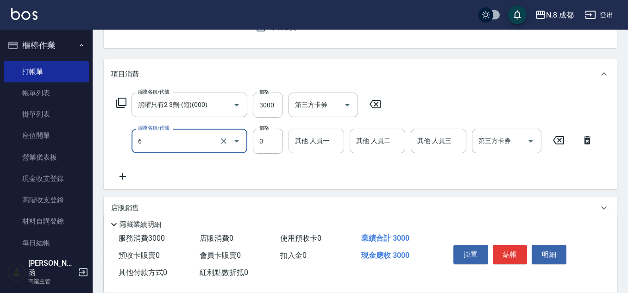
type input "互助6點(6)"
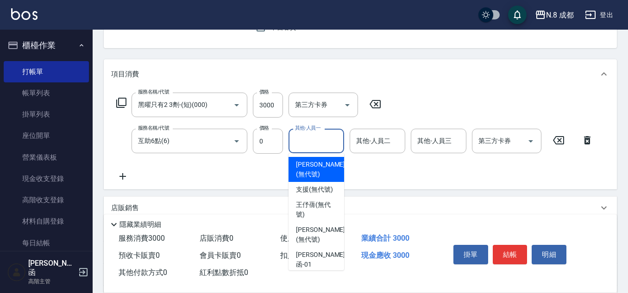
click at [323, 137] on input "其他-人員一" at bounding box center [316, 141] width 47 height 16
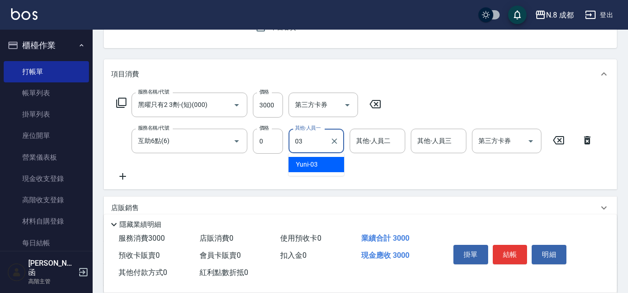
click at [317, 163] on span "Yuni -03" at bounding box center [307, 165] width 22 height 10
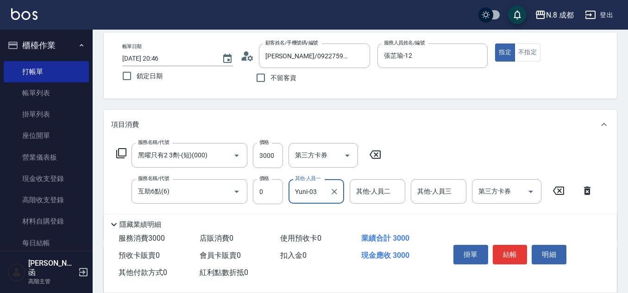
scroll to position [0, 0]
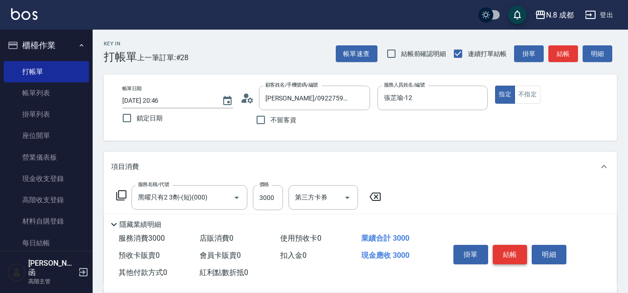
type input "Yuni-03"
click at [517, 250] on button "結帳" at bounding box center [510, 254] width 35 height 19
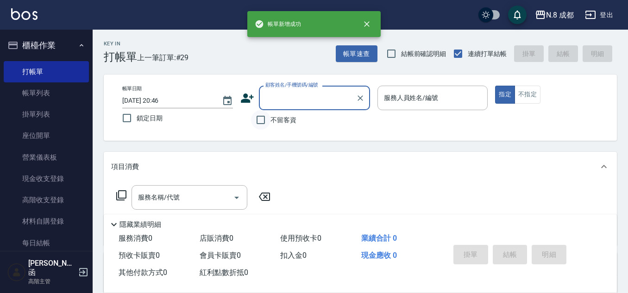
click at [270, 120] on input "不留客資" at bounding box center [260, 119] width 19 height 19
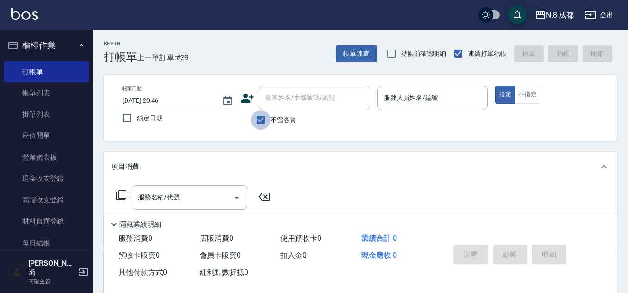
click at [267, 119] on input "不留客資" at bounding box center [260, 119] width 19 height 19
checkbox input "false"
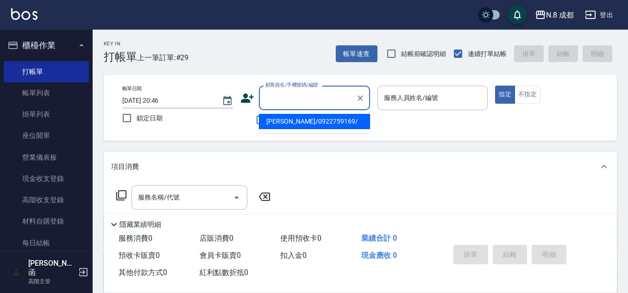
click at [286, 101] on input "顧客姓名/手機號碼/編號" at bounding box center [307, 98] width 89 height 16
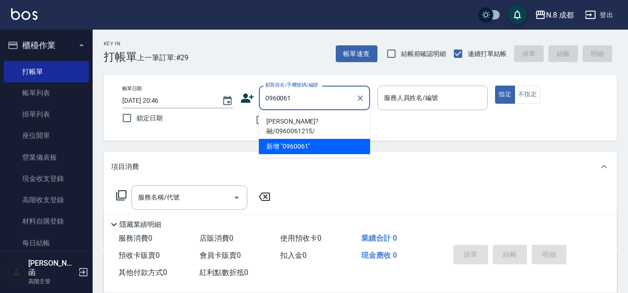
click at [307, 118] on li "[PERSON_NAME]?融/0960061215/" at bounding box center [314, 126] width 111 height 25
type input "[PERSON_NAME]?融/0960061215/"
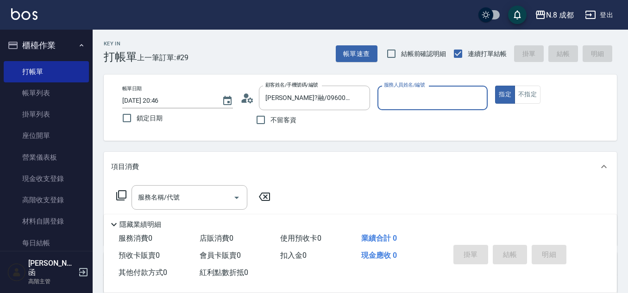
type input "黃建皓-09"
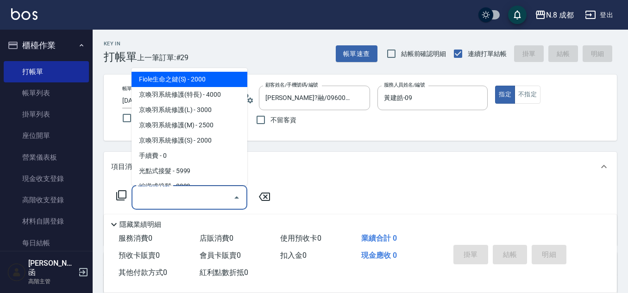
click at [178, 196] on input "服務名稱/代號" at bounding box center [183, 198] width 94 height 16
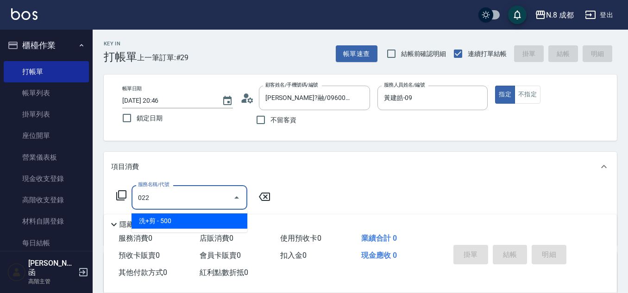
drag, startPoint x: 183, startPoint y: 219, endPoint x: 269, endPoint y: 214, distance: 86.3
click at [187, 221] on span "洗+剪 - 500" at bounding box center [190, 221] width 116 height 15
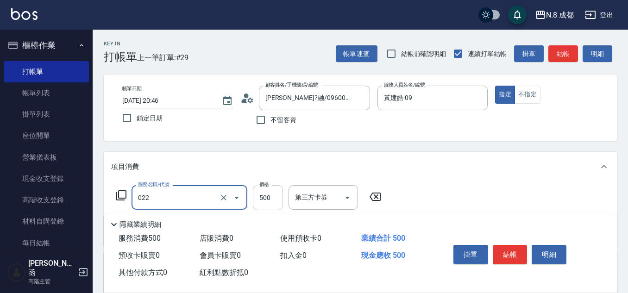
type input "洗+剪(022)"
click at [266, 200] on input "500" at bounding box center [268, 197] width 30 height 25
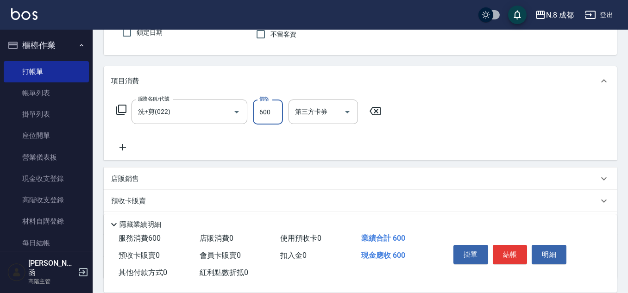
scroll to position [93, 0]
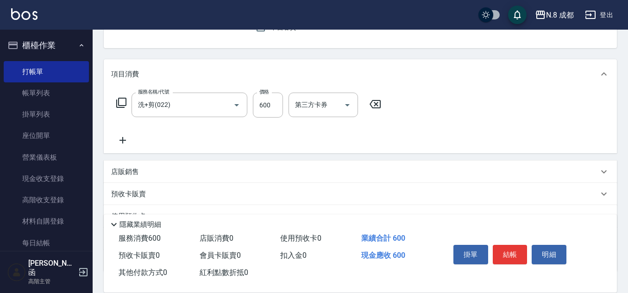
click at [127, 141] on icon at bounding box center [122, 140] width 23 height 11
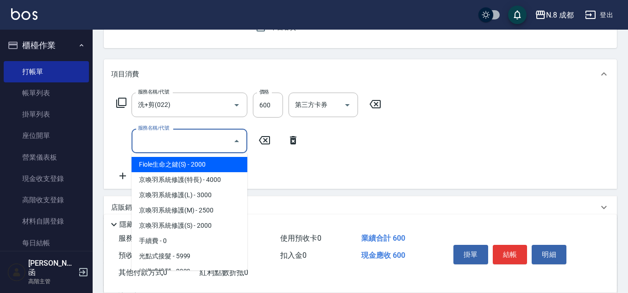
click at [145, 140] on input "服務名稱/代號" at bounding box center [183, 141] width 94 height 16
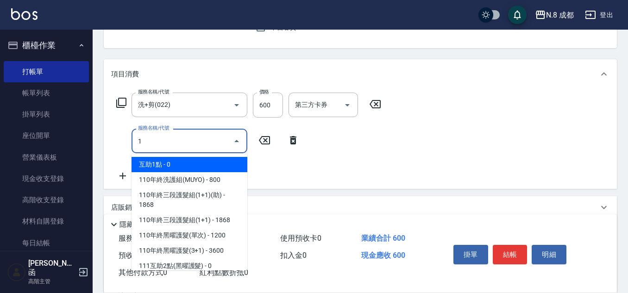
click at [173, 163] on span "互助1點 - 0" at bounding box center [190, 164] width 116 height 15
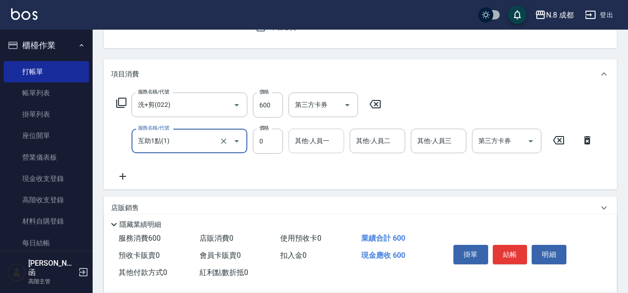
click at [317, 137] on input "其他-人員一" at bounding box center [316, 141] width 47 height 16
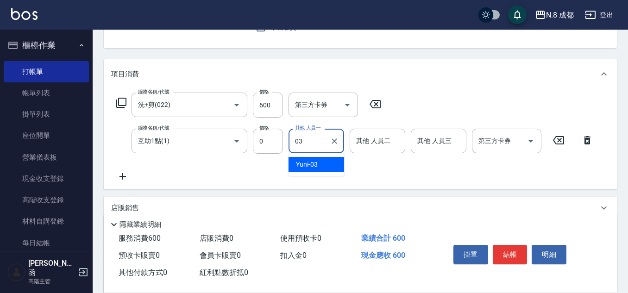
click at [325, 168] on div "Yuni -03" at bounding box center [317, 164] width 56 height 15
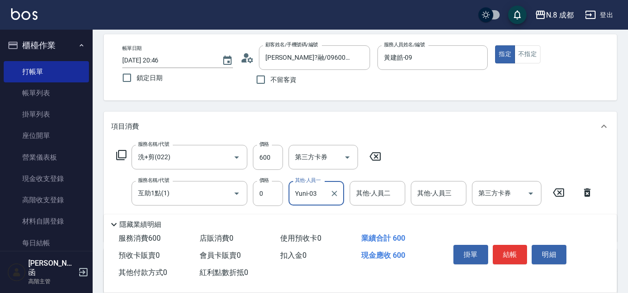
scroll to position [0, 0]
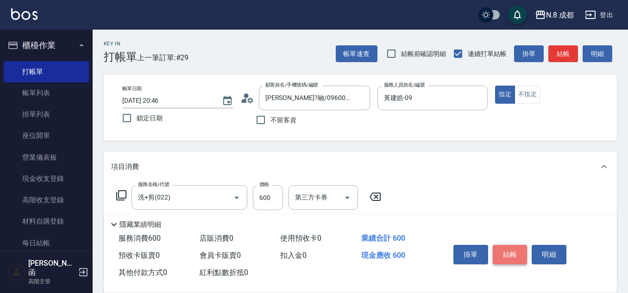
click at [515, 248] on button "結帳" at bounding box center [510, 254] width 35 height 19
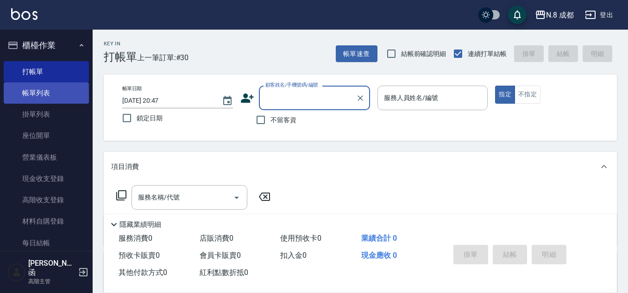
click at [44, 90] on link "帳單列表" at bounding box center [46, 92] width 85 height 21
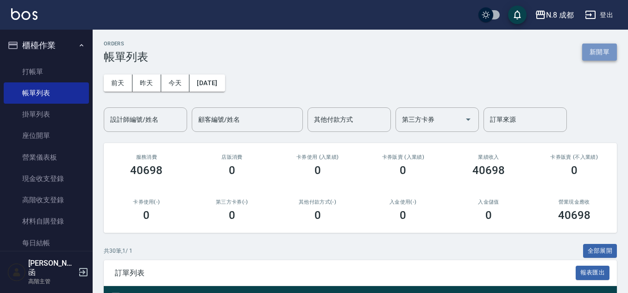
click at [605, 48] on button "新開單" at bounding box center [600, 52] width 35 height 17
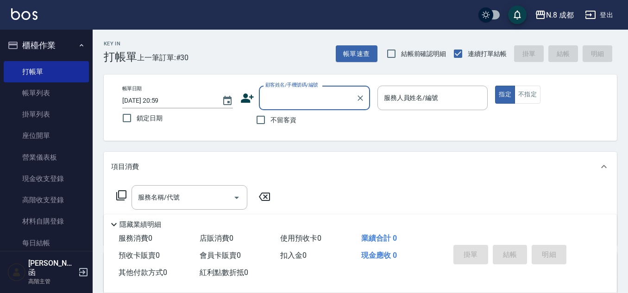
click at [264, 118] on input "不留客資" at bounding box center [260, 119] width 19 height 19
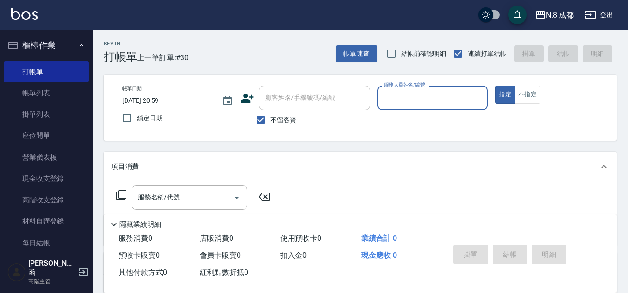
click at [407, 101] on input "服務人員姓名/編號" at bounding box center [433, 98] width 102 height 16
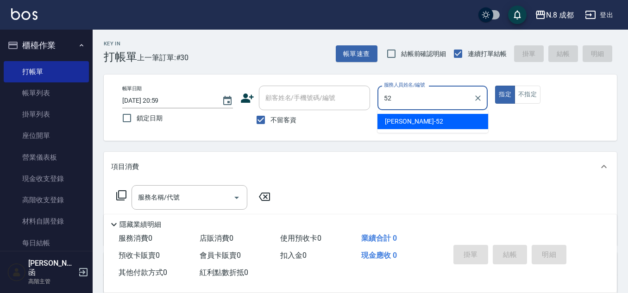
click at [400, 119] on span "[PERSON_NAME]-52" at bounding box center [414, 122] width 58 height 10
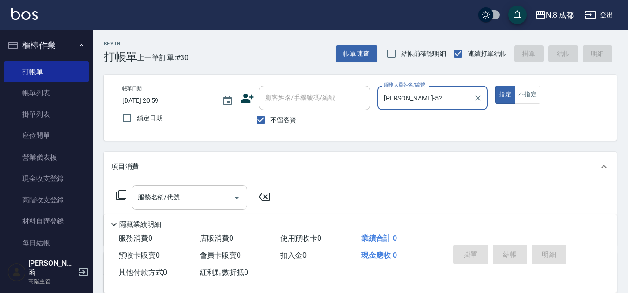
click at [184, 197] on input "服務名稱/代號" at bounding box center [183, 198] width 94 height 16
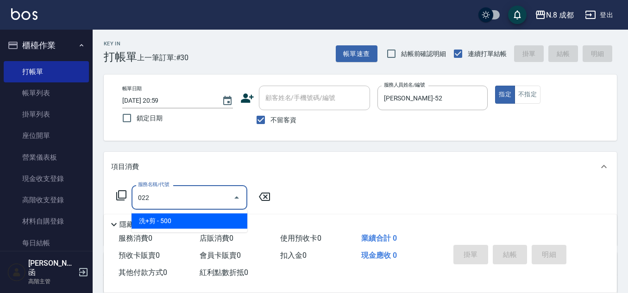
click at [177, 224] on span "洗+剪 - 500" at bounding box center [190, 221] width 116 height 15
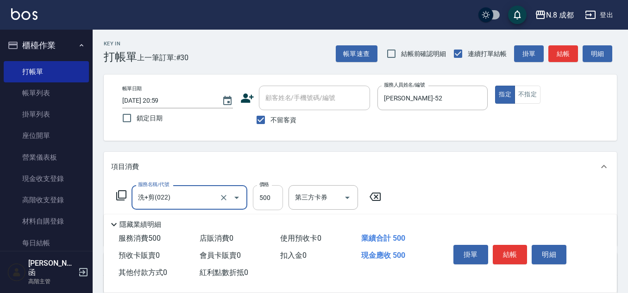
click at [273, 197] on input "500" at bounding box center [268, 197] width 30 height 25
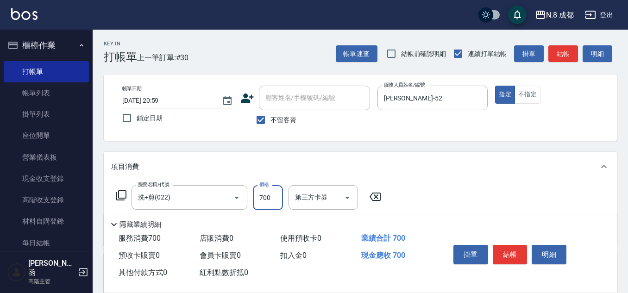
scroll to position [46, 0]
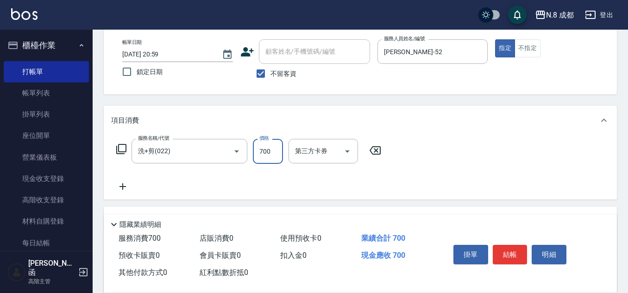
click at [128, 187] on icon at bounding box center [122, 186] width 23 height 11
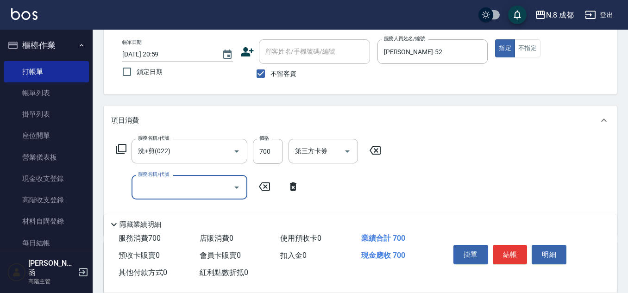
click at [160, 192] on input "服務名稱/代號" at bounding box center [183, 187] width 94 height 16
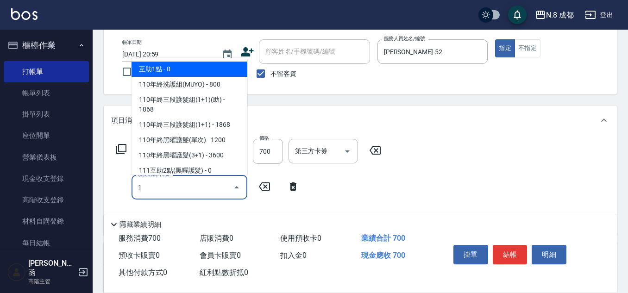
click at [182, 65] on span "互助1點 - 0" at bounding box center [190, 69] width 116 height 15
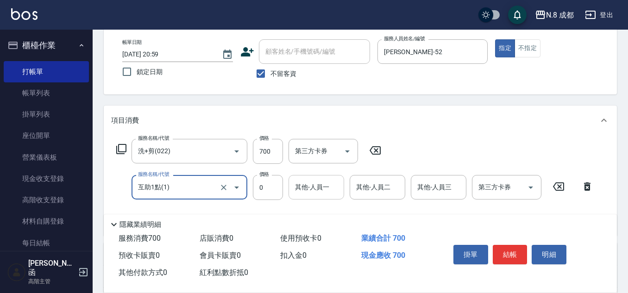
click at [313, 190] on input "其他-人員一" at bounding box center [316, 187] width 47 height 16
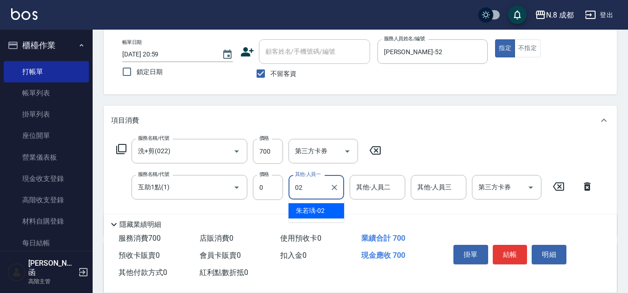
click at [316, 214] on span "[PERSON_NAME]-02" at bounding box center [310, 211] width 29 height 10
click at [513, 247] on button "結帳" at bounding box center [510, 254] width 35 height 19
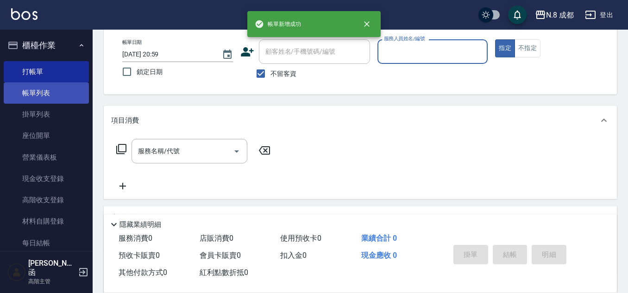
click at [35, 88] on link "帳單列表" at bounding box center [46, 92] width 85 height 21
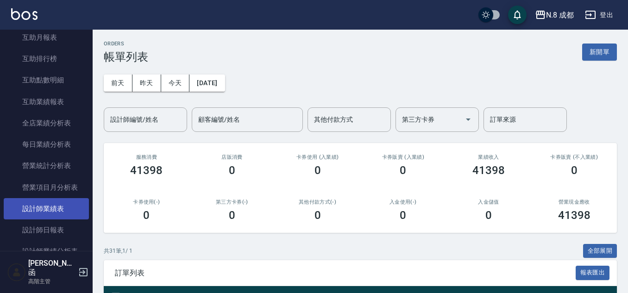
scroll to position [556, 0]
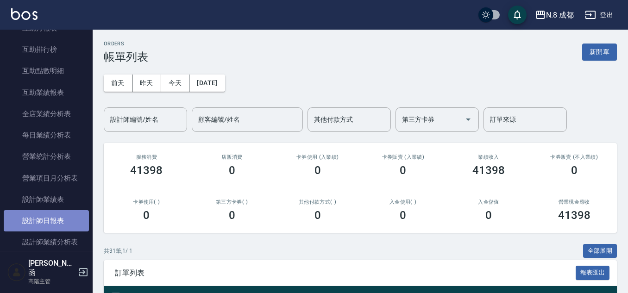
click at [50, 222] on link "設計師日報表" at bounding box center [46, 220] width 85 height 21
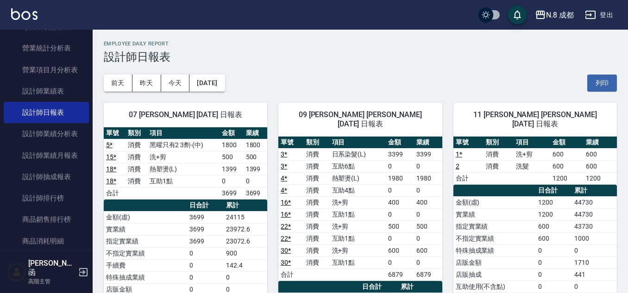
scroll to position [788, 0]
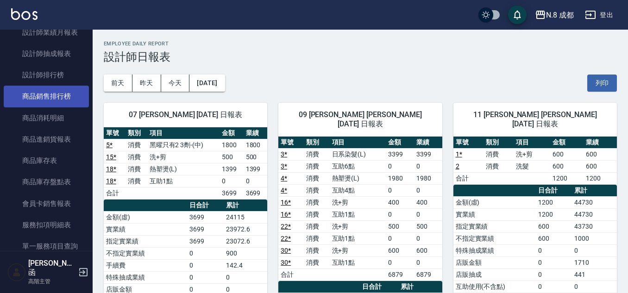
click at [45, 94] on link "商品銷售排行榜" at bounding box center [46, 96] width 85 height 21
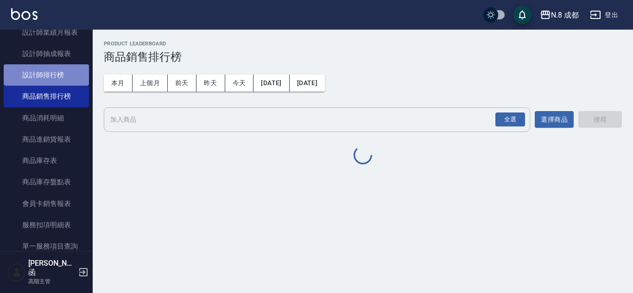
click at [48, 77] on link "設計師排行榜" at bounding box center [46, 74] width 85 height 21
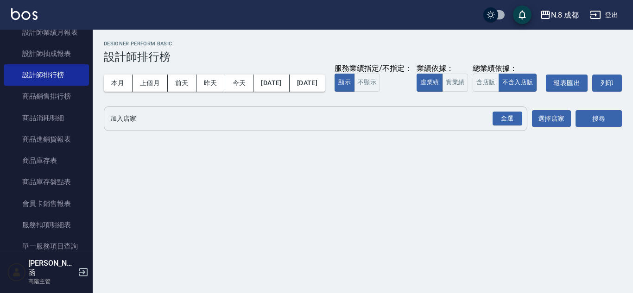
click at [167, 127] on input "加入店家" at bounding box center [308, 119] width 401 height 16
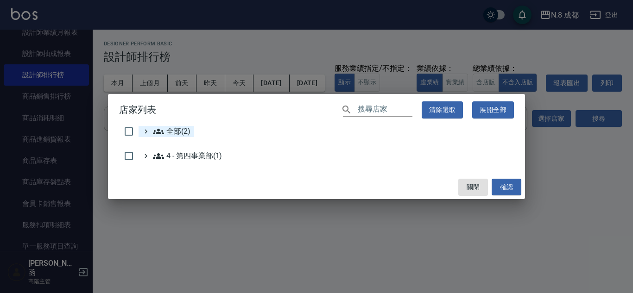
click at [168, 129] on span "全部(2)" at bounding box center [172, 131] width 38 height 11
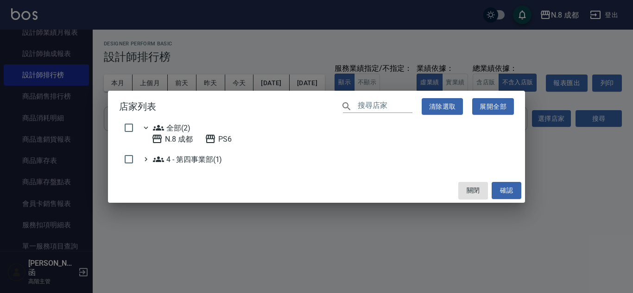
click at [167, 130] on span "全部(2)" at bounding box center [172, 127] width 38 height 11
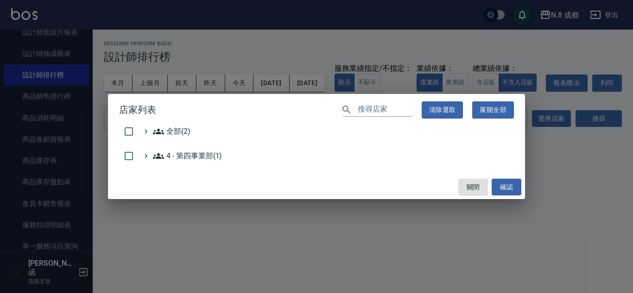
click at [172, 128] on span "全部(2)" at bounding box center [172, 131] width 38 height 11
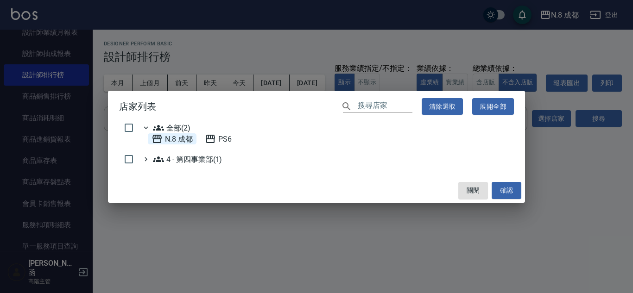
click at [176, 142] on 成都 "N.8 成都" at bounding box center [172, 138] width 41 height 11
click at [513, 194] on button "確認" at bounding box center [507, 190] width 30 height 17
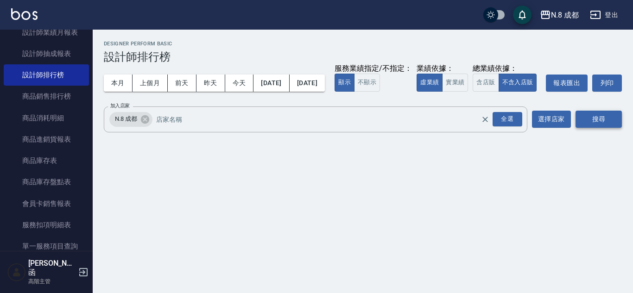
click at [592, 128] on button "搜尋" at bounding box center [599, 119] width 46 height 17
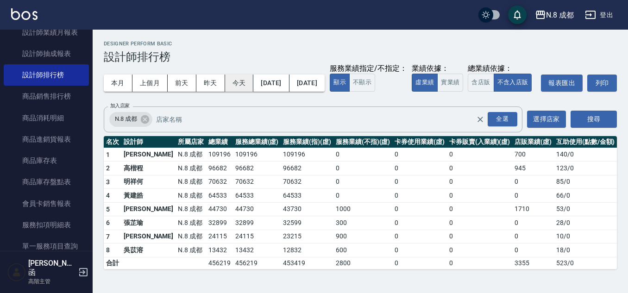
click at [232, 86] on button "今天" at bounding box center [239, 83] width 29 height 17
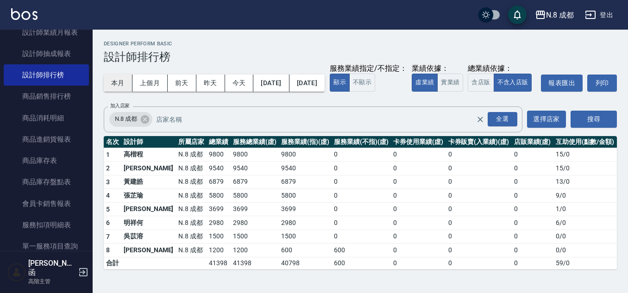
click at [123, 86] on button "本月" at bounding box center [118, 83] width 29 height 17
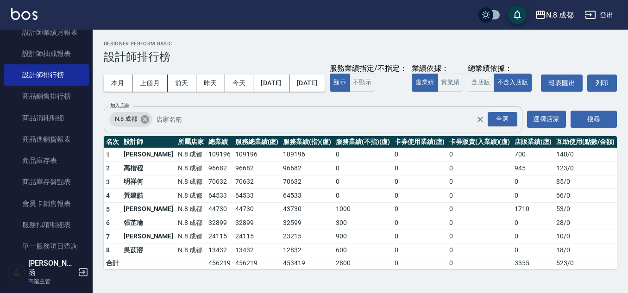
click at [148, 125] on icon at bounding box center [145, 119] width 10 height 10
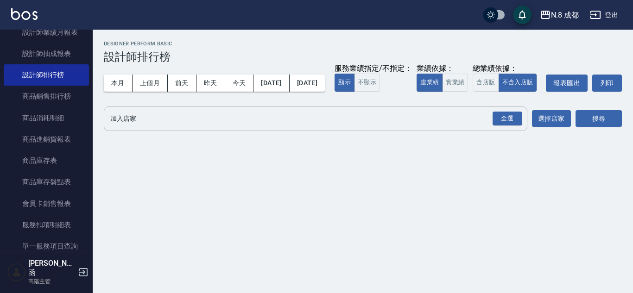
click at [148, 127] on input "加入店家" at bounding box center [308, 119] width 401 height 16
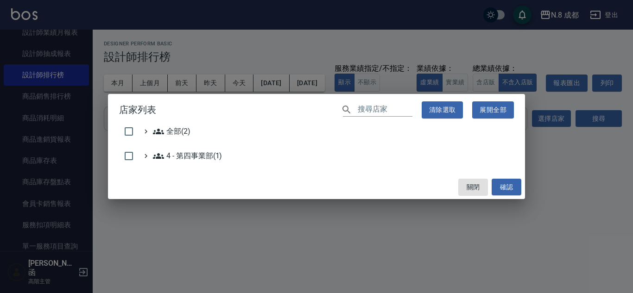
click at [169, 139] on div "全部(2)" at bounding box center [316, 133] width 395 height 15
click at [172, 131] on span "全部(2)" at bounding box center [172, 131] width 38 height 11
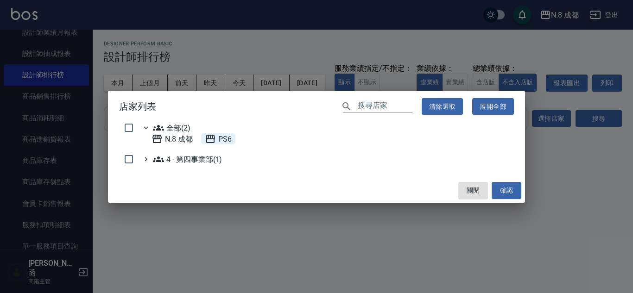
click at [216, 141] on icon at bounding box center [210, 138] width 11 height 11
click at [510, 192] on button "確認" at bounding box center [507, 190] width 30 height 17
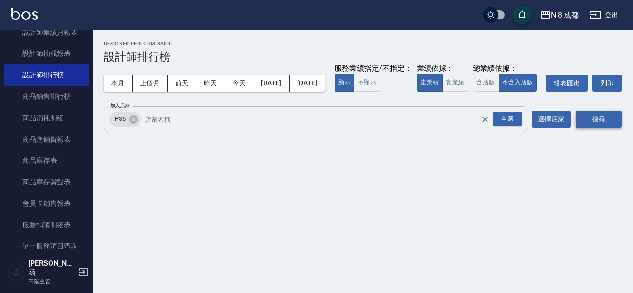
click at [595, 128] on button "搜尋" at bounding box center [599, 119] width 46 height 17
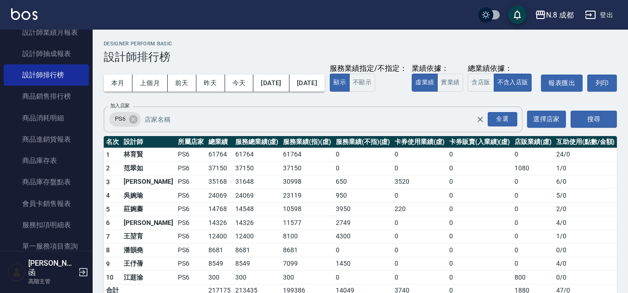
scroll to position [33, 0]
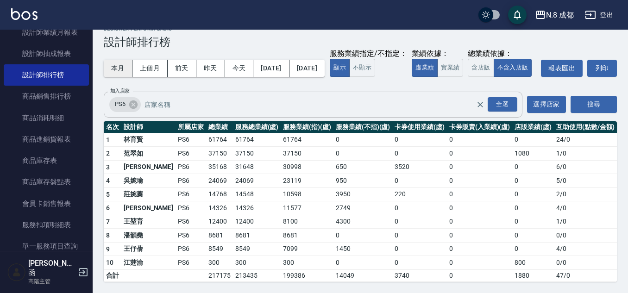
click at [117, 60] on button "本月" at bounding box center [118, 68] width 29 height 17
